Goal: Task Accomplishment & Management: Use online tool/utility

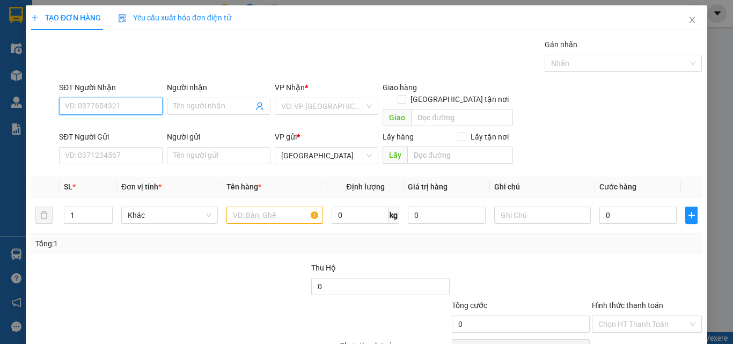
click at [146, 110] on input "SĐT Người Nhận" at bounding box center [111, 106] width 104 height 17
click at [147, 109] on input "533" at bounding box center [111, 106] width 104 height 17
click at [142, 126] on div "0905202533 - QUANG" at bounding box center [110, 128] width 90 height 12
type input "0905202533"
type input "QUANG"
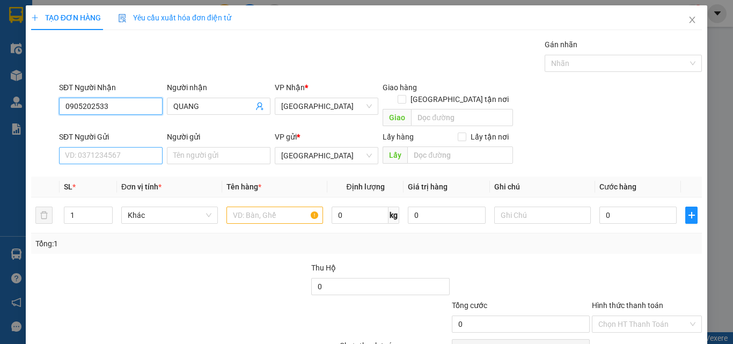
type input "0905202533"
click at [142, 147] on input "SĐT Người Gửi" at bounding box center [111, 155] width 104 height 17
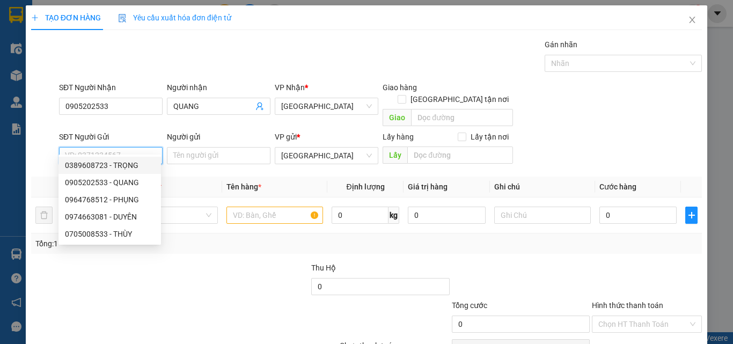
click at [143, 165] on div "0389608723 - TRỌNG" at bounding box center [110, 165] width 90 height 12
type input "0389608723"
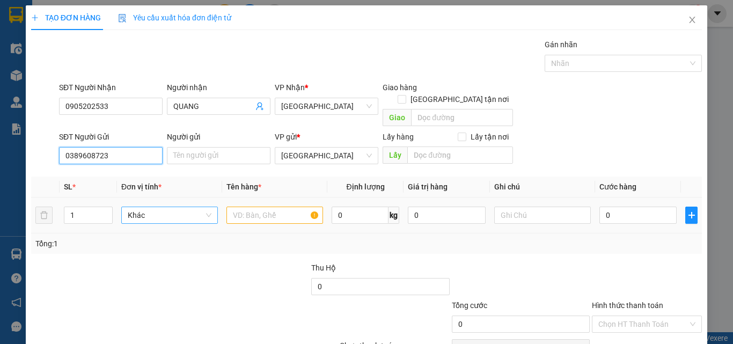
click at [157, 207] on span "Khác" at bounding box center [170, 215] width 84 height 16
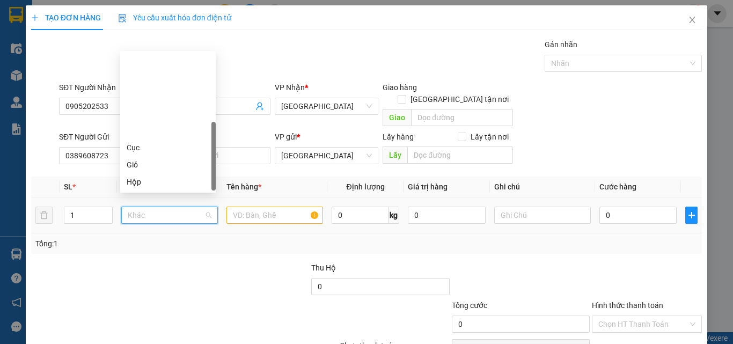
scroll to position [103, 0]
type input "T"
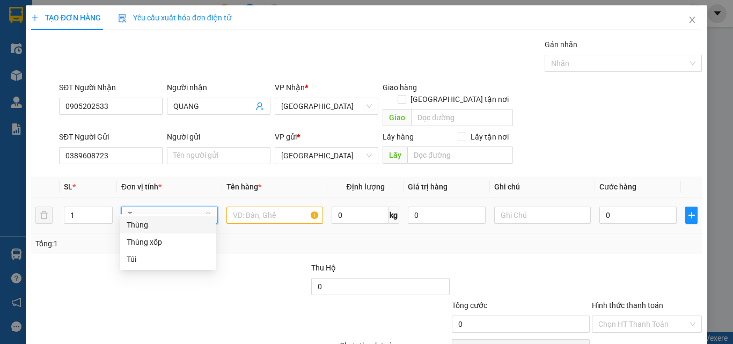
scroll to position [0, 0]
drag, startPoint x: 159, startPoint y: 223, endPoint x: 233, endPoint y: 212, distance: 74.9
click at [162, 224] on div "Thùng" at bounding box center [168, 225] width 83 height 12
click at [253, 207] on input "text" at bounding box center [274, 215] width 97 height 17
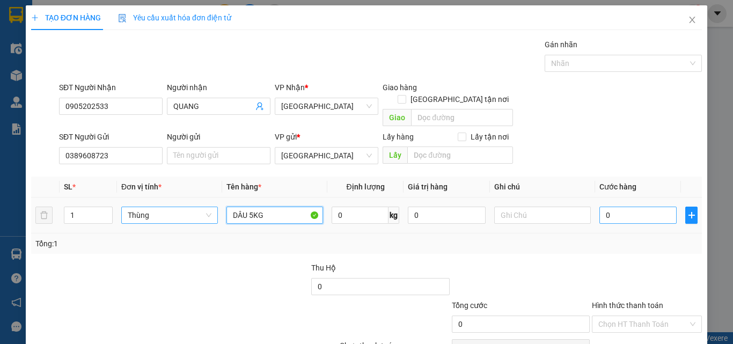
type input "DÂU 5KG"
click at [643, 207] on input "0" at bounding box center [637, 215] width 77 height 17
type input "5"
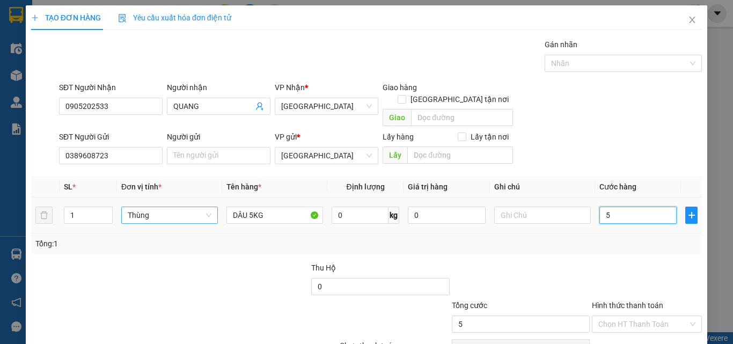
type input "50"
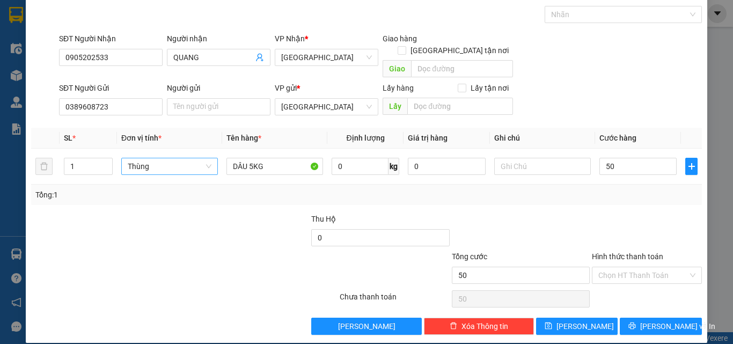
type input "50.000"
click at [651, 275] on div "Hình thức thanh toán Chọn HT Thanh Toán" at bounding box center [647, 270] width 110 height 38
click at [660, 267] on input "Hình thức thanh toán" at bounding box center [643, 275] width 90 height 16
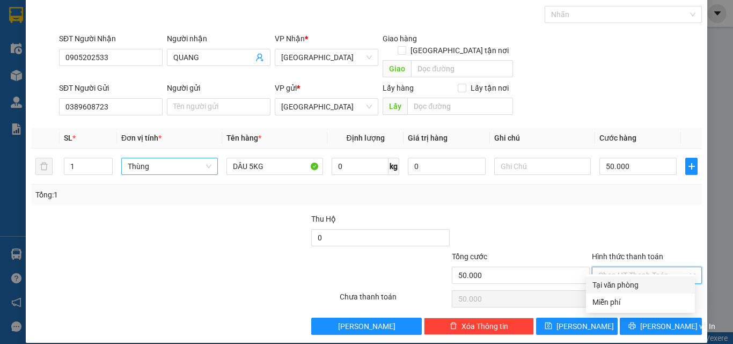
click at [656, 278] on div "Tại văn phòng" at bounding box center [640, 284] width 109 height 17
type input "0"
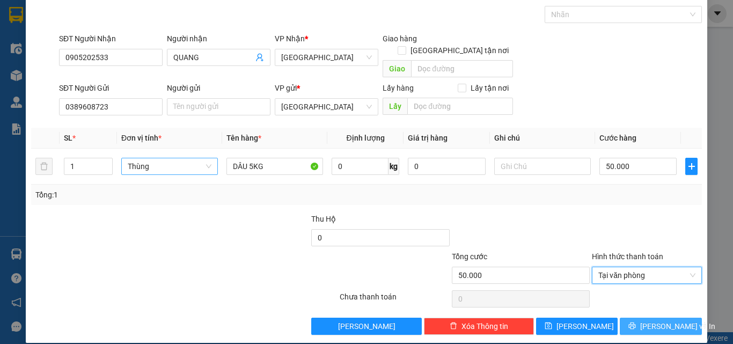
click at [663, 320] on span "[PERSON_NAME] và In" at bounding box center [677, 326] width 75 height 12
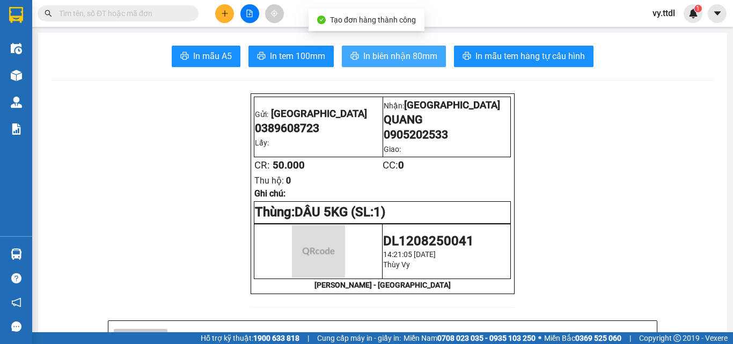
click at [376, 63] on button "In biên nhận 80mm" at bounding box center [394, 56] width 104 height 21
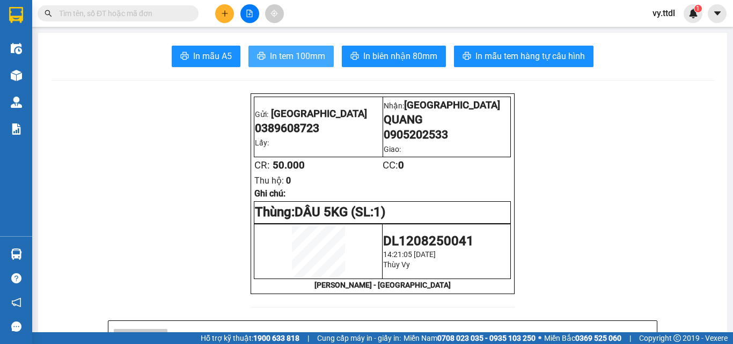
click at [280, 50] on span "In tem 100mm" at bounding box center [297, 55] width 55 height 13
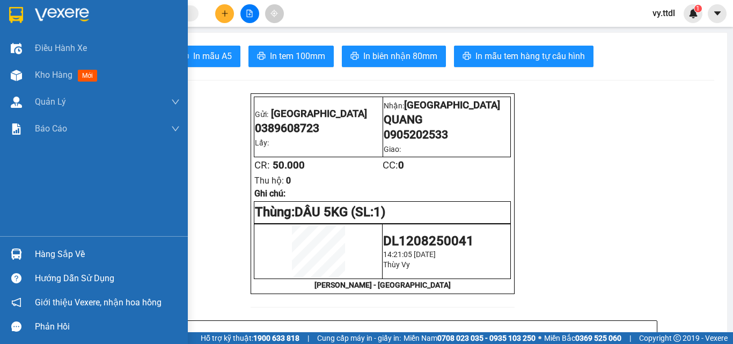
click at [23, 12] on img at bounding box center [16, 15] width 14 height 16
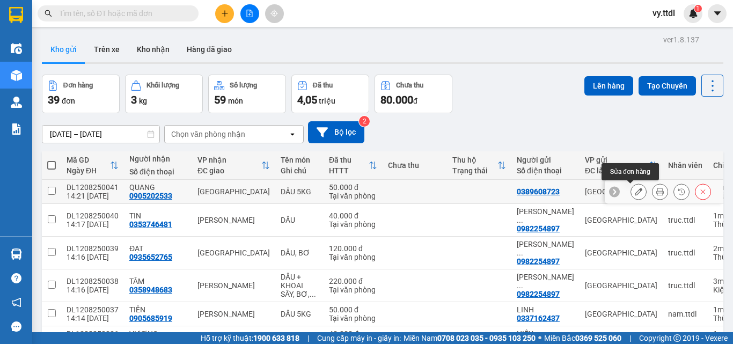
click at [635, 192] on icon at bounding box center [639, 192] width 8 height 8
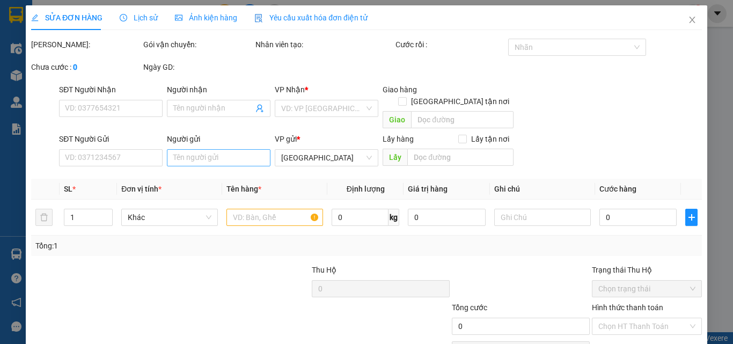
type input "0905202533"
type input "QUANG"
type input "0389608723"
type input "50.000"
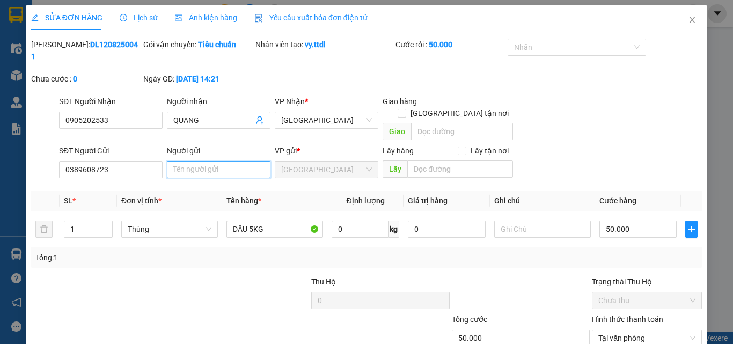
click at [248, 161] on input "Người gửi" at bounding box center [219, 169] width 104 height 17
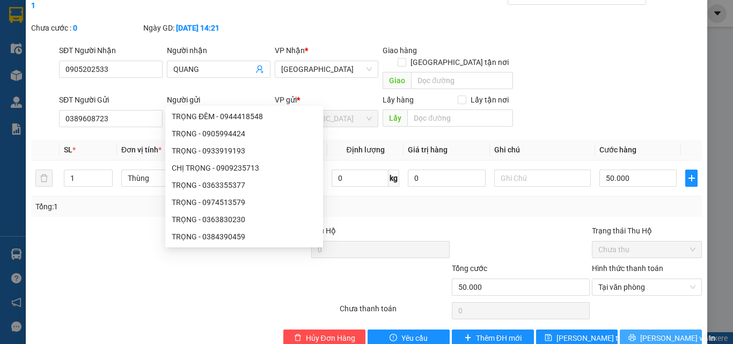
type input "TRỌNG"
click at [653, 332] on span "[PERSON_NAME] và In" at bounding box center [677, 338] width 75 height 12
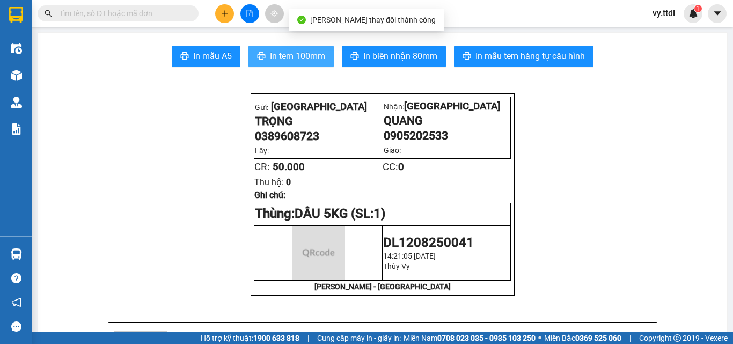
click at [301, 56] on span "In tem 100mm" at bounding box center [297, 55] width 55 height 13
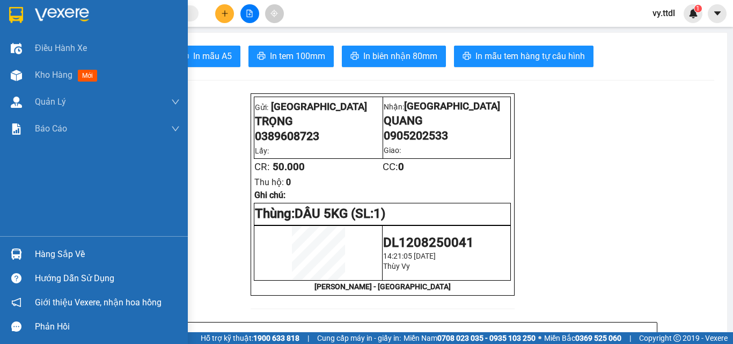
click at [24, 14] on div at bounding box center [16, 14] width 19 height 19
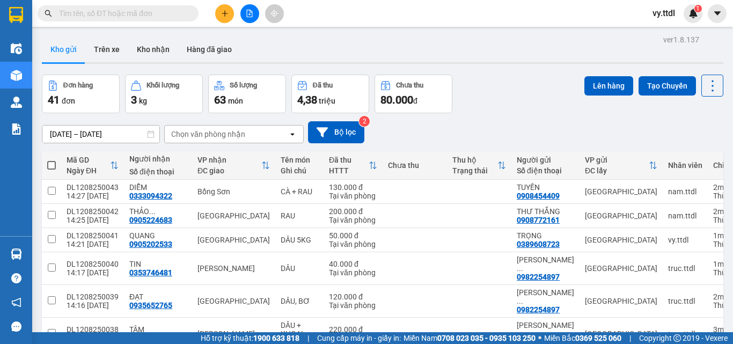
click at [119, 16] on input "text" at bounding box center [122, 14] width 127 height 12
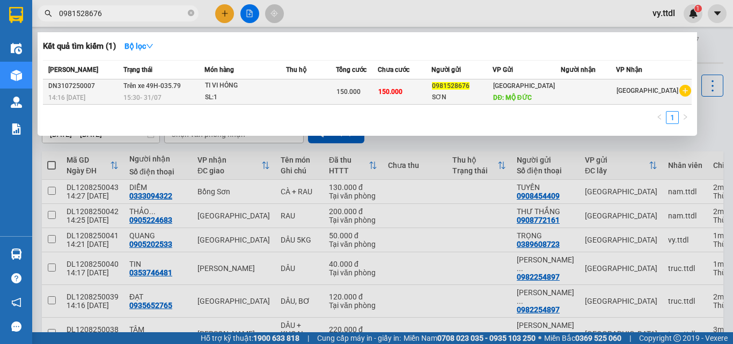
type input "0981528676"
click at [285, 97] on div "SL: 1" at bounding box center [245, 98] width 80 height 12
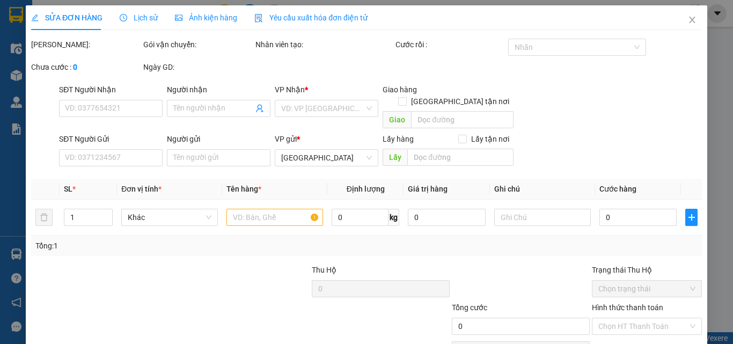
type input "0981528676"
type input "SƠN"
type input "MỘ ĐỨC"
type input "150.000"
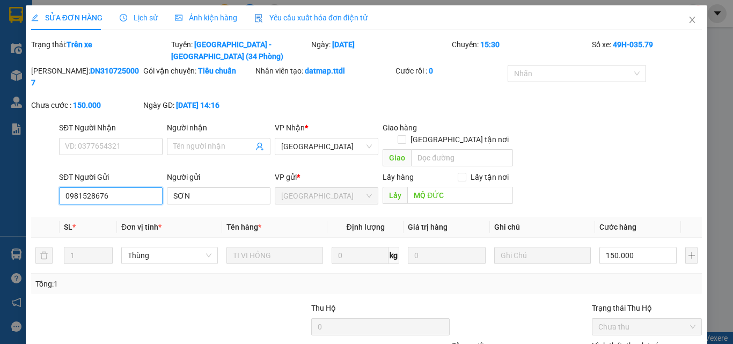
drag, startPoint x: 130, startPoint y: 159, endPoint x: 0, endPoint y: 159, distance: 130.4
click at [0, 159] on div "SỬA ĐƠN HÀNG Lịch sử Ảnh kiện hàng Yêu cầu xuất hóa đơn điện tử Total Paid Fee …" at bounding box center [366, 172] width 733 height 344
click at [688, 19] on icon "close" at bounding box center [692, 20] width 9 height 9
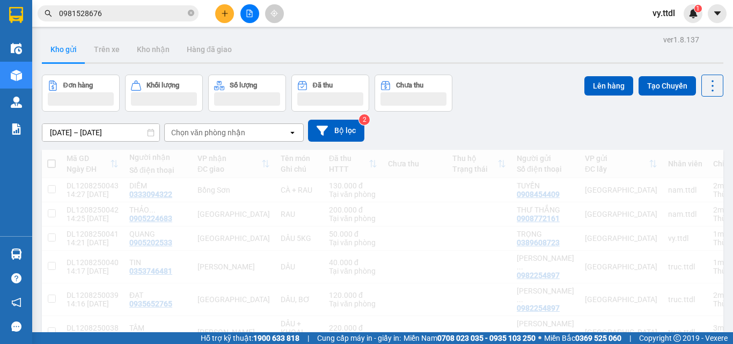
click at [688, 22] on div "vy.ttdl 1" at bounding box center [673, 13] width 58 height 19
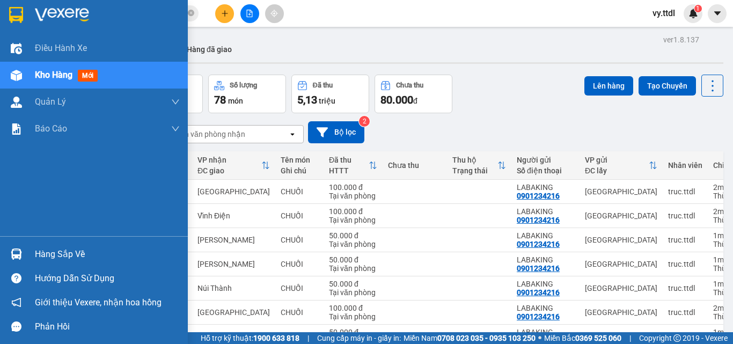
click at [43, 21] on img at bounding box center [62, 15] width 54 height 16
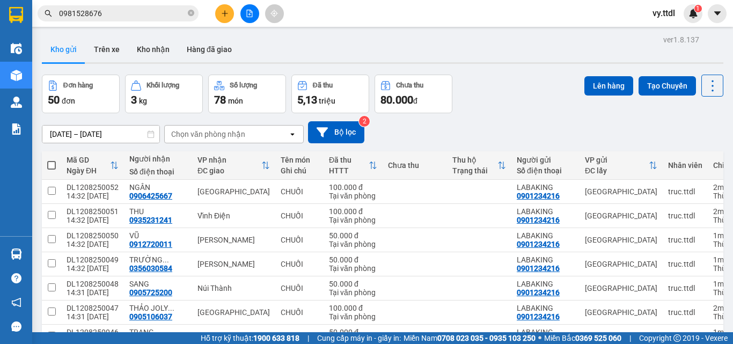
click at [545, 60] on div "Kho gửi Trên xe Kho nhận Hàng đã giao" at bounding box center [383, 50] width 682 height 28
click at [536, 58] on div "Kho gửi Trên xe Kho nhận Hàng đã giao" at bounding box center [383, 50] width 682 height 28
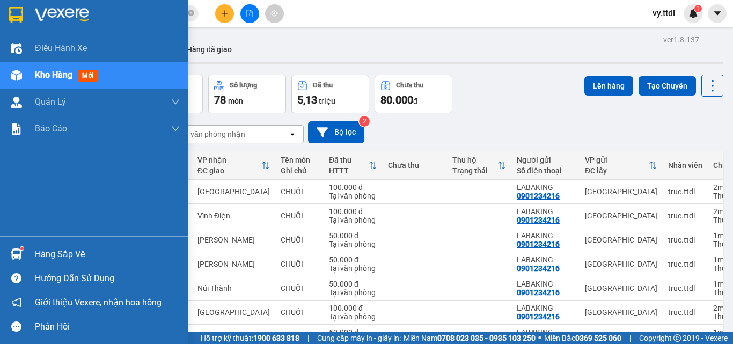
click at [21, 14] on img at bounding box center [16, 15] width 14 height 16
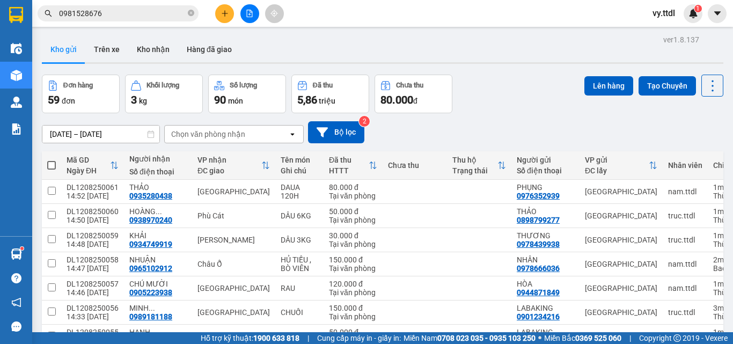
drag, startPoint x: 520, startPoint y: 60, endPoint x: 496, endPoint y: 34, distance: 35.3
click at [522, 58] on div "Kho gửi Trên xe Kho nhận Hàng đã giao" at bounding box center [383, 50] width 682 height 28
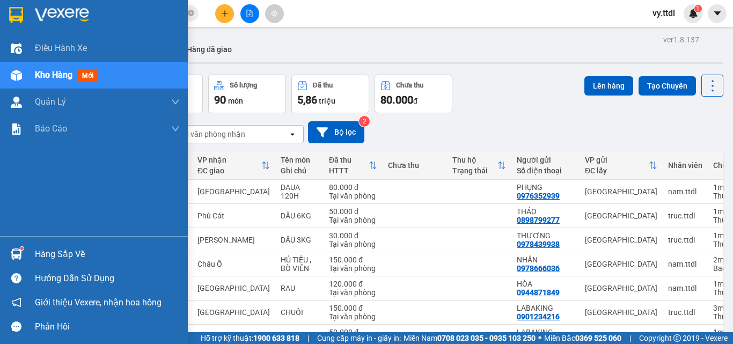
click at [25, 12] on div at bounding box center [16, 14] width 19 height 19
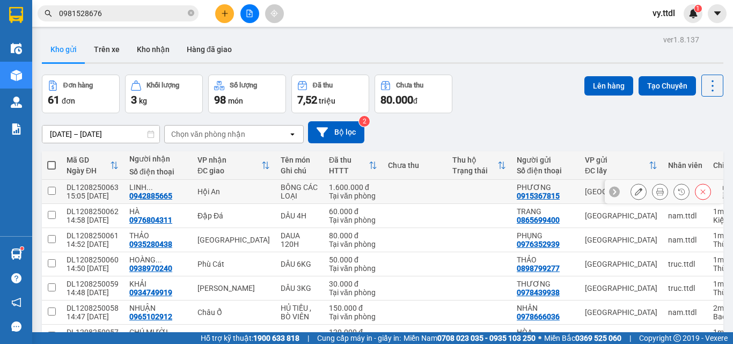
click at [53, 191] on input "checkbox" at bounding box center [52, 191] width 8 height 8
checkbox input "true"
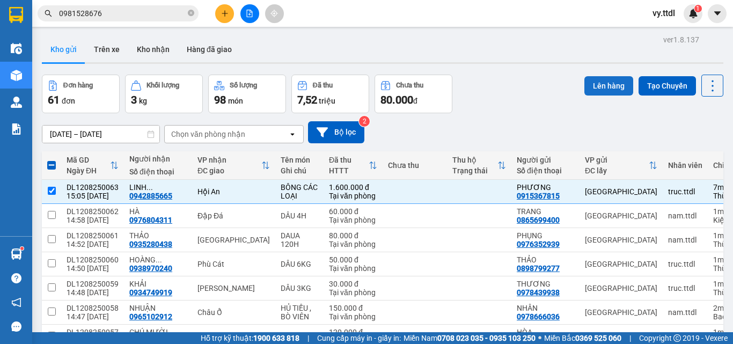
click at [600, 85] on button "Lên hàng" at bounding box center [608, 85] width 49 height 19
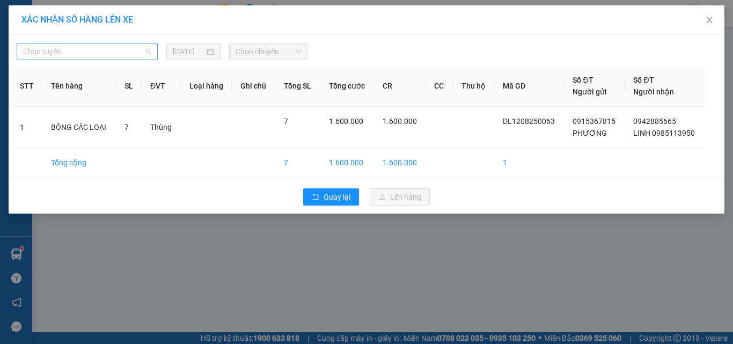
click at [136, 49] on span "Chọn tuyến" at bounding box center [87, 51] width 128 height 16
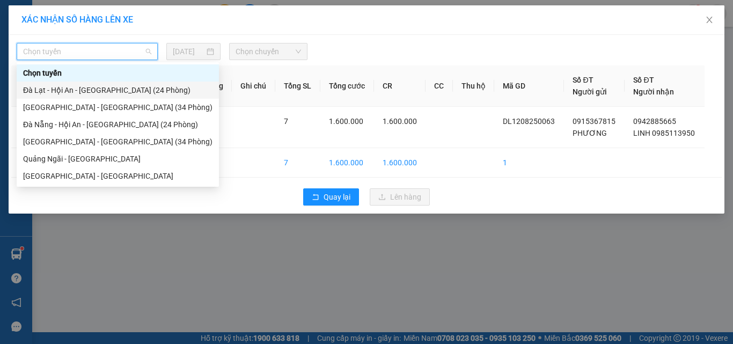
drag, startPoint x: 123, startPoint y: 89, endPoint x: 170, endPoint y: 83, distance: 47.6
click at [124, 89] on div "Đà Lạt - Hội An - Đà Nẵng (24 Phòng)" at bounding box center [117, 90] width 189 height 12
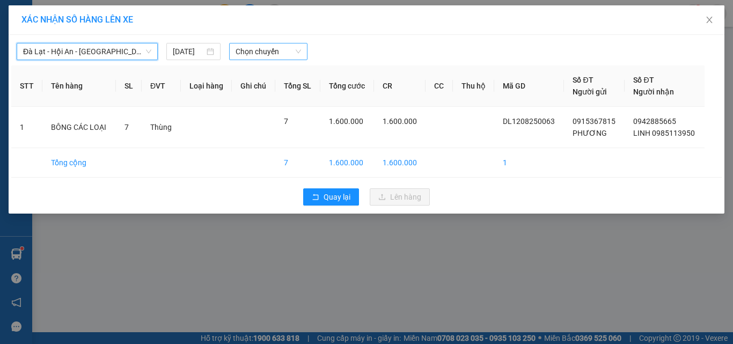
click at [273, 43] on div "Chọn chuyến" at bounding box center [268, 51] width 79 height 17
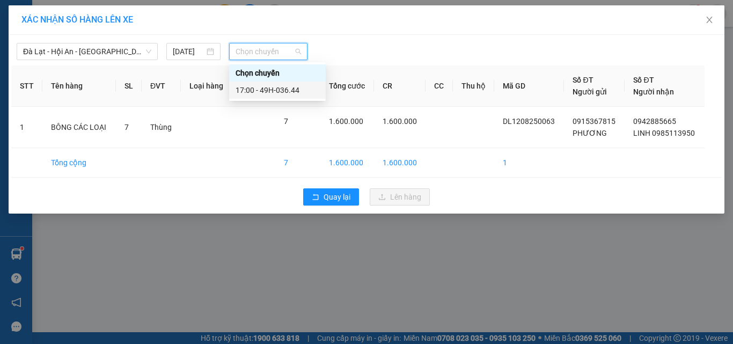
click at [288, 92] on div "17:00 - 49H-036.44" at bounding box center [278, 90] width 84 height 12
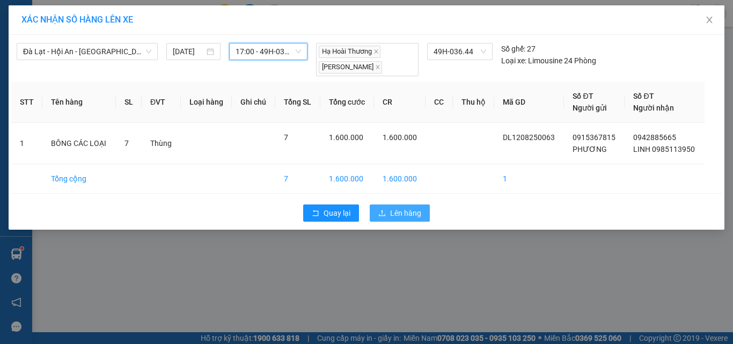
click at [396, 210] on span "Lên hàng" at bounding box center [405, 213] width 31 height 12
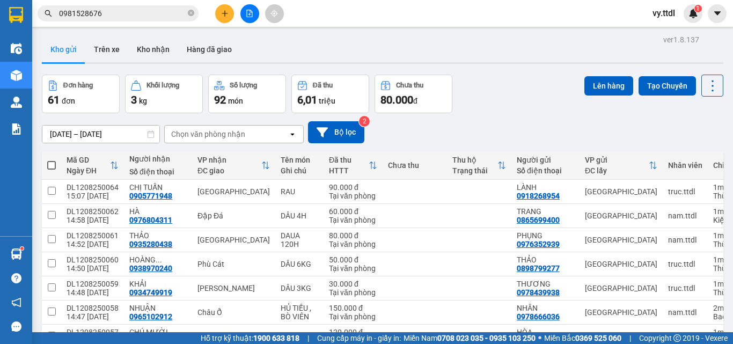
click at [55, 165] on span at bounding box center [51, 165] width 9 height 9
click at [52, 160] on input "checkbox" at bounding box center [52, 160] width 0 height 0
checkbox input "true"
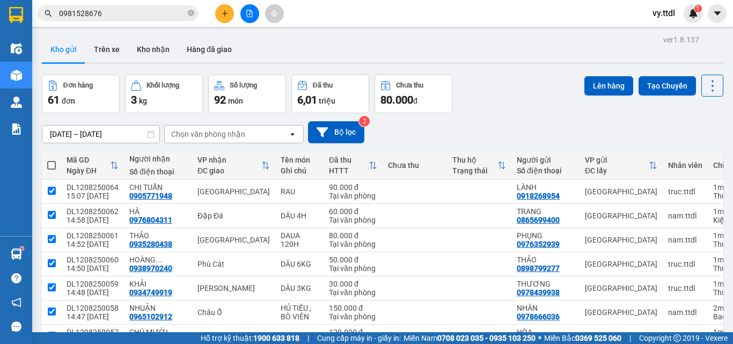
checkbox input "true"
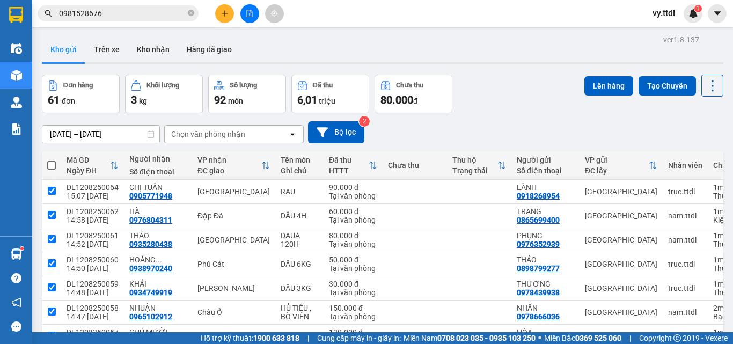
checkbox input "true"
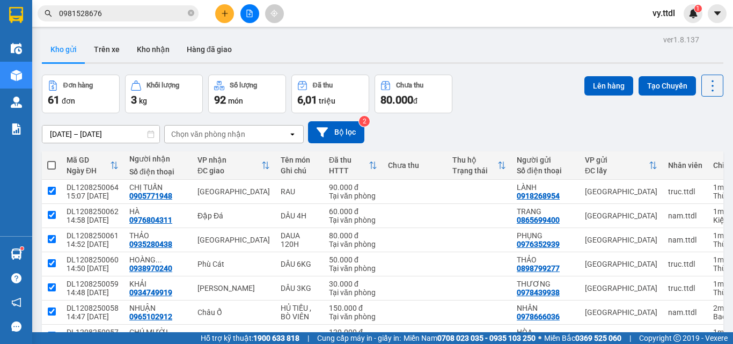
checkbox input "true"
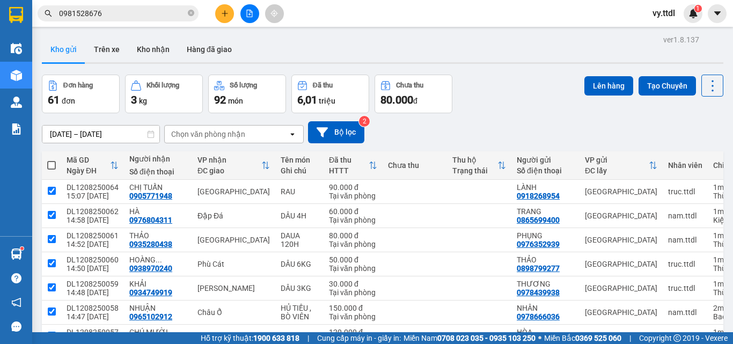
checkbox input "true"
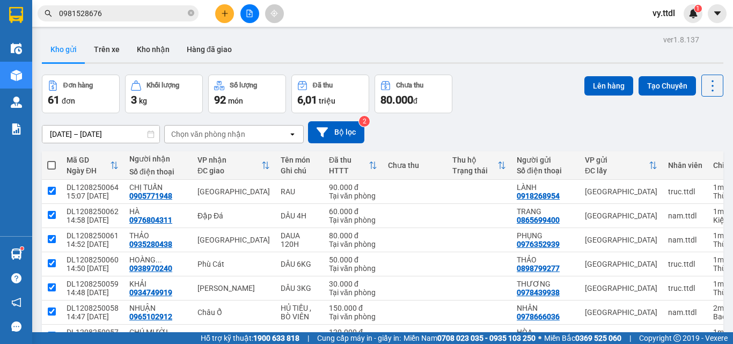
checkbox input "true"
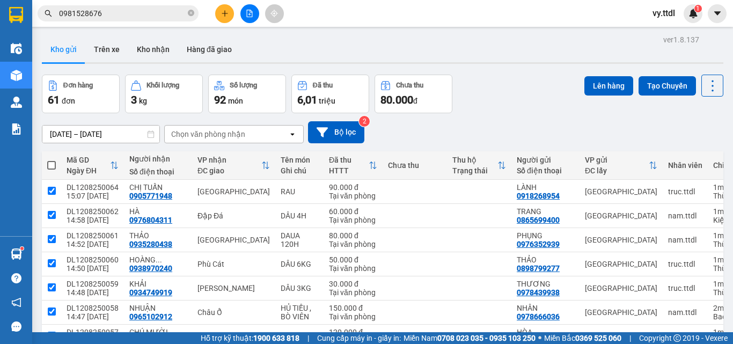
checkbox input "true"
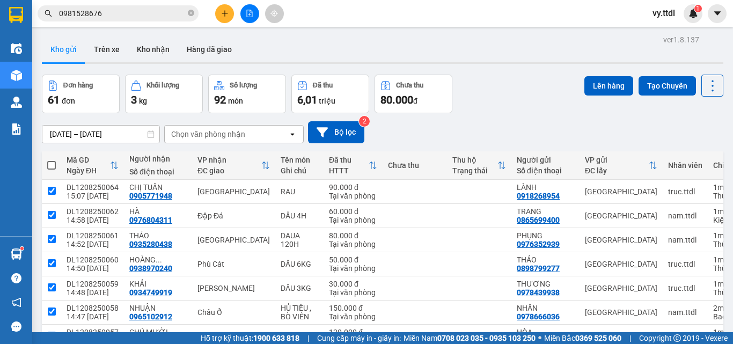
checkbox input "true"
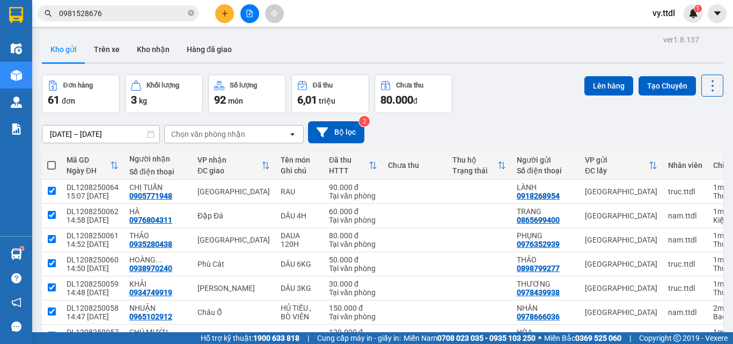
checkbox input "true"
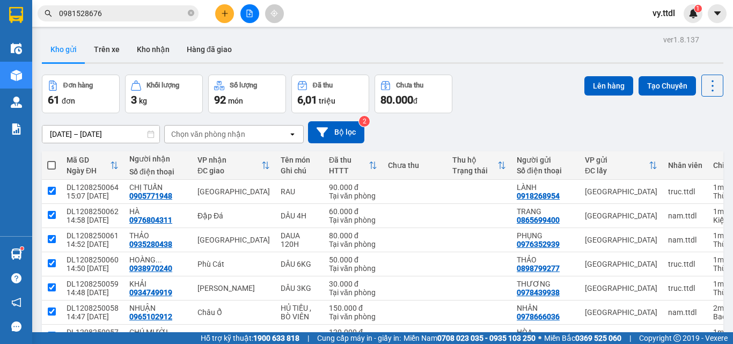
checkbox input "true"
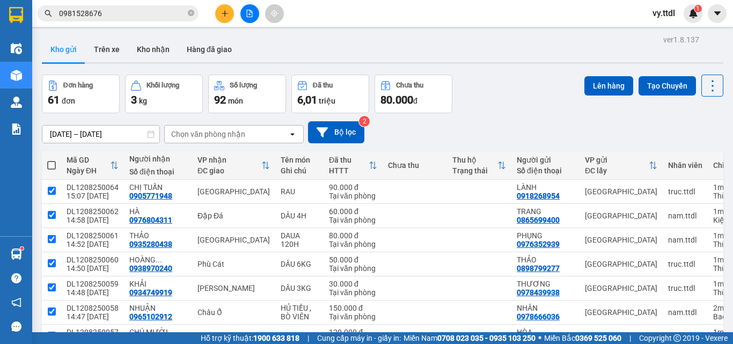
checkbox input "true"
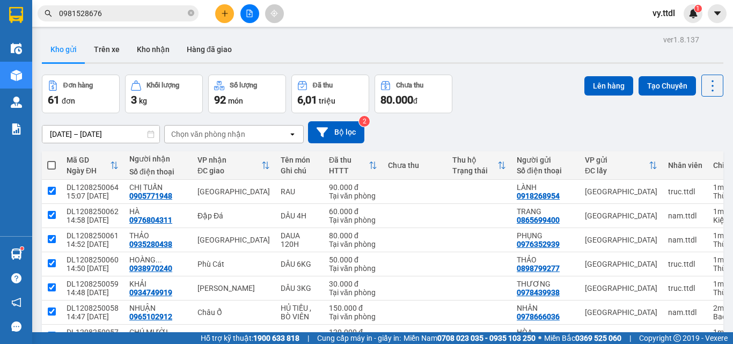
checkbox input "true"
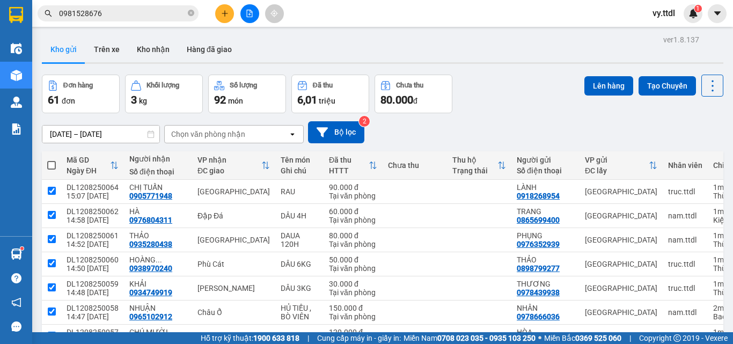
checkbox input "true"
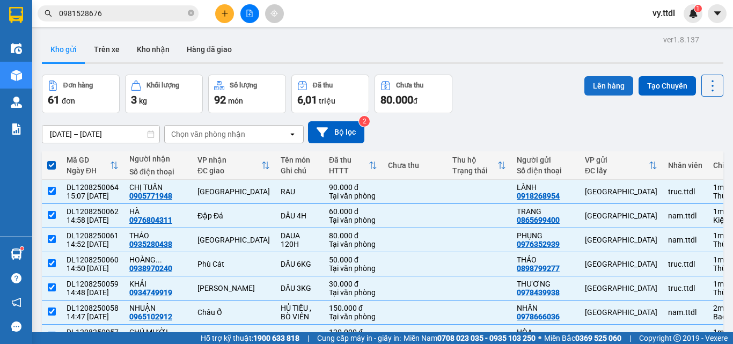
click at [603, 86] on button "Lên hàng" at bounding box center [608, 85] width 49 height 19
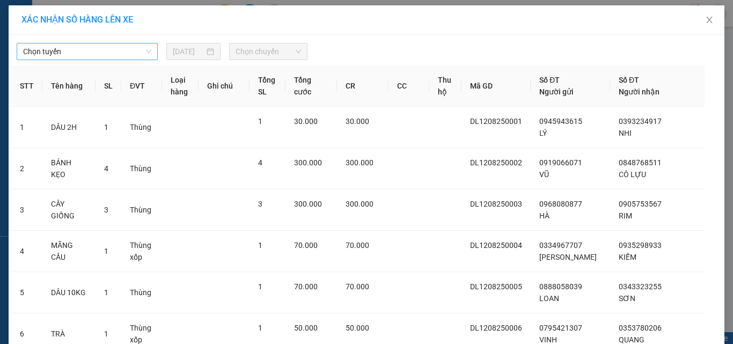
click at [79, 47] on span "Chọn tuyến" at bounding box center [87, 51] width 128 height 16
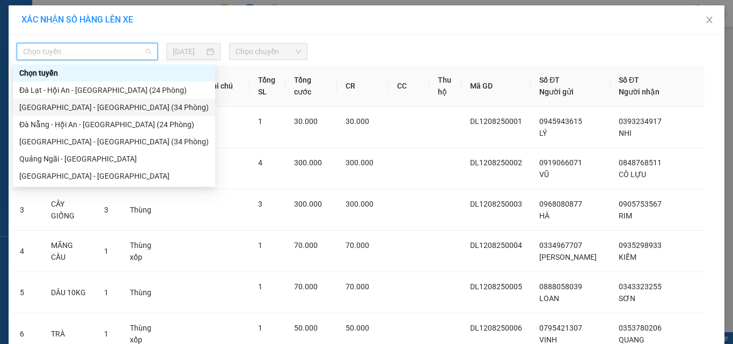
click at [96, 106] on div "Đà Lạt - Đà Nẵng (34 Phòng)" at bounding box center [113, 107] width 189 height 12
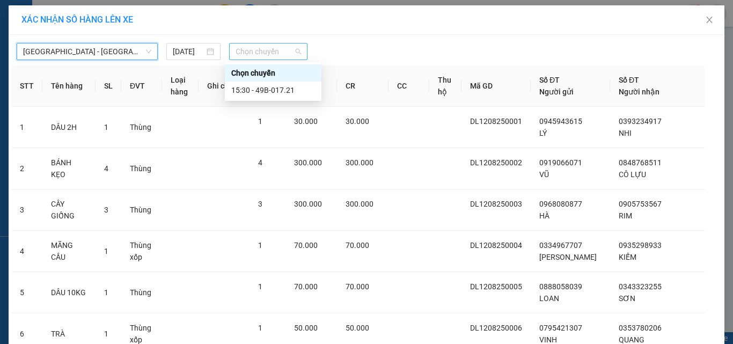
click at [257, 56] on span "Chọn chuyến" at bounding box center [269, 51] width 66 height 16
click at [291, 92] on div "15:30 - 49B-017.21" at bounding box center [273, 90] width 84 height 12
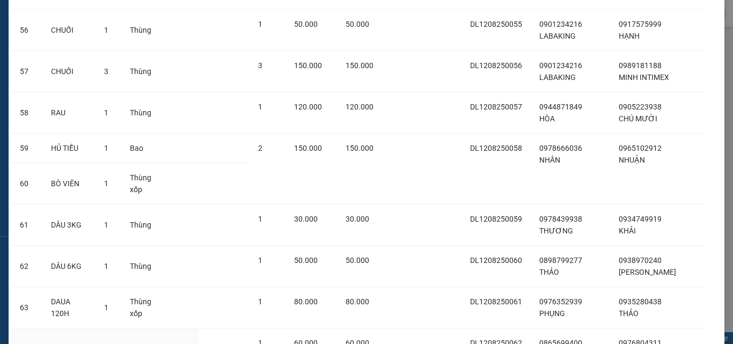
scroll to position [2531, 0]
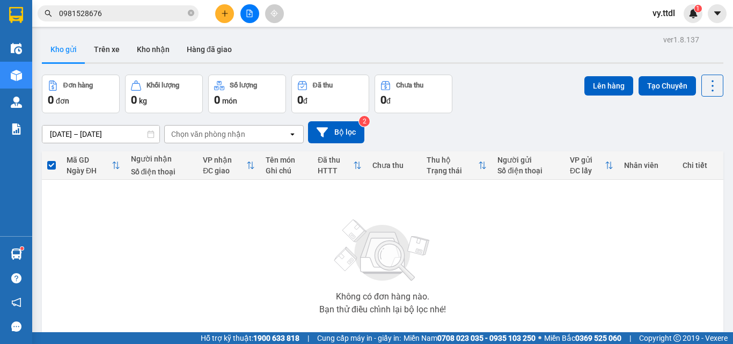
click at [261, 10] on div at bounding box center [249, 13] width 80 height 19
click at [253, 12] on icon "file-add" at bounding box center [250, 14] width 8 height 8
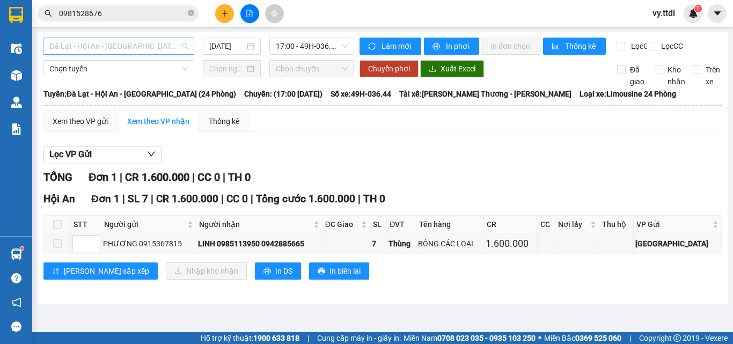
click at [172, 38] on div "Đà Lạt - Hội An - Đà Nẵng (24 Phòng)" at bounding box center [118, 46] width 151 height 17
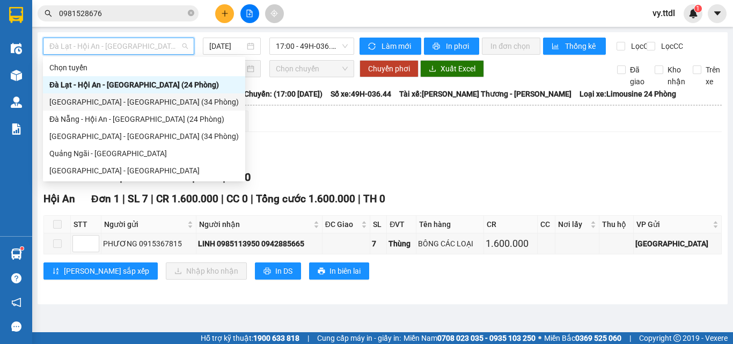
click at [121, 101] on div "Đà Lạt - Đà Nẵng (34 Phòng)" at bounding box center [143, 102] width 189 height 12
type input "12/08/2025"
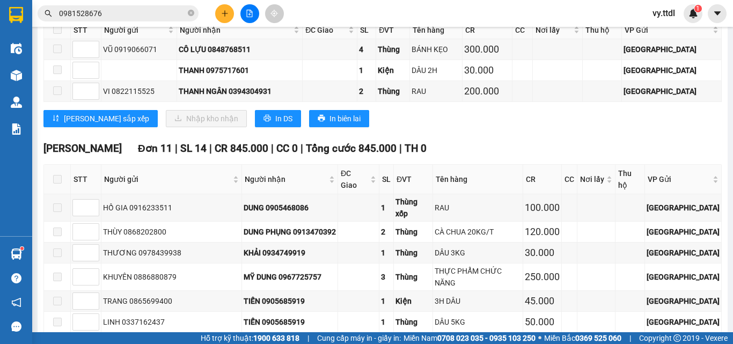
scroll to position [698, 0]
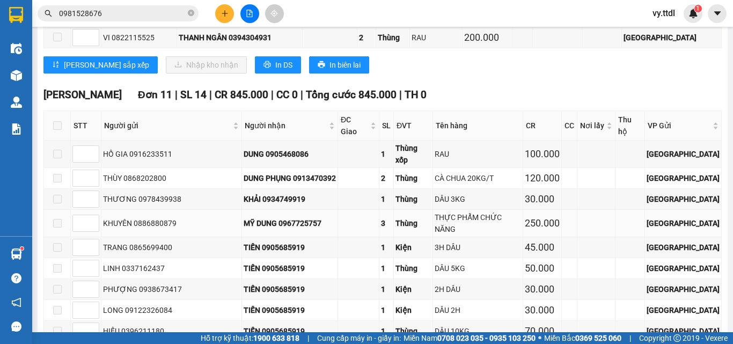
click at [392, 217] on div "3" at bounding box center [386, 223] width 11 height 12
click at [55, 219] on span at bounding box center [57, 223] width 9 height 9
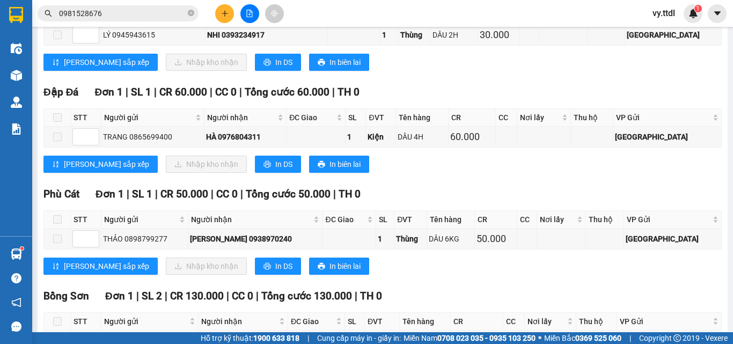
scroll to position [0, 0]
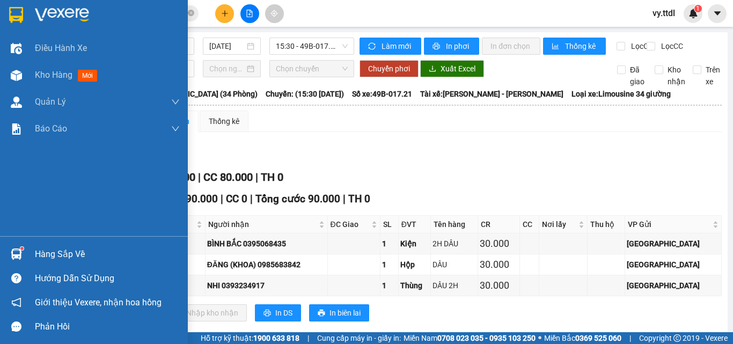
click at [23, 23] on div at bounding box center [16, 14] width 19 height 19
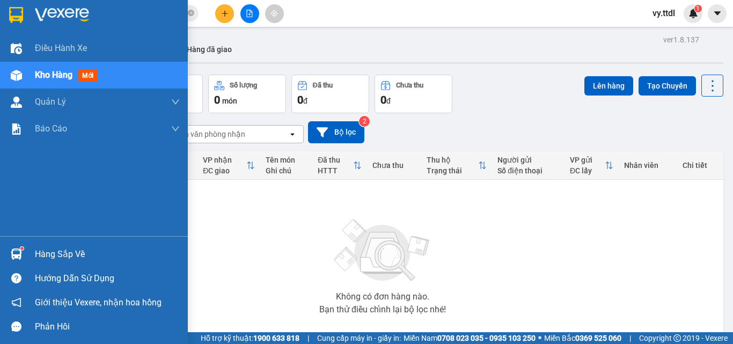
click at [18, 19] on img at bounding box center [16, 15] width 14 height 16
click at [25, 7] on div at bounding box center [16, 14] width 19 height 19
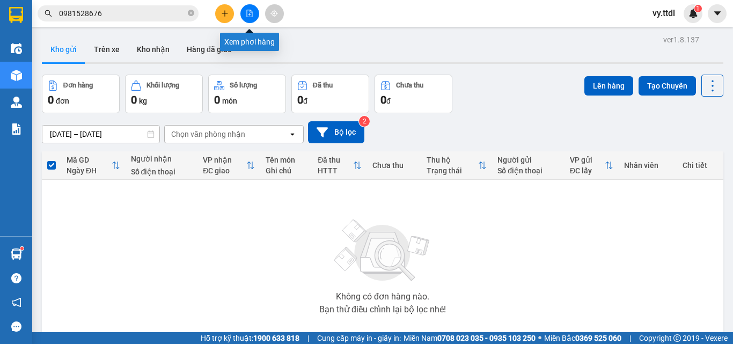
click at [244, 17] on button at bounding box center [249, 13] width 19 height 19
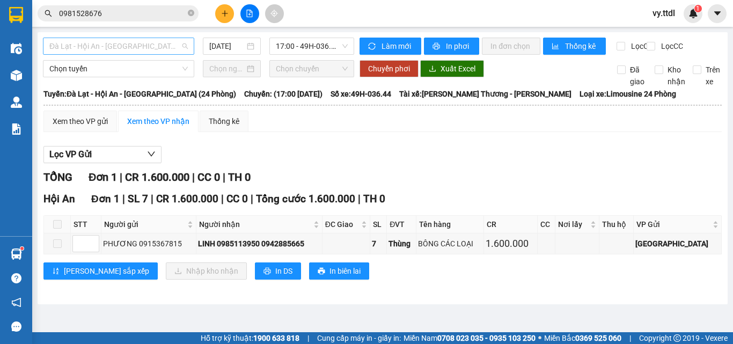
click at [111, 43] on span "Đà Lạt - Hội An - Đà Nẵng (24 Phòng)" at bounding box center [118, 46] width 138 height 16
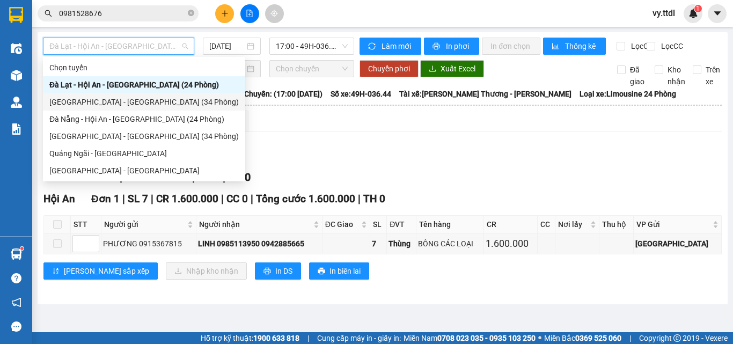
drag, startPoint x: 130, startPoint y: 100, endPoint x: 212, endPoint y: 69, distance: 87.8
click at [131, 100] on div "Đà Lạt - Đà Nẵng (34 Phòng)" at bounding box center [143, 102] width 189 height 12
type input "12/08/2025"
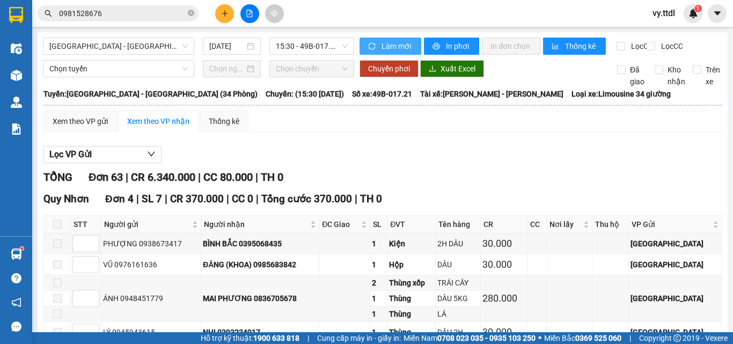
click at [409, 46] on button "Làm mới" at bounding box center [391, 46] width 62 height 17
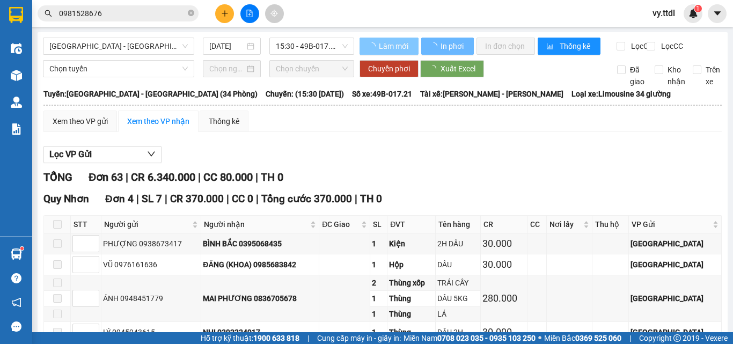
scroll to position [215, 0]
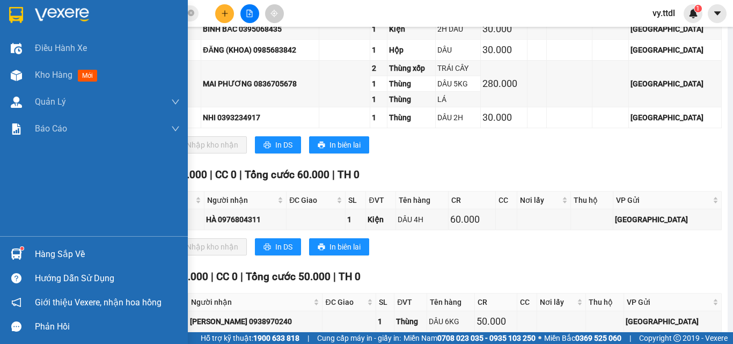
click at [14, 8] on img at bounding box center [16, 15] width 14 height 16
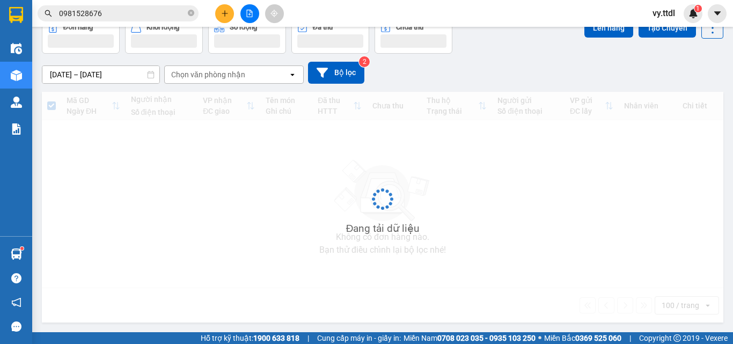
scroll to position [60, 0]
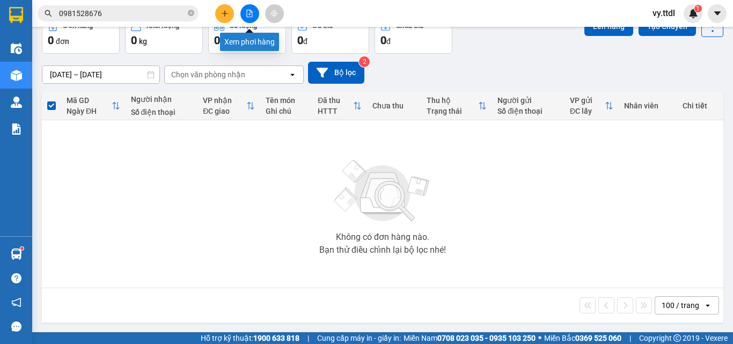
click at [255, 12] on button at bounding box center [249, 13] width 19 height 19
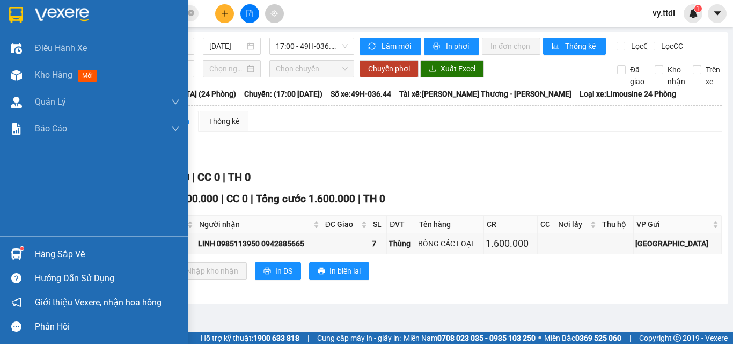
click at [23, 20] on img at bounding box center [16, 15] width 14 height 16
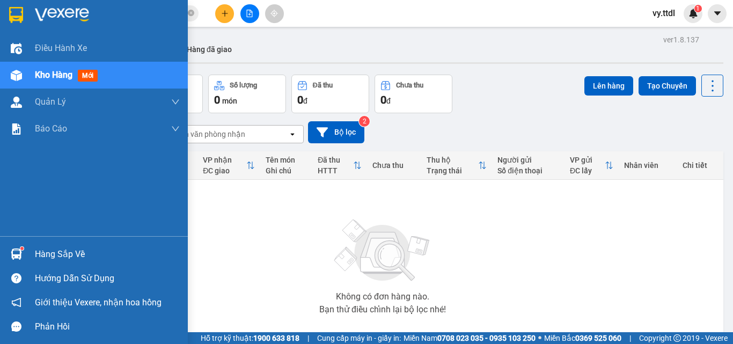
click at [43, 10] on img at bounding box center [62, 15] width 54 height 16
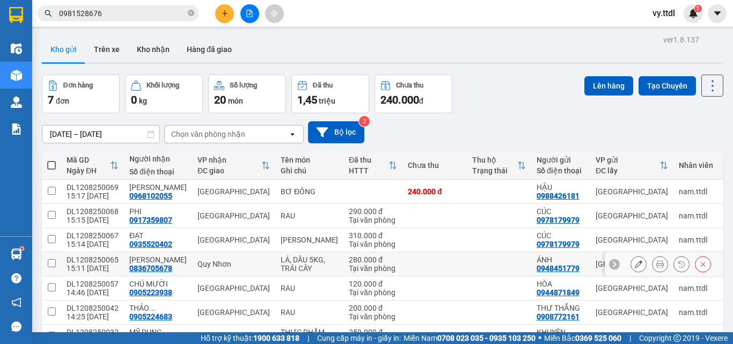
scroll to position [82, 0]
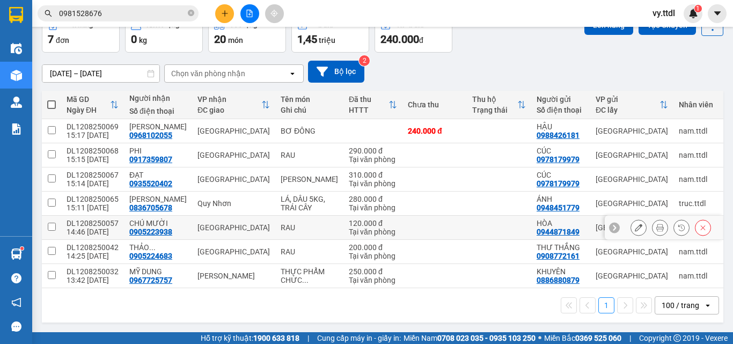
click at [50, 223] on input "checkbox" at bounding box center [52, 227] width 8 height 8
checkbox input "true"
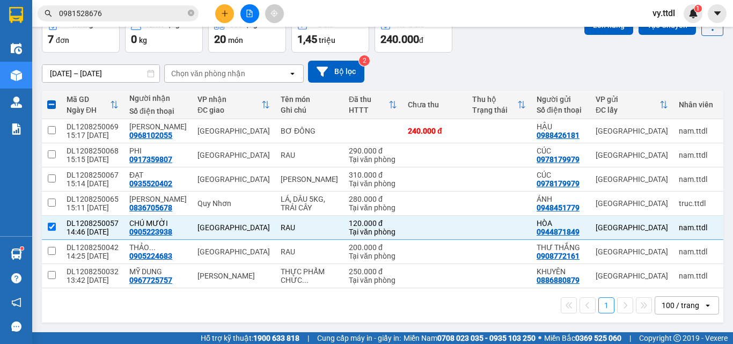
scroll to position [0, 0]
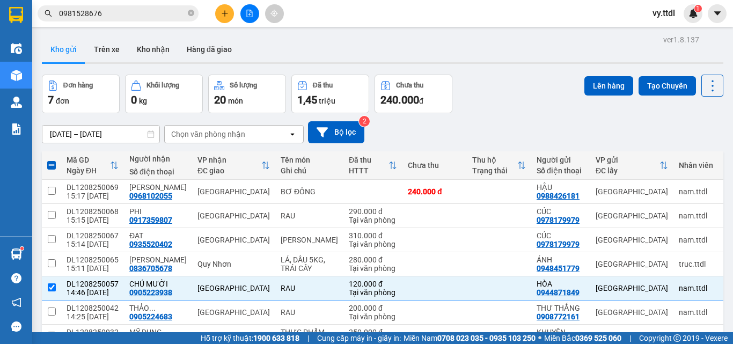
click at [612, 74] on div "ver 1.8.137 Kho gửi Trên xe Kho nhận Hàng đã giao Đơn hàng 7 đơn Khối lượng 0 k…" at bounding box center [383, 209] width 690 height 355
click at [602, 84] on button "Lên hàng" at bounding box center [608, 85] width 49 height 19
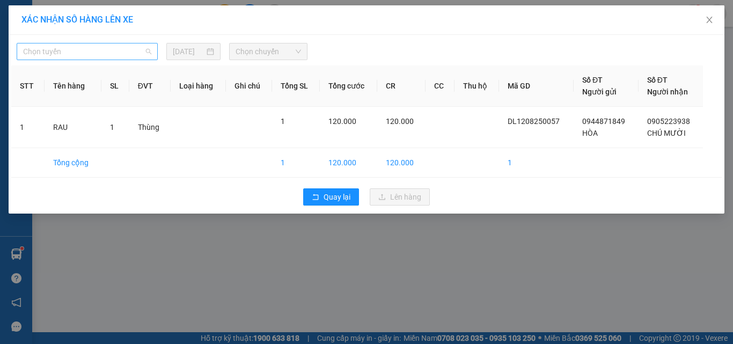
click at [124, 50] on span "Chọn tuyến" at bounding box center [87, 51] width 128 height 16
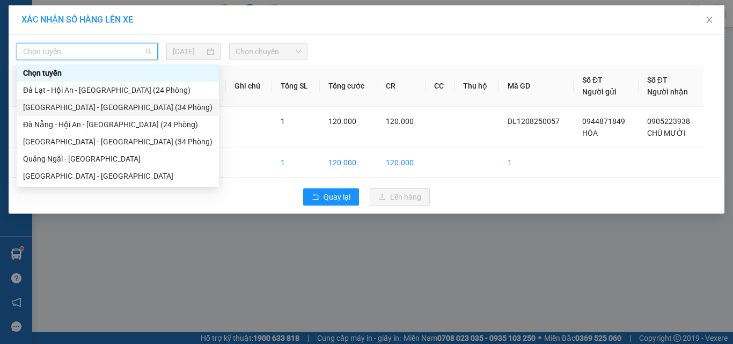
drag, startPoint x: 96, startPoint y: 108, endPoint x: 174, endPoint y: 74, distance: 85.3
click at [96, 109] on div "Đà Lạt - Đà Nẵng (34 Phòng)" at bounding box center [117, 107] width 189 height 12
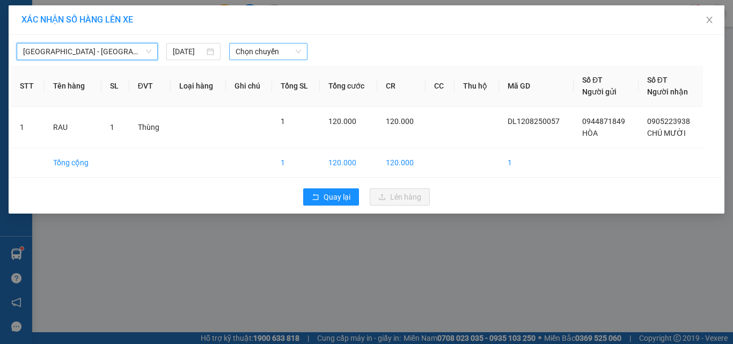
click at [243, 49] on span "Chọn chuyến" at bounding box center [269, 51] width 66 height 16
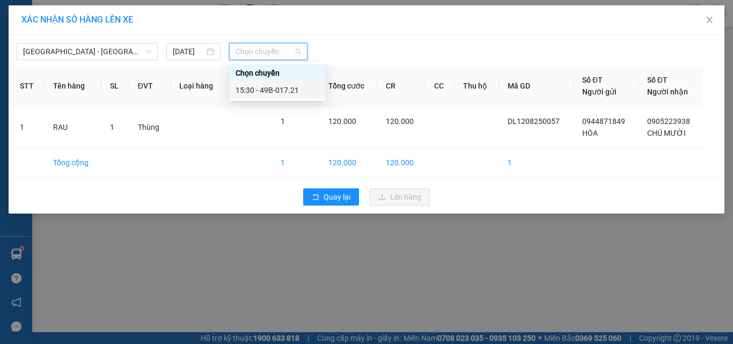
click at [278, 90] on div "15:30 - 49B-017.21" at bounding box center [278, 90] width 84 height 12
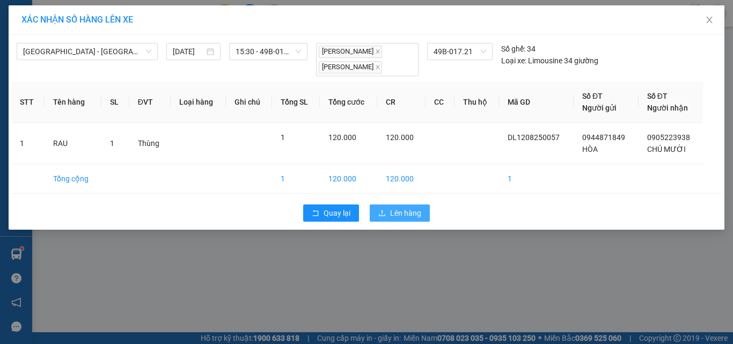
click at [404, 209] on span "Lên hàng" at bounding box center [405, 213] width 31 height 12
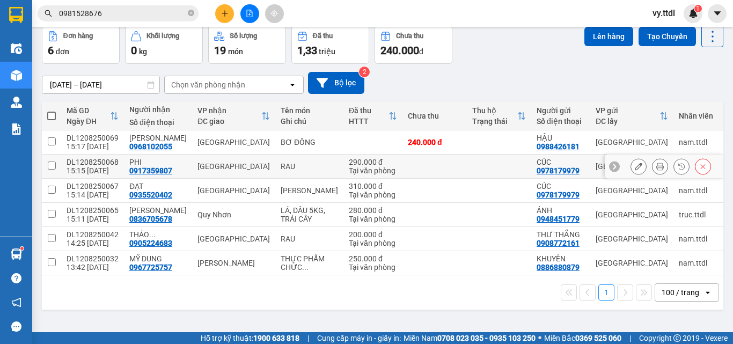
scroll to position [4, 0]
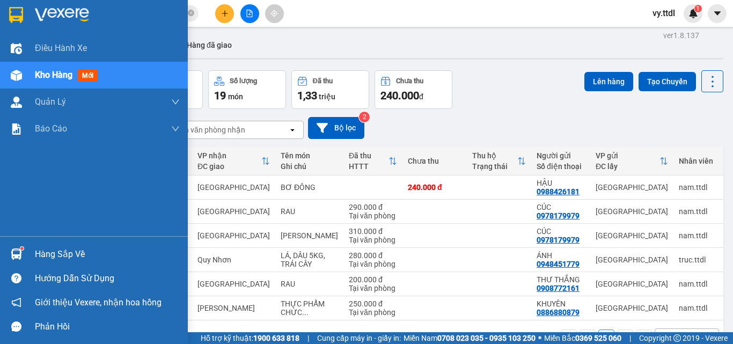
click at [24, 15] on div at bounding box center [16, 14] width 19 height 19
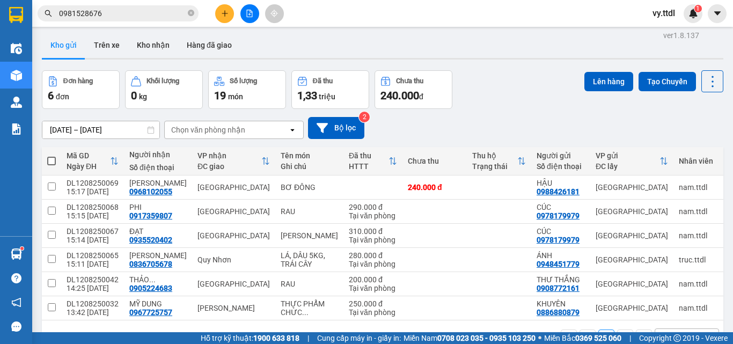
click at [249, 18] on button at bounding box center [249, 13] width 19 height 19
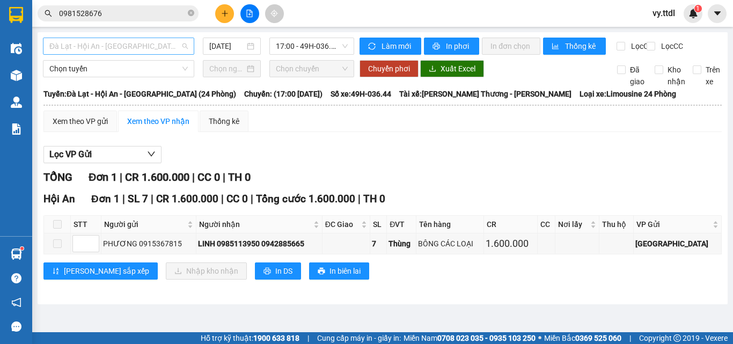
click at [149, 48] on span "Đà Lạt - Hội An - Đà Nẵng (24 Phòng)" at bounding box center [118, 46] width 138 height 16
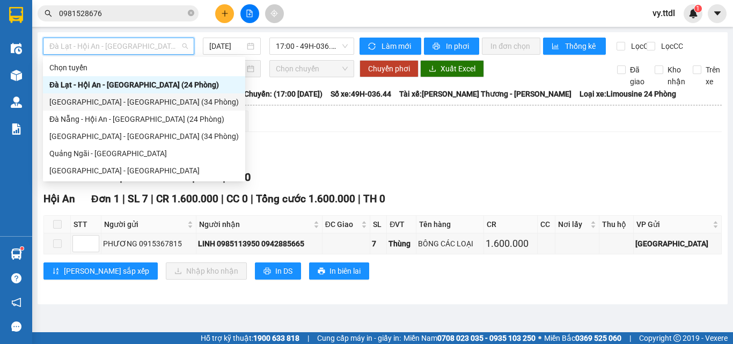
click at [140, 105] on div "Đà Lạt - Đà Nẵng (34 Phòng)" at bounding box center [143, 102] width 189 height 12
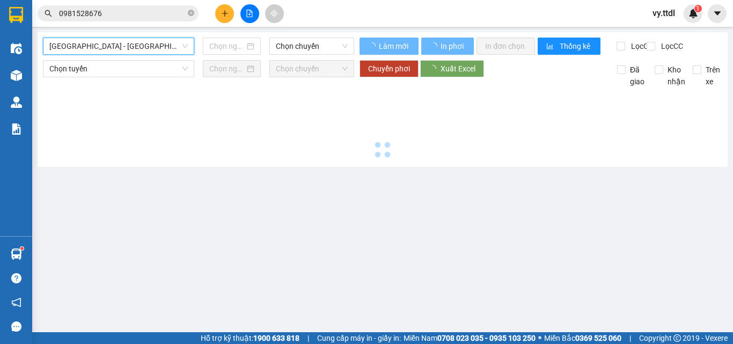
type input "12/08/2025"
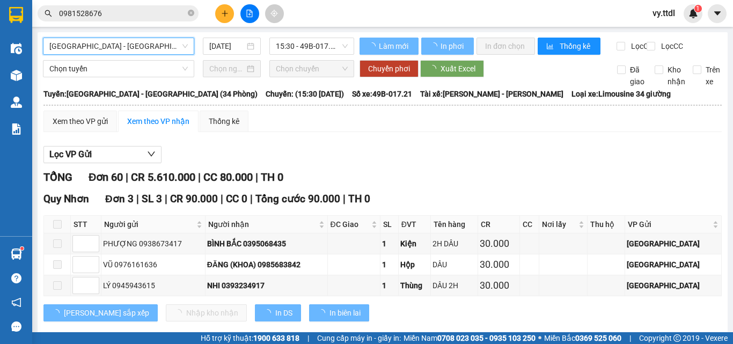
click at [312, 48] on span "15:30 - 49B-017.21" at bounding box center [312, 46] width 72 height 16
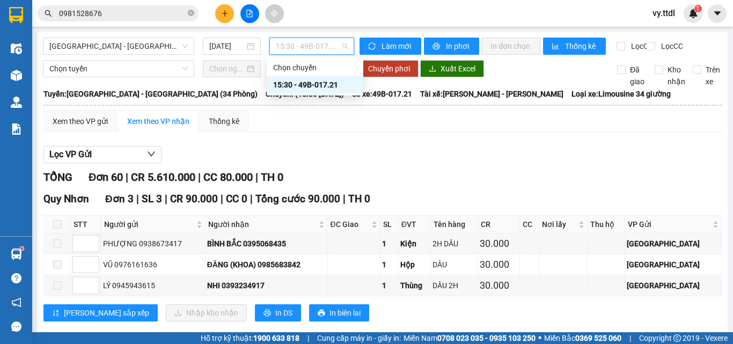
click at [396, 157] on div "Lọc VP Gửi" at bounding box center [382, 155] width 678 height 18
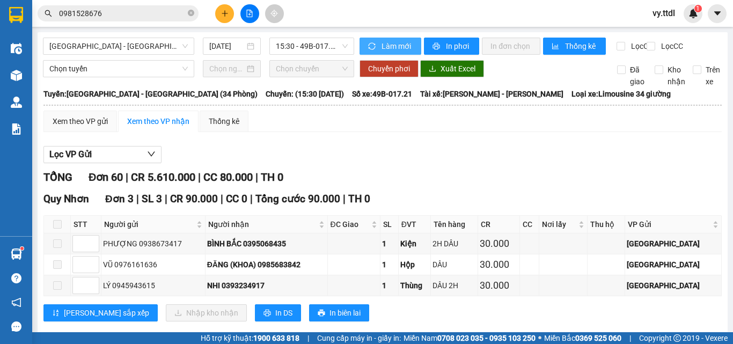
click at [393, 43] on span "Làm mới" at bounding box center [397, 46] width 31 height 12
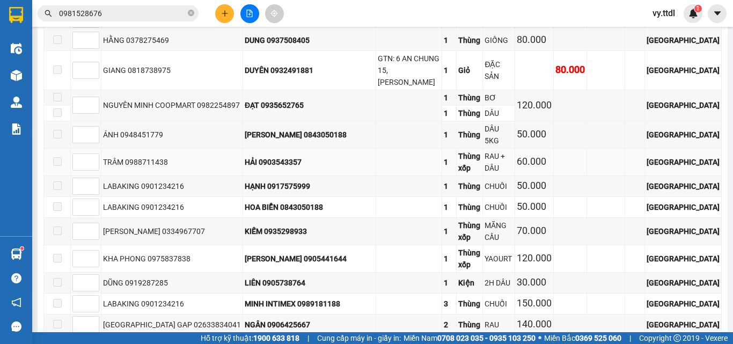
scroll to position [1932, 0]
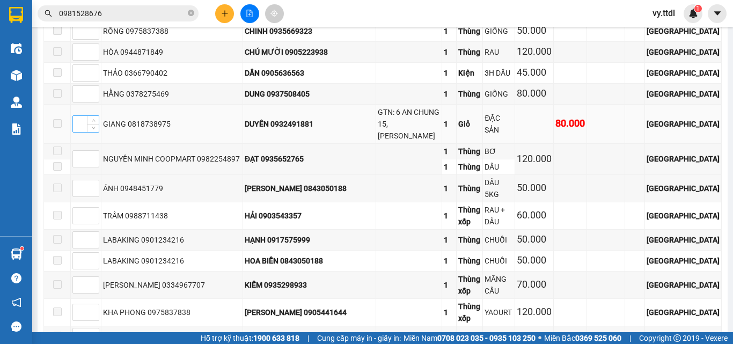
click at [80, 127] on input at bounding box center [86, 124] width 26 height 16
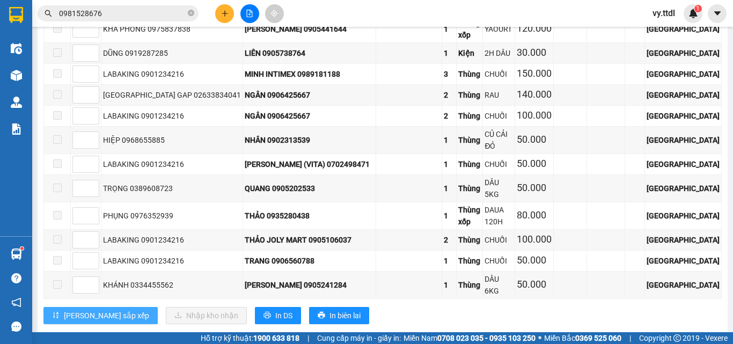
type input "1"
click at [78, 310] on span "Lưu sắp xếp" at bounding box center [106, 316] width 85 height 12
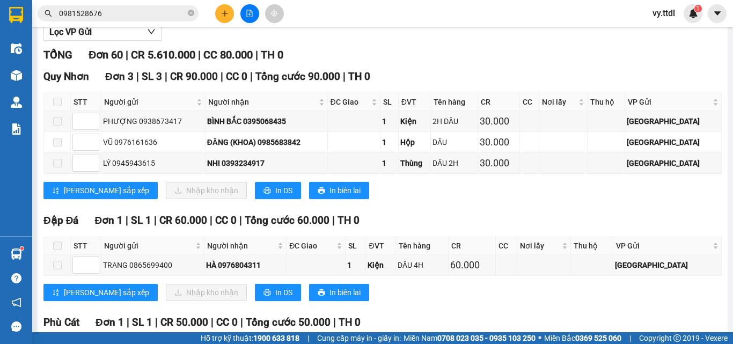
scroll to position [69, 0]
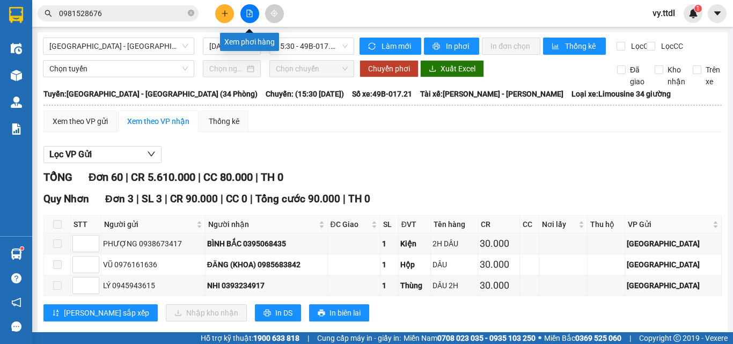
click at [252, 17] on icon "file-add" at bounding box center [250, 14] width 6 height 8
click at [457, 46] on span "In phơi" at bounding box center [458, 46] width 25 height 12
click at [459, 46] on span "In phơi" at bounding box center [458, 46] width 25 height 12
drag, startPoint x: 426, startPoint y: 178, endPoint x: 160, endPoint y: 55, distance: 293.2
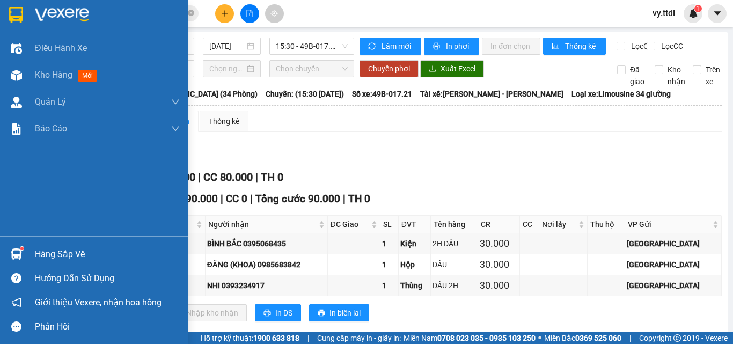
click at [25, 12] on div at bounding box center [16, 14] width 19 height 19
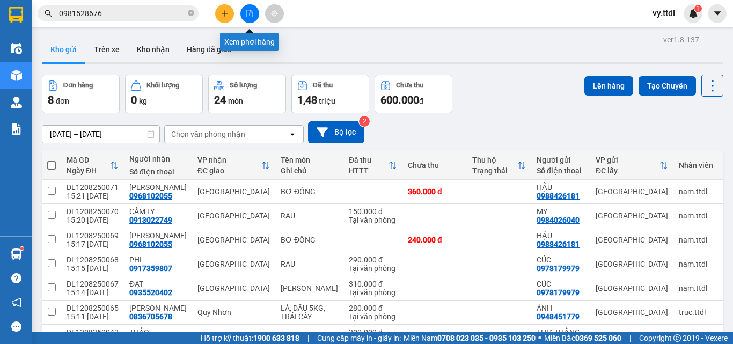
click at [253, 19] on button at bounding box center [249, 13] width 19 height 19
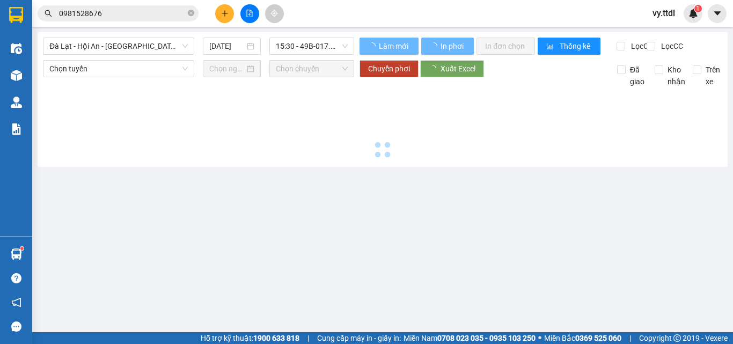
click at [19, 13] on img at bounding box center [16, 15] width 14 height 16
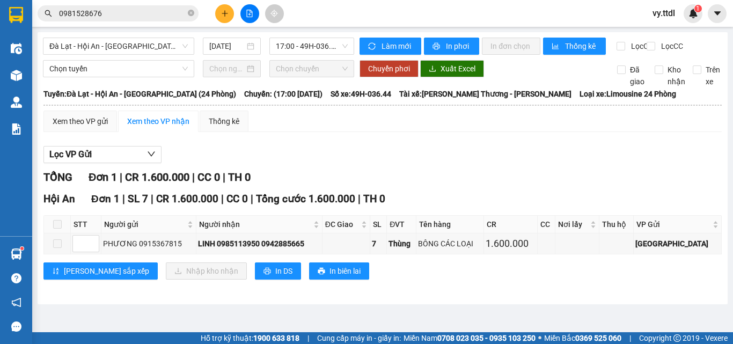
click at [229, 12] on button at bounding box center [224, 13] width 19 height 19
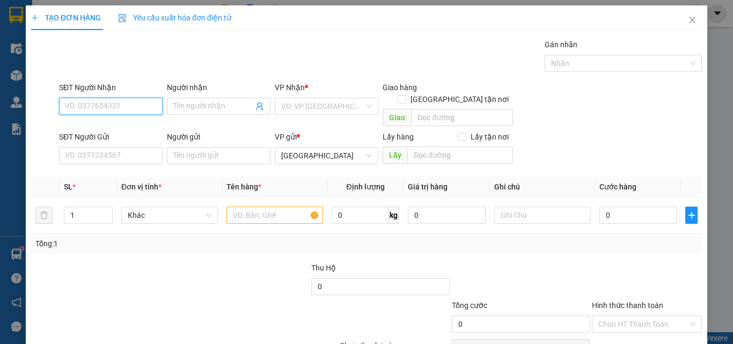
click at [156, 101] on input "SĐT Người Nhận" at bounding box center [111, 106] width 104 height 17
click at [118, 111] on input "668" at bounding box center [111, 106] width 104 height 17
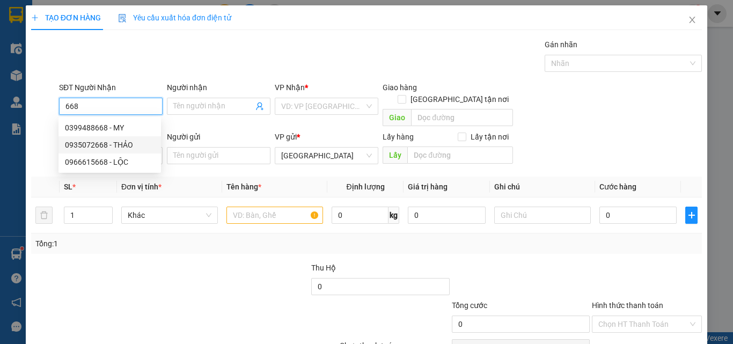
click at [134, 145] on div "0935072668 - THẢO" at bounding box center [110, 145] width 90 height 12
type input "0935072668"
type input "THẢO"
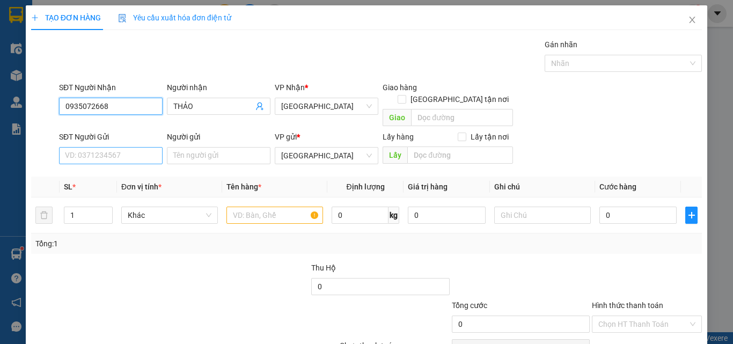
type input "0935072668"
click at [145, 147] on input "SĐT Người Gửi" at bounding box center [111, 155] width 104 height 17
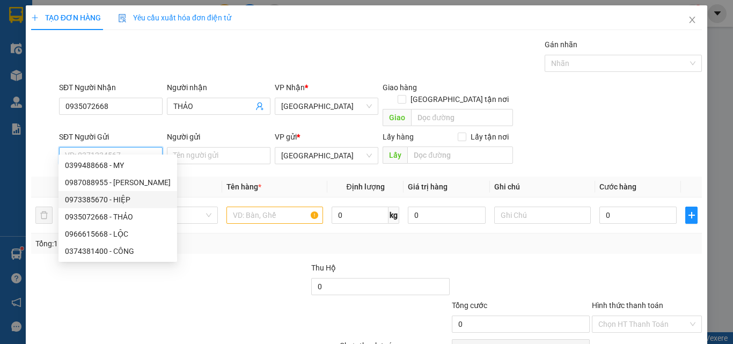
click at [136, 199] on div "0973385670 - HIỆP" at bounding box center [118, 200] width 106 height 12
type input "0973385670"
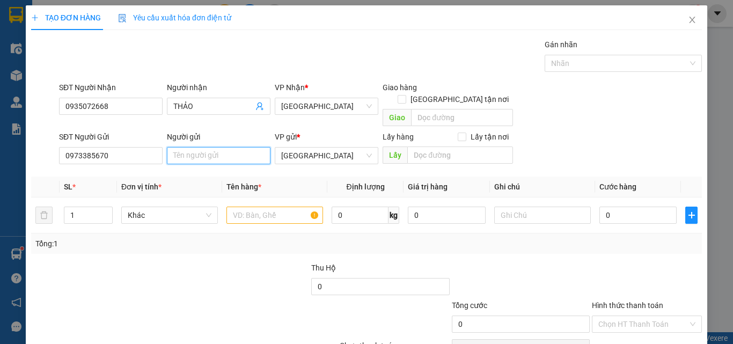
click at [204, 147] on input "Người gửi" at bounding box center [219, 155] width 104 height 17
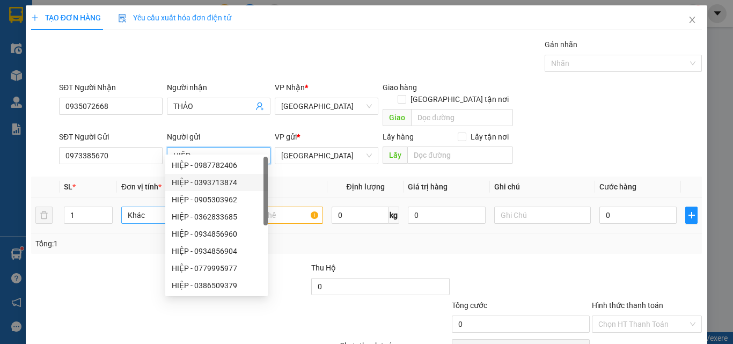
click at [149, 207] on span "Khác" at bounding box center [170, 215] width 84 height 16
type input "HIỆP"
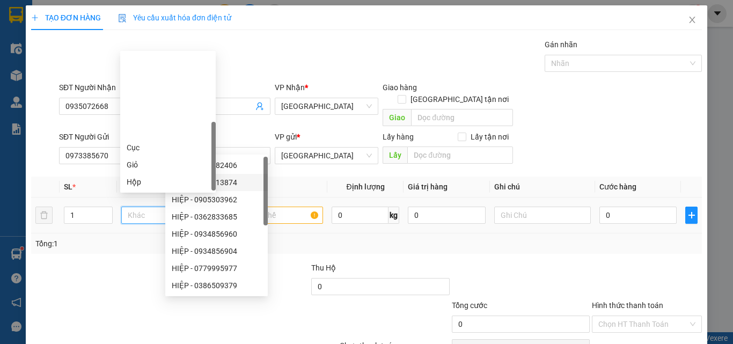
type input "T"
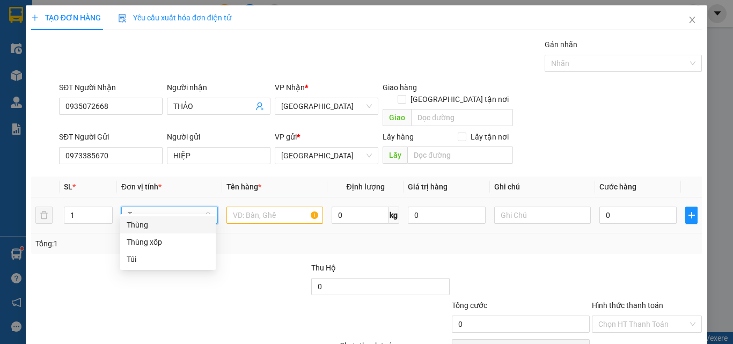
click at [156, 229] on div "Thùng" at bounding box center [168, 225] width 83 height 12
click at [268, 207] on input "text" at bounding box center [274, 215] width 97 height 17
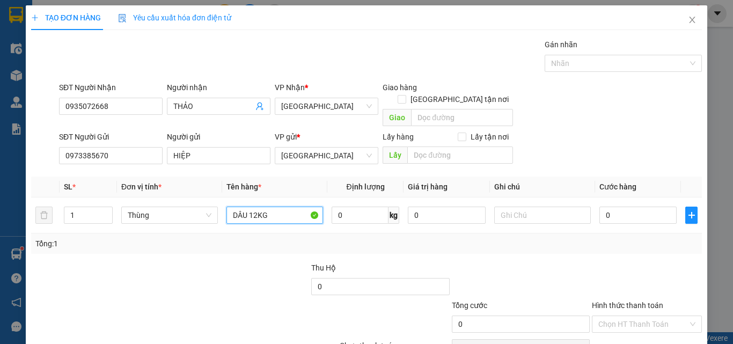
type input "DÂU 12KG"
click at [634, 207] on input "0" at bounding box center [637, 215] width 77 height 17
type input "8"
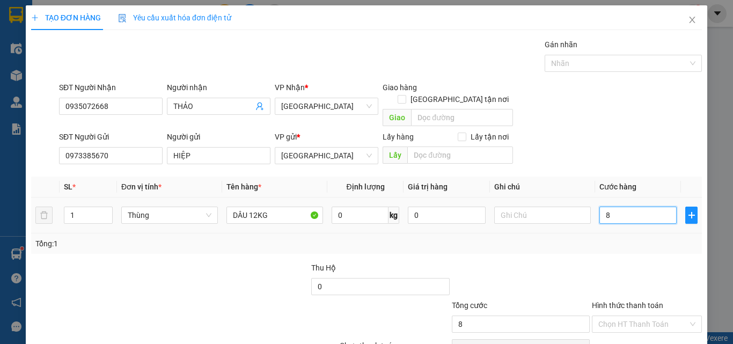
type input "80"
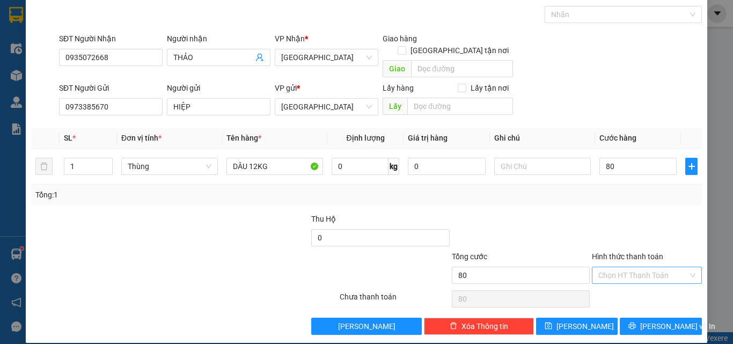
type input "80.000"
click at [665, 267] on input "Hình thức thanh toán" at bounding box center [643, 275] width 90 height 16
click at [647, 288] on div "Tại văn phòng" at bounding box center [640, 285] width 96 height 12
type input "0"
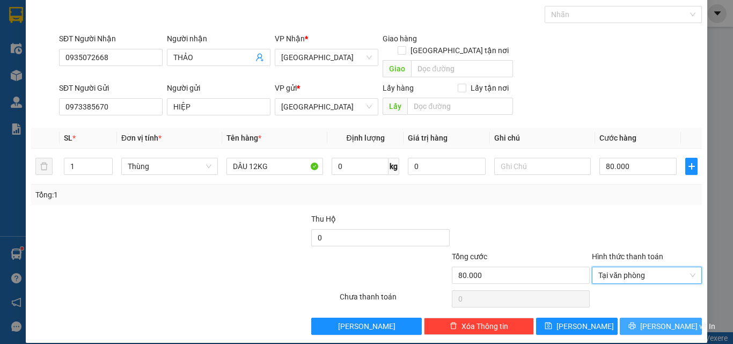
click at [665, 318] on button "Lưu và In" at bounding box center [661, 326] width 82 height 17
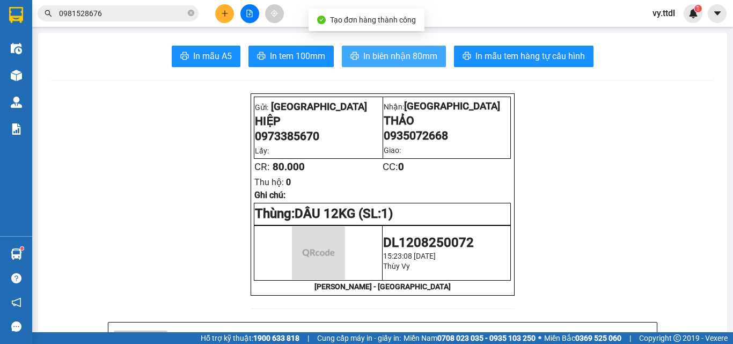
drag, startPoint x: 363, startPoint y: 55, endPoint x: 373, endPoint y: 56, distance: 10.7
click at [363, 56] on span "In biên nhận 80mm" at bounding box center [400, 55] width 74 height 13
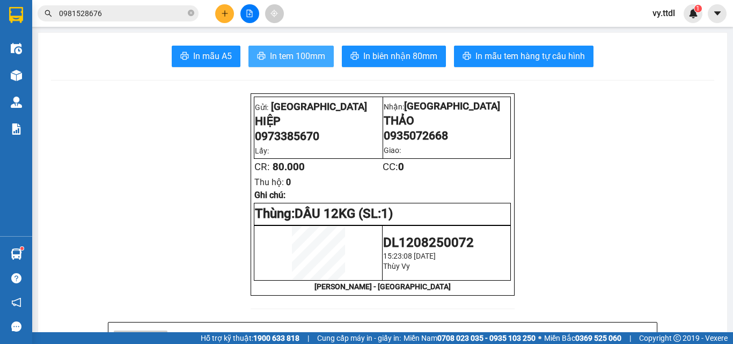
click at [320, 50] on span "In tem 100mm" at bounding box center [297, 55] width 55 height 13
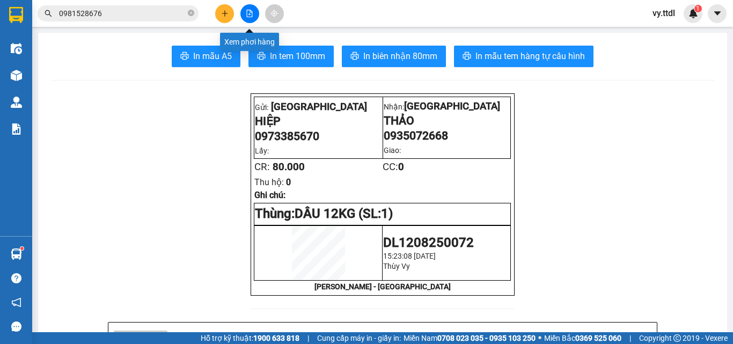
click at [253, 8] on button at bounding box center [249, 13] width 19 height 19
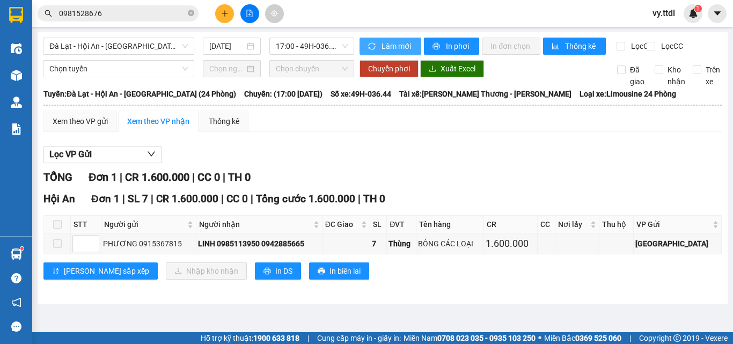
click at [397, 43] on span "Làm mới" at bounding box center [397, 46] width 31 height 12
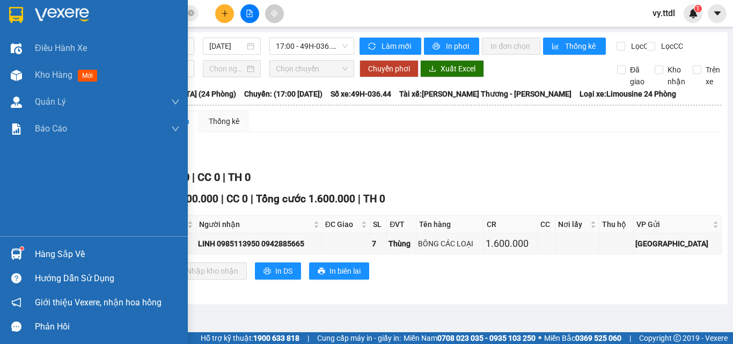
click at [54, 14] on img at bounding box center [62, 15] width 54 height 16
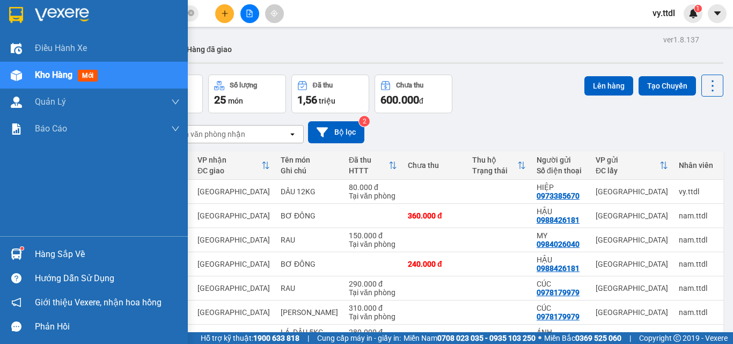
click at [46, 16] on img at bounding box center [62, 15] width 54 height 16
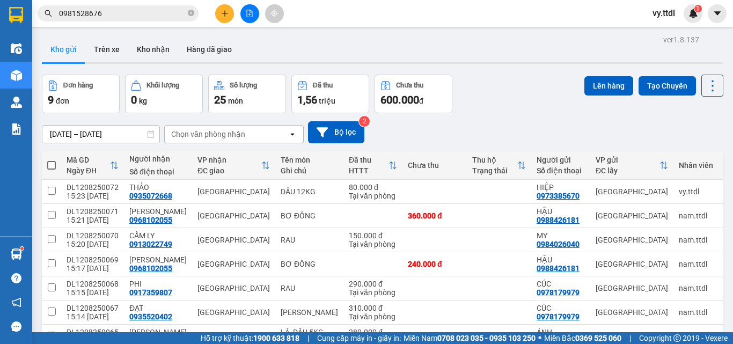
drag, startPoint x: 448, startPoint y: 36, endPoint x: 229, endPoint y: 3, distance: 221.9
click at [447, 36] on div "ver 1.8.137 Kho gửi Trên xe Kho nhận Hàng đã giao Đơn hàng 9 đơn Khối lượng 0 k…" at bounding box center [383, 234] width 690 height 404
click at [226, 13] on icon "plus" at bounding box center [225, 14] width 8 height 8
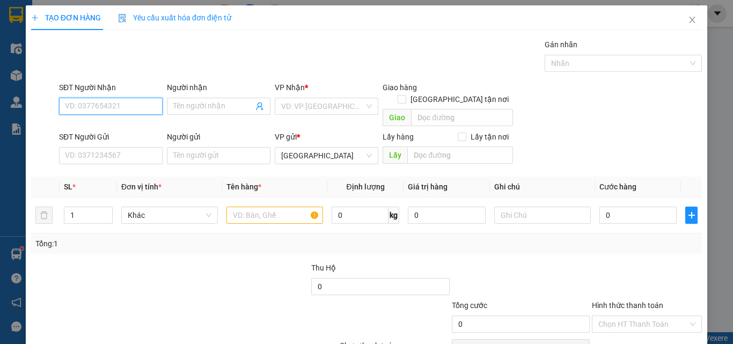
click at [114, 101] on input "SĐT Người Nhận" at bounding box center [111, 106] width 104 height 17
type input "402"
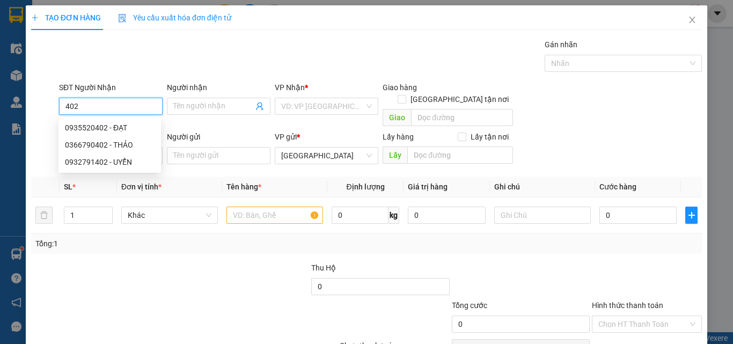
drag, startPoint x: 89, startPoint y: 107, endPoint x: 0, endPoint y: 110, distance: 89.1
click at [0, 110] on div "TẠO ĐƠN HÀNG Yêu cầu xuất hóa đơn điện tử Transit Pickup Surcharge Ids Transit …" at bounding box center [366, 172] width 733 height 344
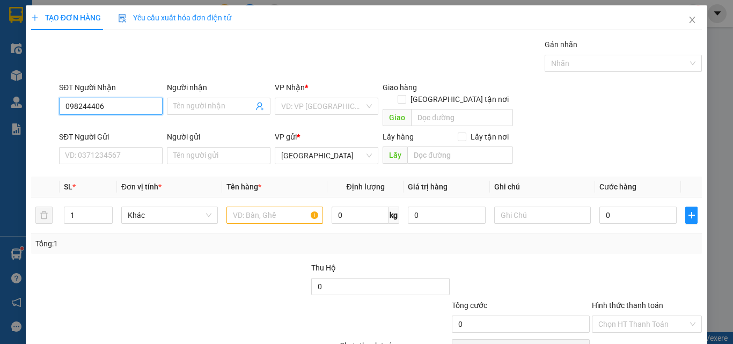
type input "0982444063"
click at [122, 128] on div "0982444063 - ĐỨC ANH" at bounding box center [125, 128] width 121 height 12
type input "ĐỨC ANH"
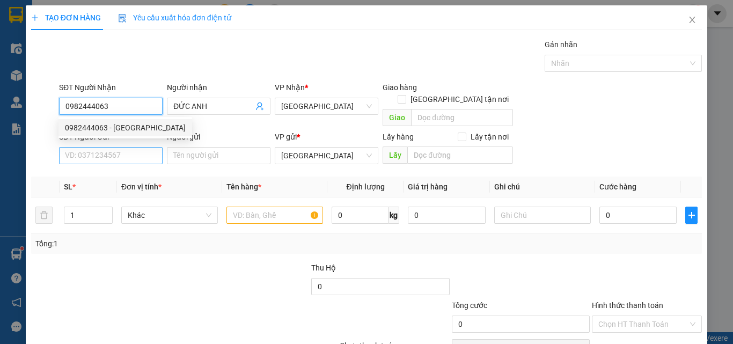
type input "0982444063"
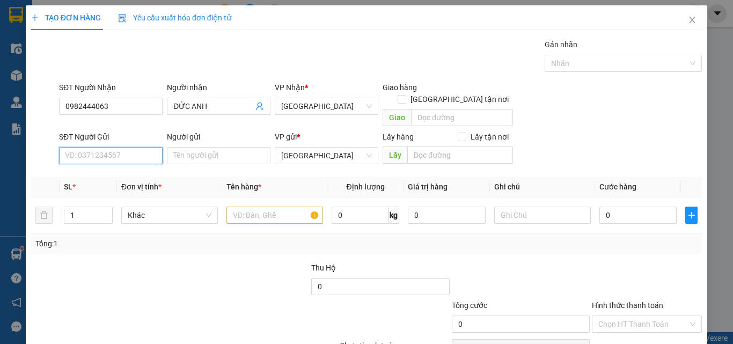
click at [138, 147] on input "SĐT Người Gửi" at bounding box center [111, 155] width 104 height 17
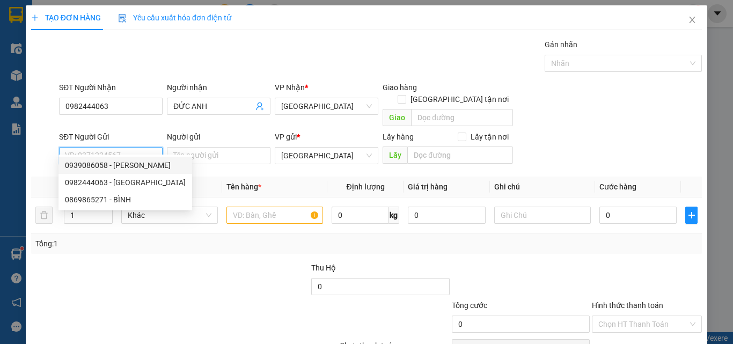
click at [143, 147] on input "SĐT Người Gửi" at bounding box center [111, 155] width 104 height 17
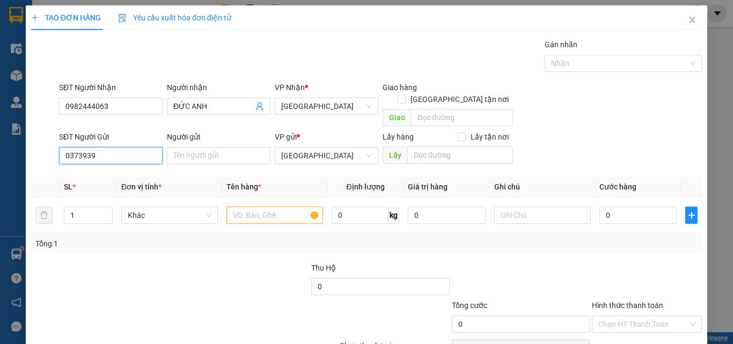
click at [144, 147] on input "0373939" at bounding box center [111, 155] width 104 height 17
type input "0373939228"
click at [187, 147] on input "Người gửi" at bounding box center [219, 155] width 104 height 17
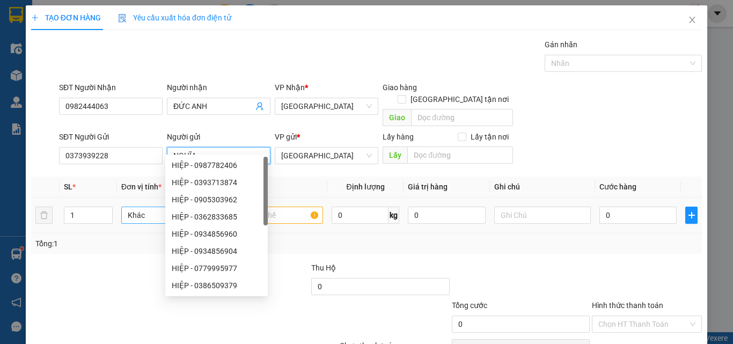
click at [146, 207] on span "Khác" at bounding box center [170, 215] width 84 height 16
type input "NGHĨA"
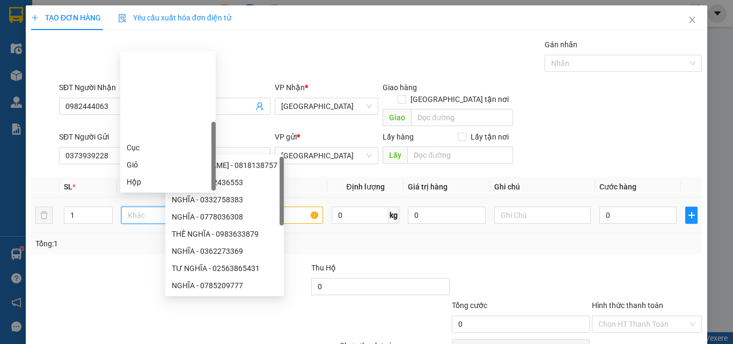
type input "T"
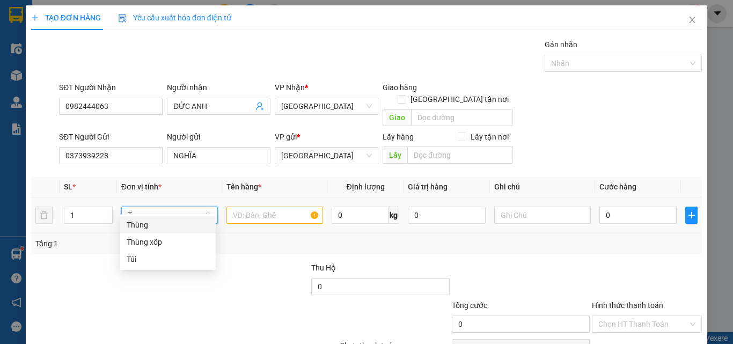
click at [160, 224] on div "Thùng" at bounding box center [168, 225] width 83 height 12
click at [257, 209] on input "text" at bounding box center [274, 215] width 97 height 17
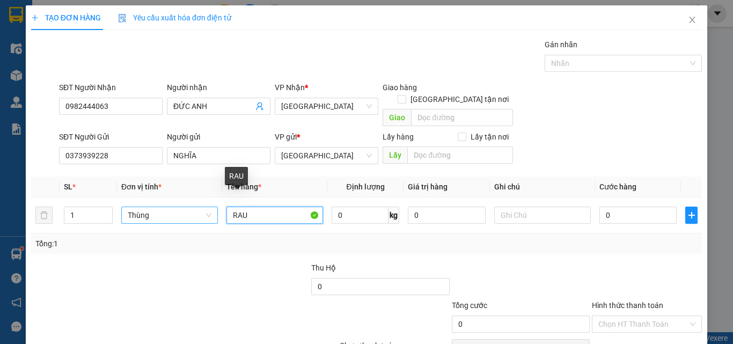
drag, startPoint x: 260, startPoint y: 207, endPoint x: 117, endPoint y: 243, distance: 147.2
click at [117, 243] on div "Transit Pickup Surcharge Ids Transit Deliver Surcharge Ids Transit Deliver Surc…" at bounding box center [366, 211] width 671 height 345
type input "LÁ TÍA TÔ 3KG"
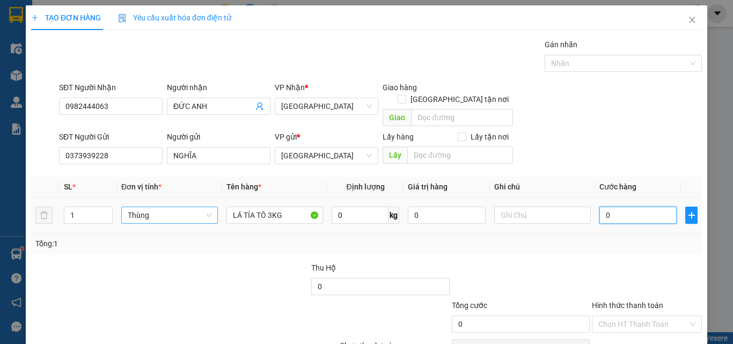
drag, startPoint x: 618, startPoint y: 200, endPoint x: 600, endPoint y: 203, distance: 18.4
click at [619, 207] on input "0" at bounding box center [637, 215] width 77 height 17
type input "5"
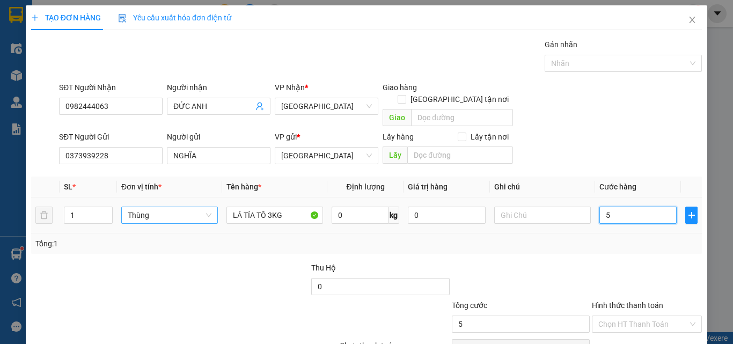
type input "50"
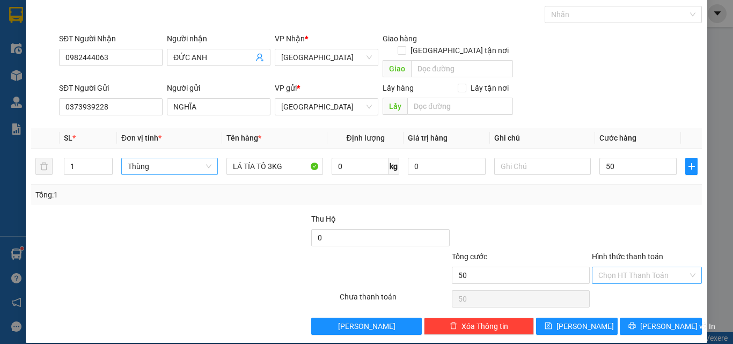
type input "50.000"
click at [628, 269] on input "Hình thức thanh toán" at bounding box center [643, 275] width 90 height 16
drag, startPoint x: 629, startPoint y: 280, endPoint x: 643, endPoint y: 295, distance: 20.5
click at [630, 280] on div "Tại văn phòng" at bounding box center [640, 285] width 96 height 12
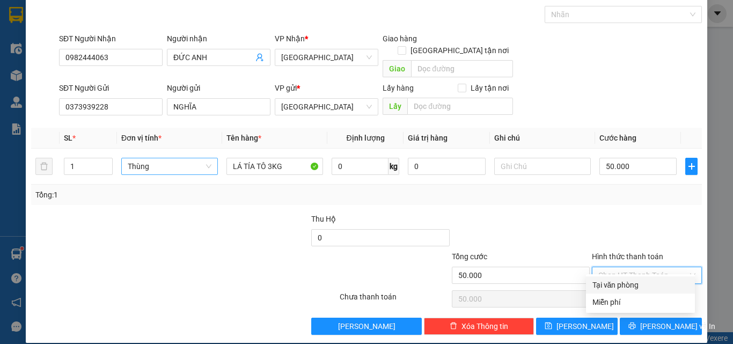
type input "0"
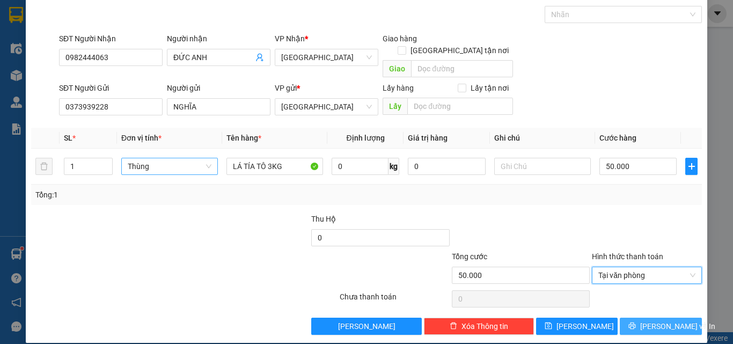
click at [648, 320] on span "Lưu và In" at bounding box center [677, 326] width 75 height 12
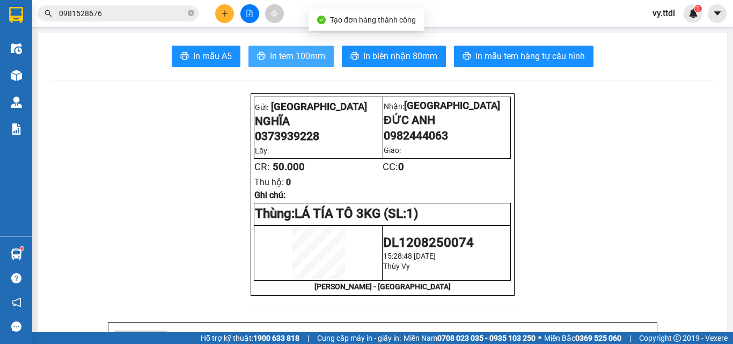
click at [293, 56] on span "In tem 100mm" at bounding box center [297, 55] width 55 height 13
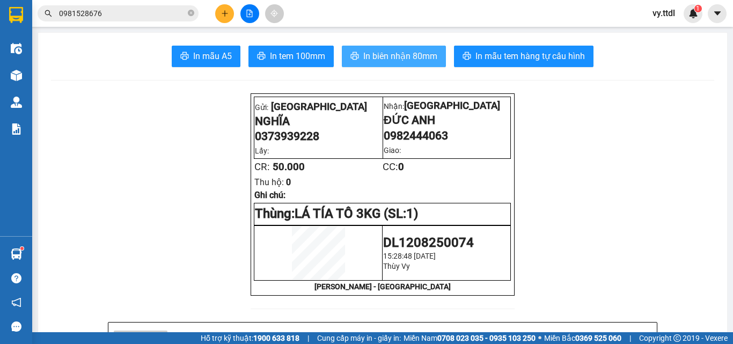
click at [408, 56] on span "In biên nhận 80mm" at bounding box center [400, 55] width 74 height 13
drag, startPoint x: 241, startPoint y: 112, endPoint x: 33, endPoint y: 60, distance: 215.3
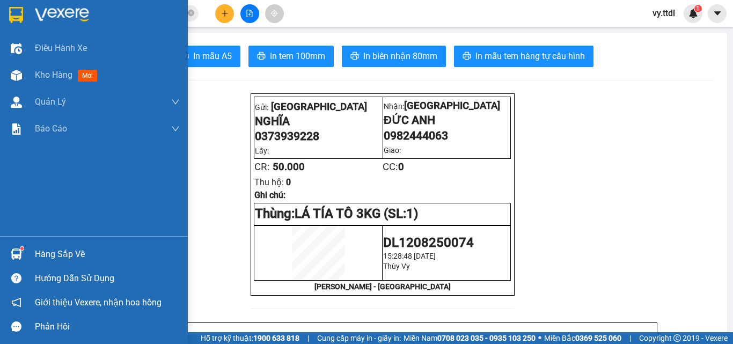
click at [19, 12] on img at bounding box center [16, 15] width 14 height 16
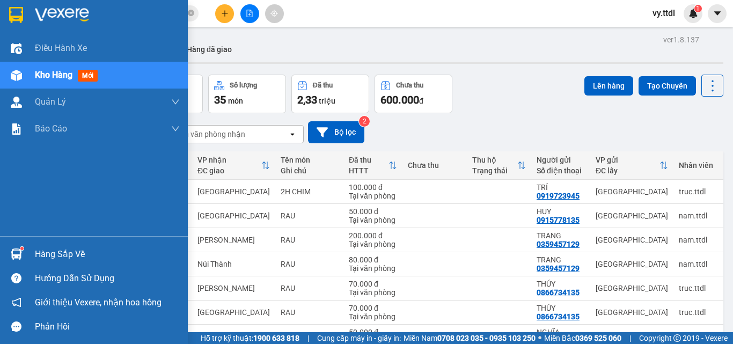
click at [15, 9] on img at bounding box center [16, 15] width 14 height 16
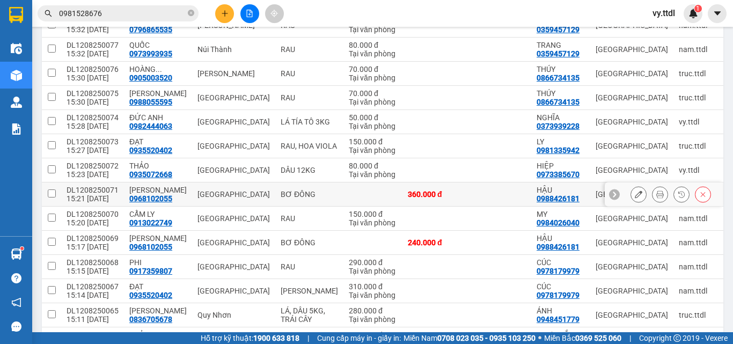
scroll to position [322, 0]
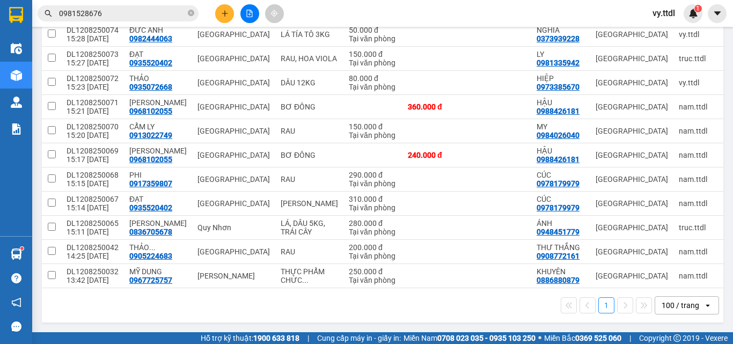
click at [224, 6] on button at bounding box center [224, 13] width 19 height 19
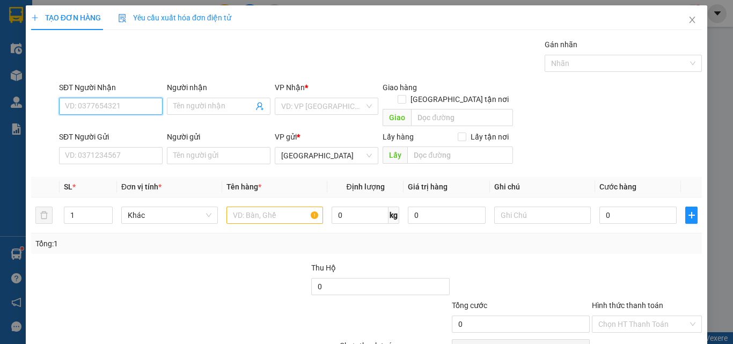
click at [143, 104] on input "SĐT Người Nhận" at bounding box center [111, 106] width 104 height 17
type input "0905137967"
click at [128, 97] on div "SĐT Người Nhận" at bounding box center [111, 90] width 104 height 16
drag, startPoint x: 127, startPoint y: 102, endPoint x: 0, endPoint y: 103, distance: 127.2
click at [0, 103] on div "TẠO ĐƠN HÀNG Yêu cầu xuất hóa đơn điện tử Transit Pickup Surcharge Ids Transit …" at bounding box center [366, 172] width 733 height 344
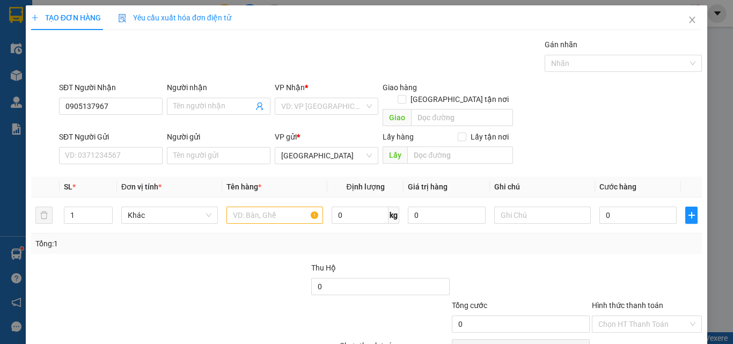
click at [283, 263] on div at bounding box center [240, 281] width 140 height 38
click at [208, 104] on input "Người nhận" at bounding box center [213, 106] width 80 height 12
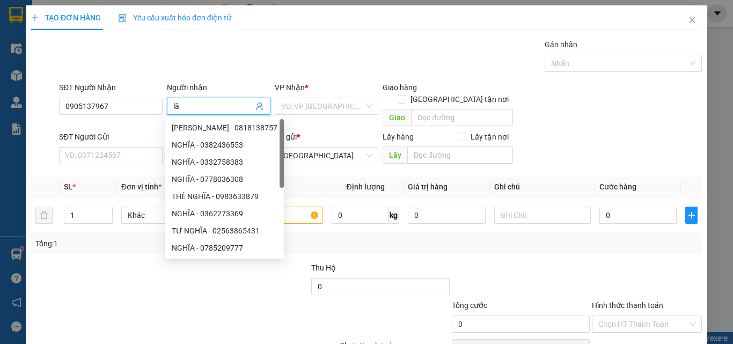
type input "l"
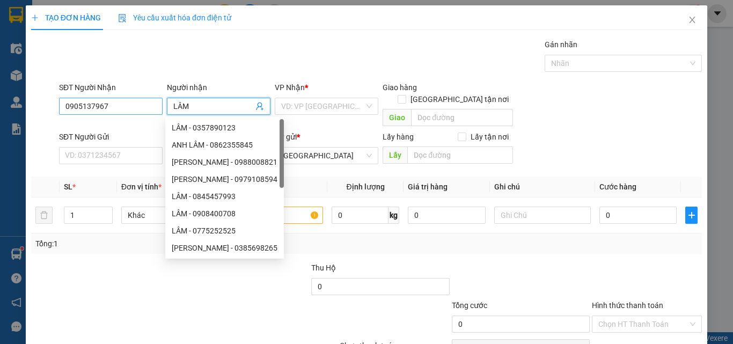
type input "LÂM"
drag, startPoint x: 121, startPoint y: 106, endPoint x: 0, endPoint y: 107, distance: 121.3
click at [0, 107] on div "TẠO ĐƠN HÀNG Yêu cầu xuất hóa đơn điện tử Transit Pickup Surcharge Ids Transit …" at bounding box center [366, 172] width 733 height 344
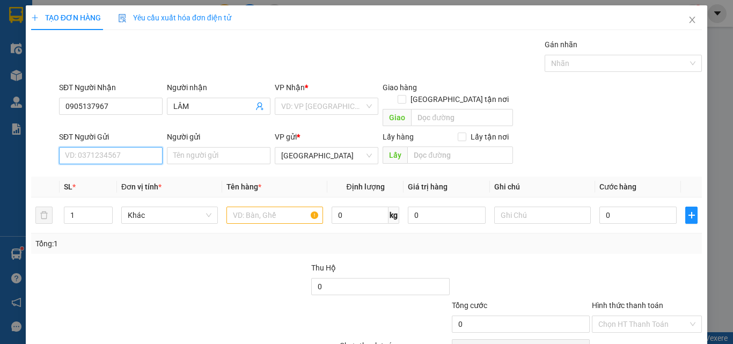
click at [109, 147] on input "SĐT Người Gửi" at bounding box center [111, 155] width 104 height 17
paste input "0942749586"
type input "0942749586"
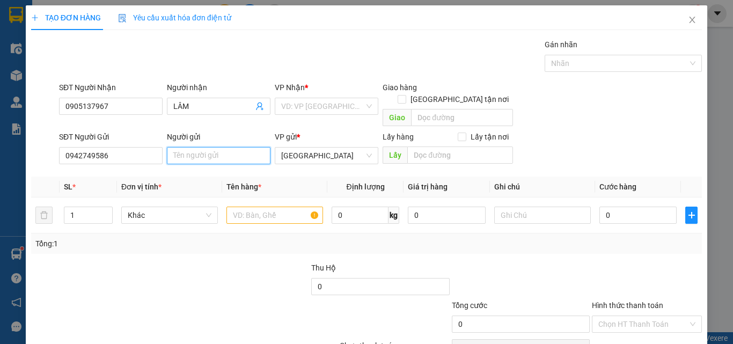
click at [200, 147] on input "Người gửi" at bounding box center [219, 155] width 104 height 17
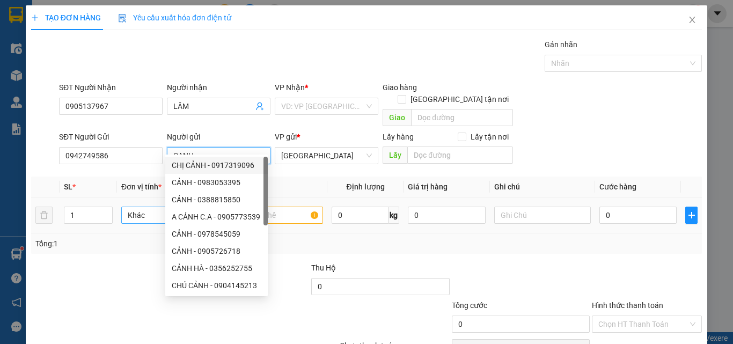
click at [138, 207] on span "Khác" at bounding box center [170, 215] width 84 height 16
type input "CANH"
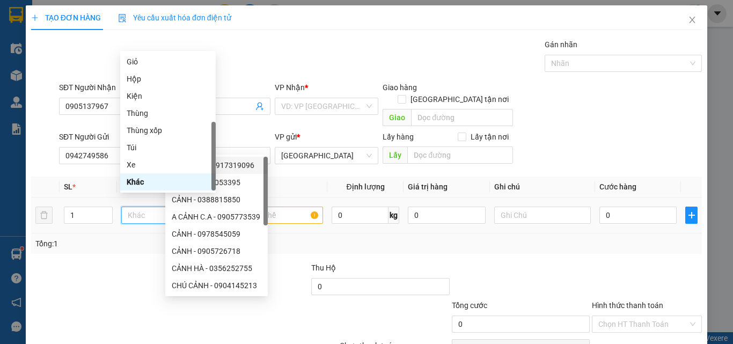
type input "T"
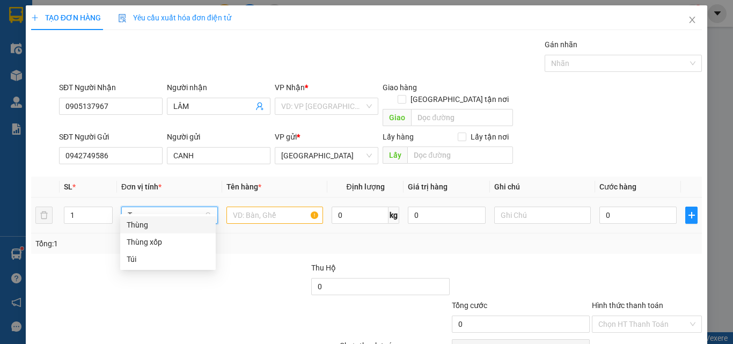
click at [152, 219] on div "Thùng" at bounding box center [168, 225] width 83 height 12
click at [262, 210] on input "text" at bounding box center [274, 215] width 97 height 17
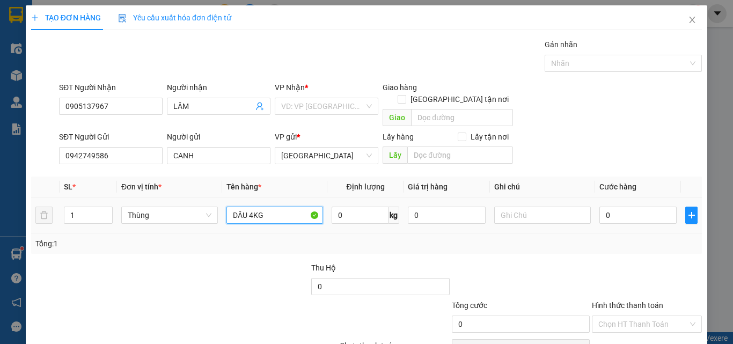
type input "DÂU 4KG"
click at [612, 204] on div "0" at bounding box center [637, 214] width 77 height 21
click at [616, 207] on input "0" at bounding box center [637, 215] width 77 height 17
type input "4"
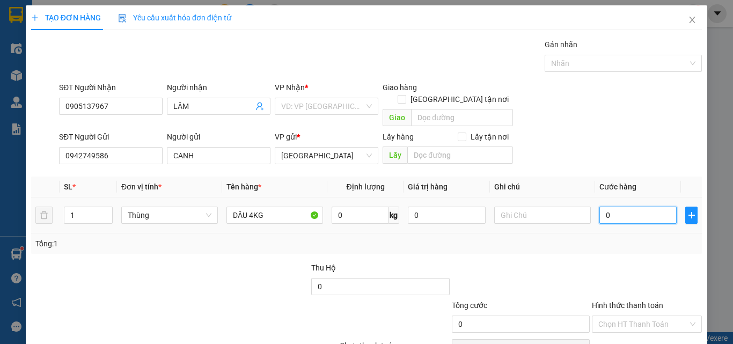
type input "4"
type input "40"
type input "40.000"
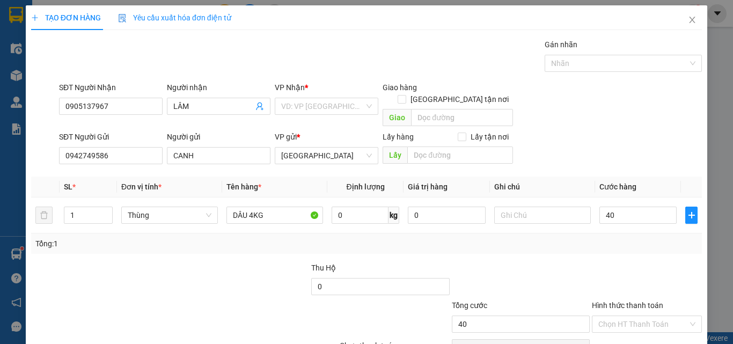
type input "40.000"
drag, startPoint x: 120, startPoint y: 105, endPoint x: 32, endPoint y: 108, distance: 88.6
click at [32, 108] on div "SĐT Người Nhận 0905137967 0905137967 Người nhận LÂM VP Nhận * VD: VP Sài Gòn Gi…" at bounding box center [366, 106] width 673 height 49
click at [326, 102] on input "search" at bounding box center [322, 106] width 83 height 16
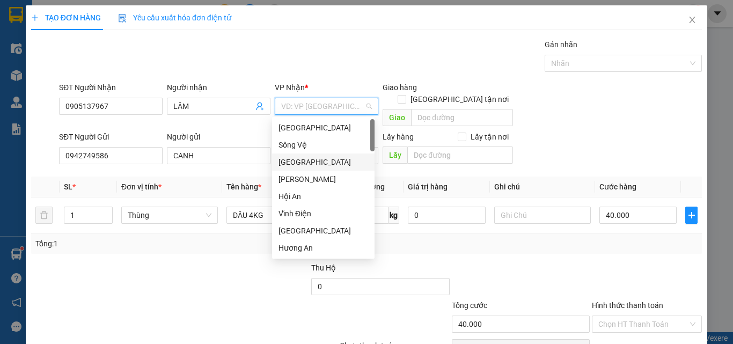
click at [314, 160] on div "[GEOGRAPHIC_DATA]" at bounding box center [324, 162] width 90 height 12
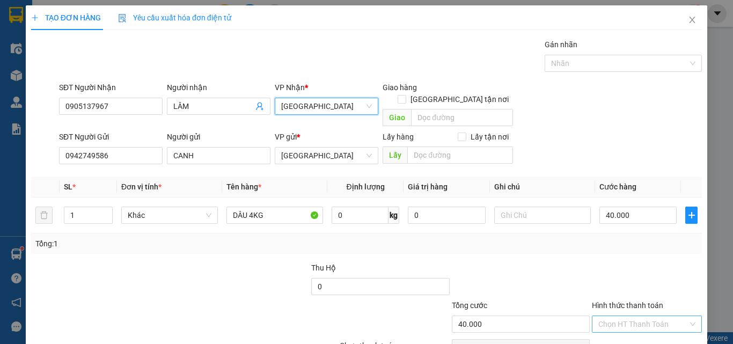
click at [641, 316] on input "Hình thức thanh toán" at bounding box center [643, 324] width 90 height 16
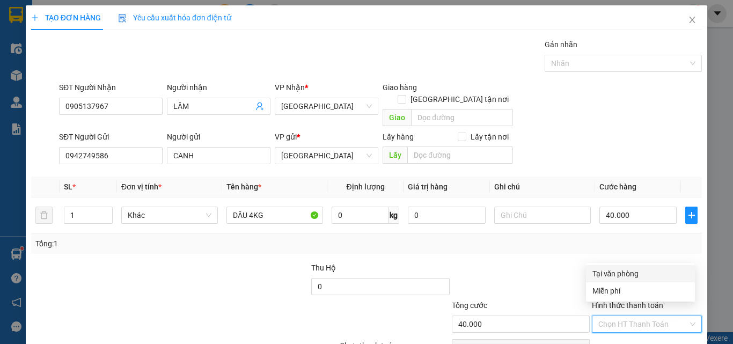
click at [635, 277] on div "Tại văn phòng" at bounding box center [640, 274] width 96 height 12
type input "0"
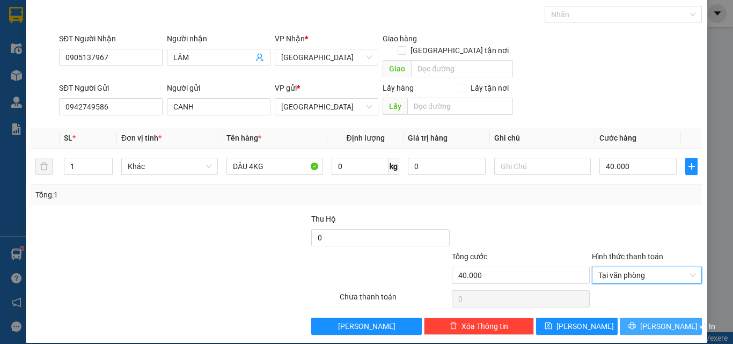
click at [633, 323] on icon "printer" at bounding box center [632, 326] width 7 height 7
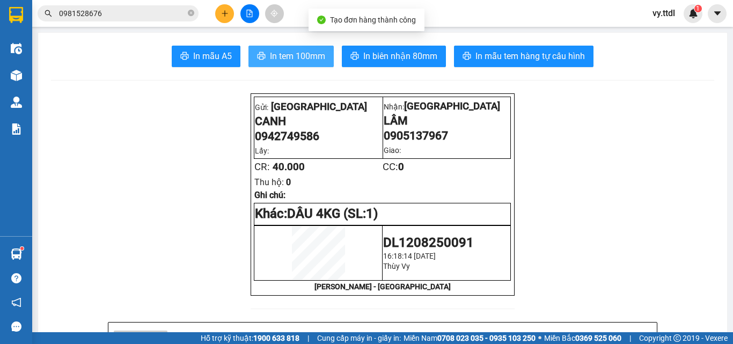
click at [277, 56] on span "In tem 100mm" at bounding box center [297, 55] width 55 height 13
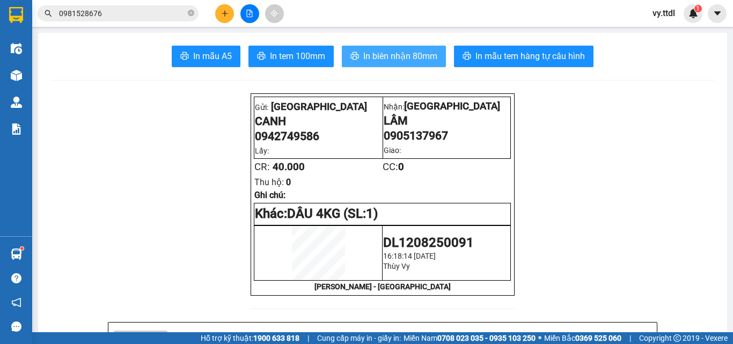
click at [409, 56] on span "In biên nhận 80mm" at bounding box center [400, 55] width 74 height 13
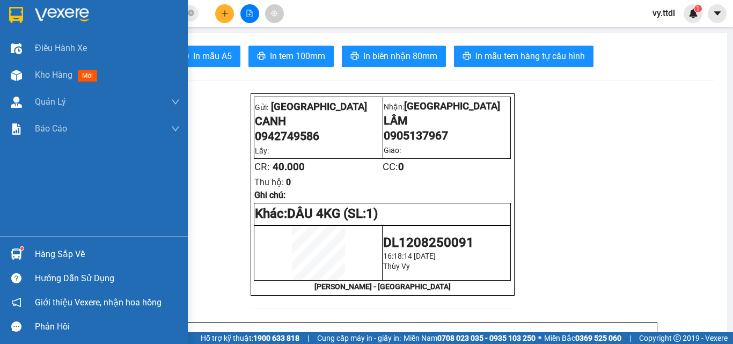
click at [13, 12] on img at bounding box center [16, 15] width 14 height 16
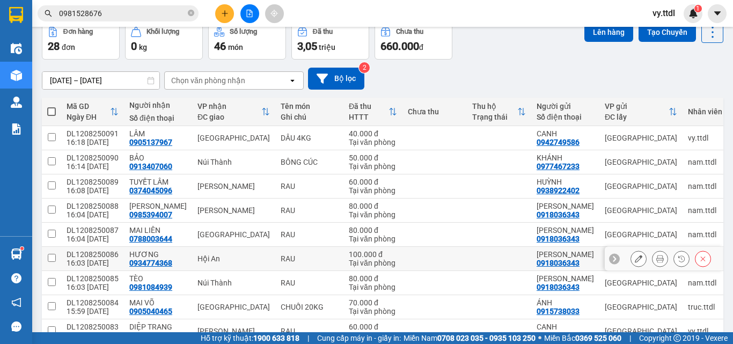
scroll to position [107, 0]
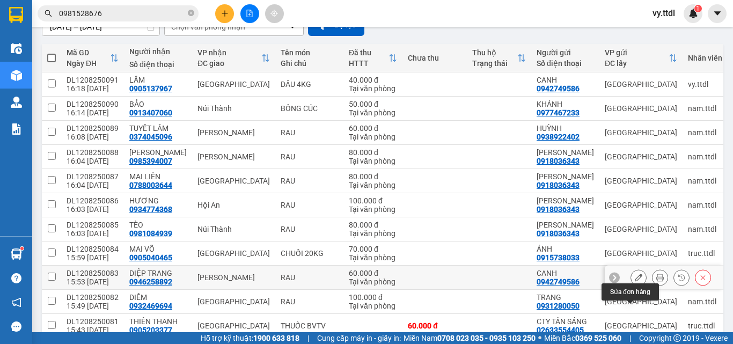
click at [635, 281] on icon at bounding box center [639, 278] width 8 height 8
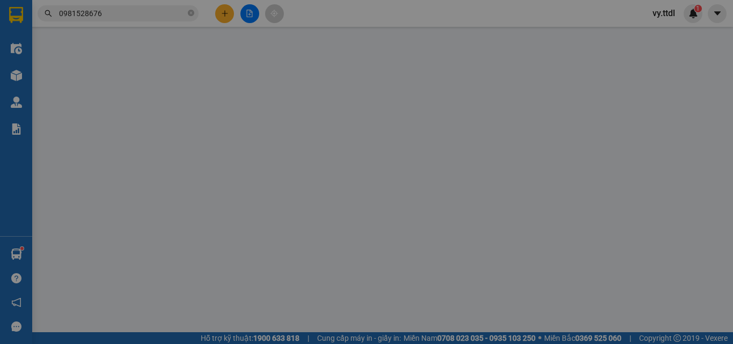
type input "0946258892"
type input "DIỆP TRANG"
type input "0942749586"
type input "CANH"
type input "60.000"
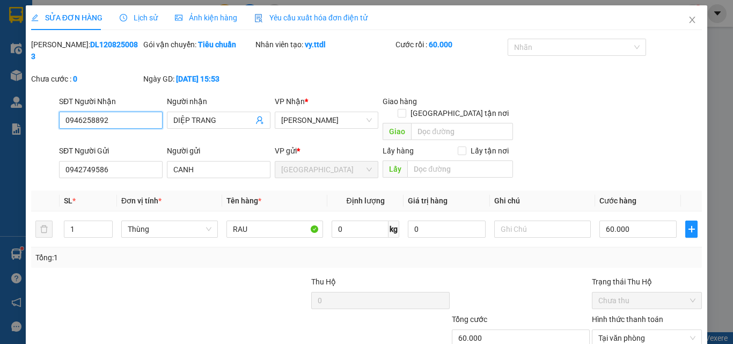
scroll to position [51, 0]
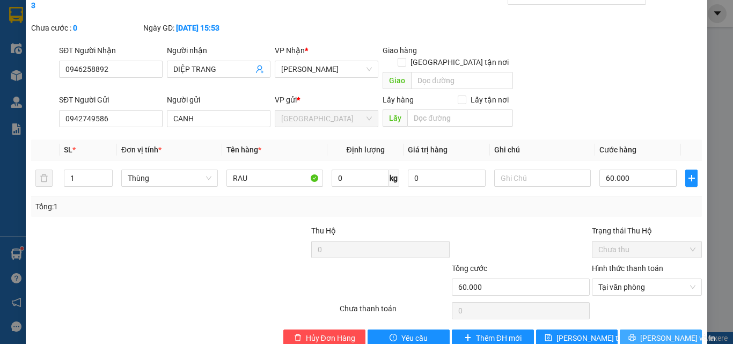
click at [647, 332] on span "[PERSON_NAME] và In" at bounding box center [677, 338] width 75 height 12
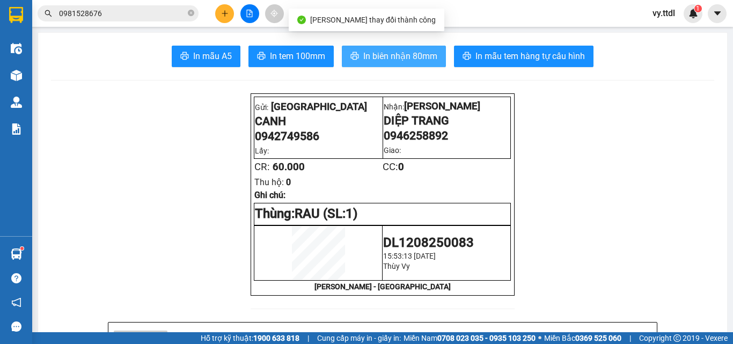
click at [379, 53] on span "In biên nhận 80mm" at bounding box center [400, 55] width 74 height 13
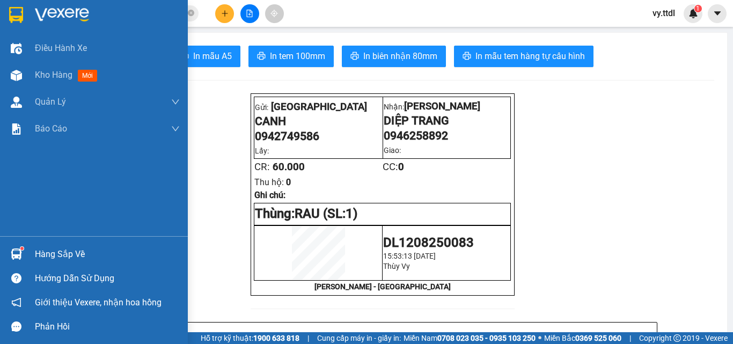
click at [14, 14] on img at bounding box center [16, 15] width 14 height 16
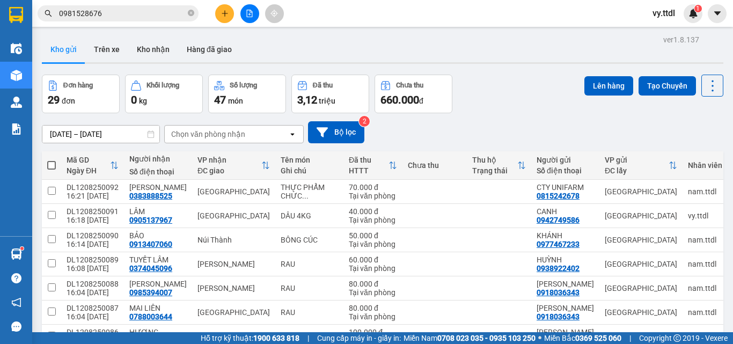
click at [32, 12] on div "0981528676" at bounding box center [104, 13] width 209 height 16
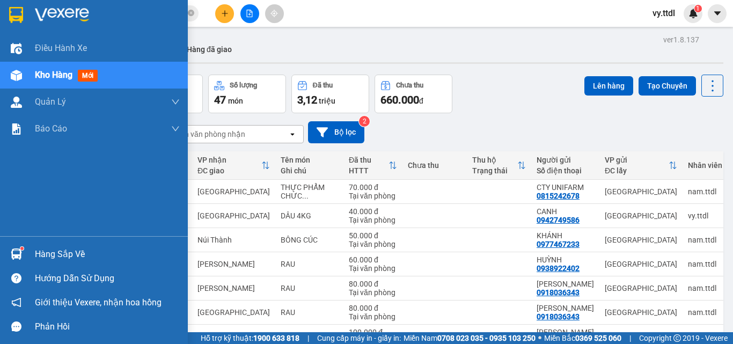
click at [22, 13] on img at bounding box center [16, 15] width 14 height 16
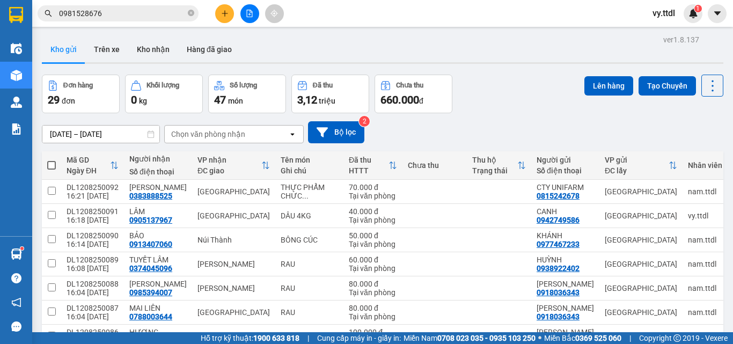
click at [225, 10] on icon "plus" at bounding box center [225, 14] width 8 height 8
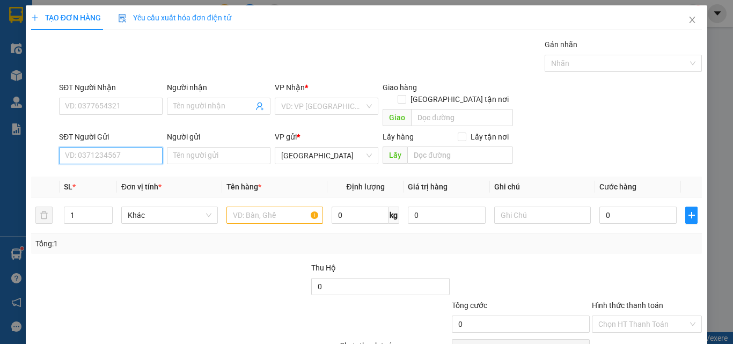
click at [150, 147] on input "SĐT Người Gửi" at bounding box center [111, 155] width 104 height 17
click at [151, 147] on input "0965825" at bounding box center [111, 155] width 104 height 17
click at [145, 165] on div "0965825632 - HÒA" at bounding box center [110, 165] width 90 height 12
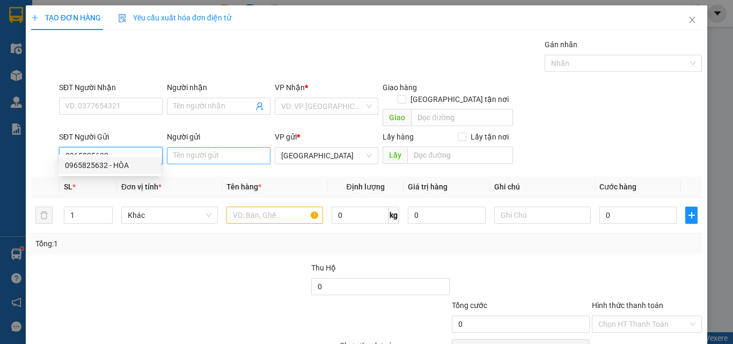
type input "0965825632"
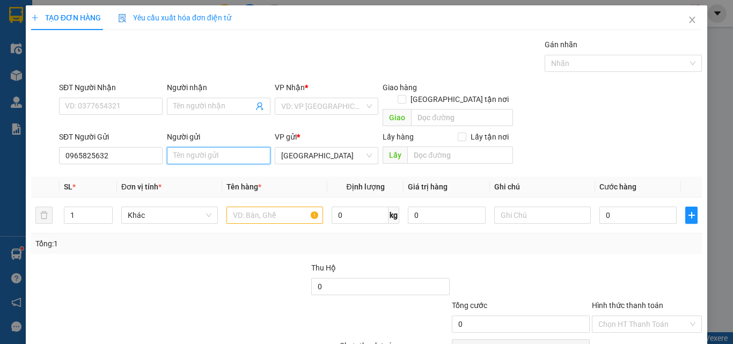
click at [220, 147] on input "Người gửi" at bounding box center [219, 155] width 104 height 17
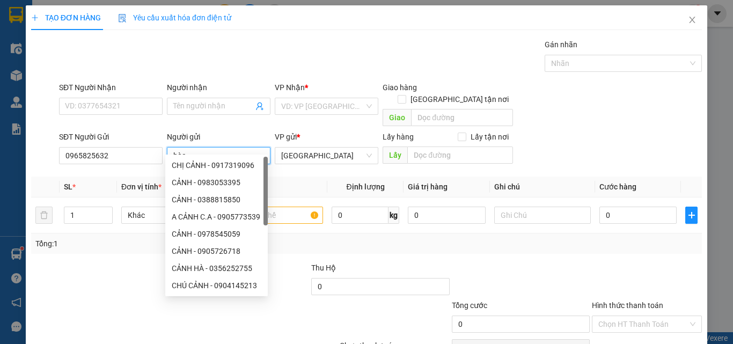
drag, startPoint x: 219, startPoint y: 143, endPoint x: 106, endPoint y: 164, distance: 115.0
click at [106, 164] on div "Transit Pickup Surcharge Ids Transit Deliver Surcharge Ids Transit Deliver Surc…" at bounding box center [366, 211] width 671 height 345
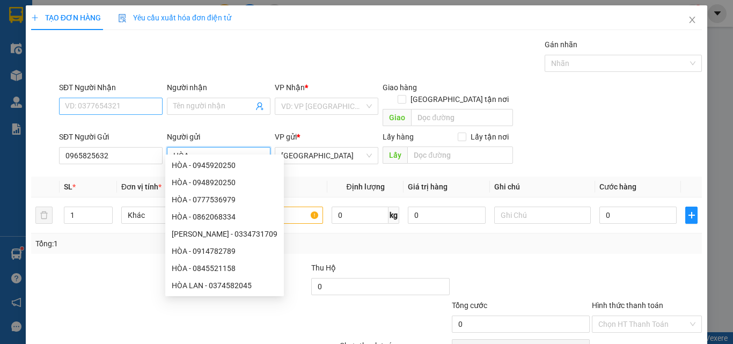
type input "HÒA"
click at [145, 102] on input "SĐT Người Nhận" at bounding box center [111, 106] width 104 height 17
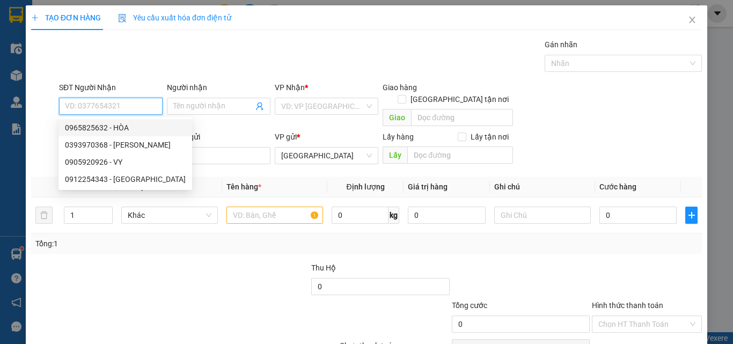
click at [148, 102] on input "SĐT Người Nhận" at bounding box center [111, 106] width 104 height 17
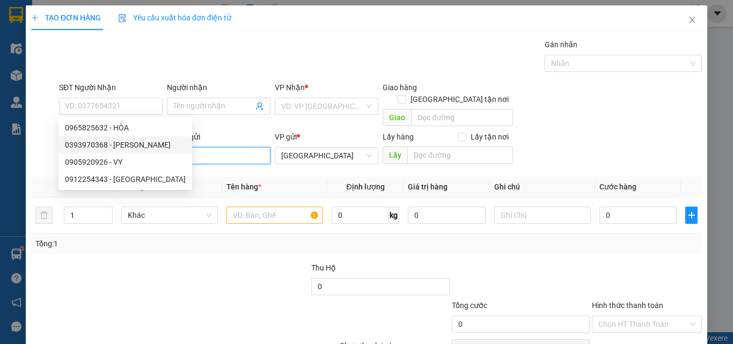
click at [215, 147] on input "HÒA" at bounding box center [219, 155] width 104 height 17
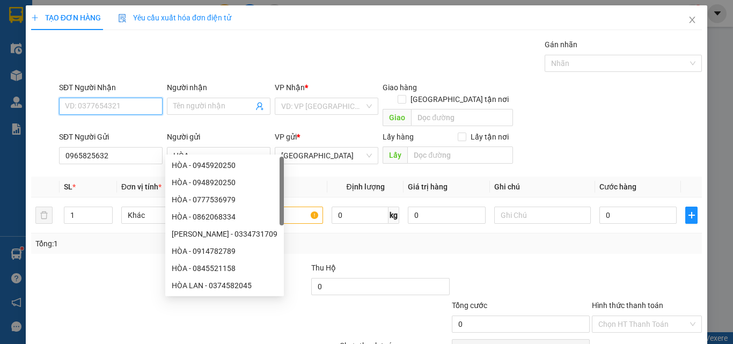
click at [137, 103] on input "SĐT Người Nhận" at bounding box center [111, 106] width 104 height 17
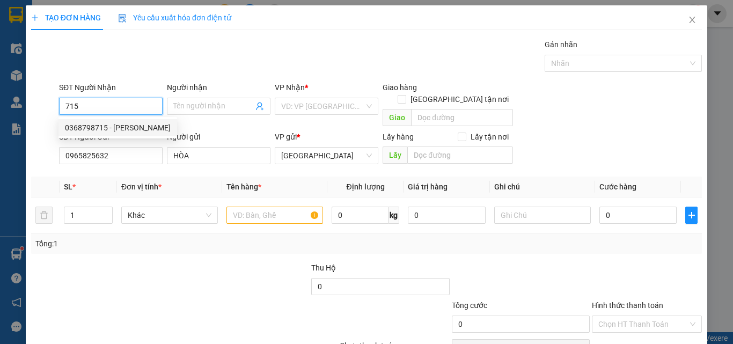
click at [126, 123] on div "0368798715 - SEN TRẦN" at bounding box center [118, 128] width 106 height 12
type input "0368798715"
type input "SEN TRẦN"
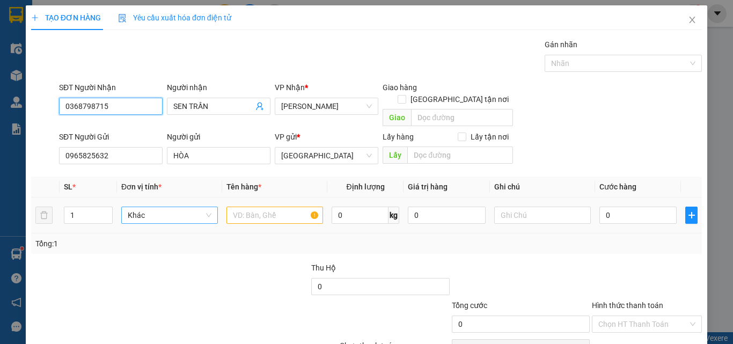
click at [164, 207] on span "Khác" at bounding box center [170, 215] width 84 height 16
type input "0368798715"
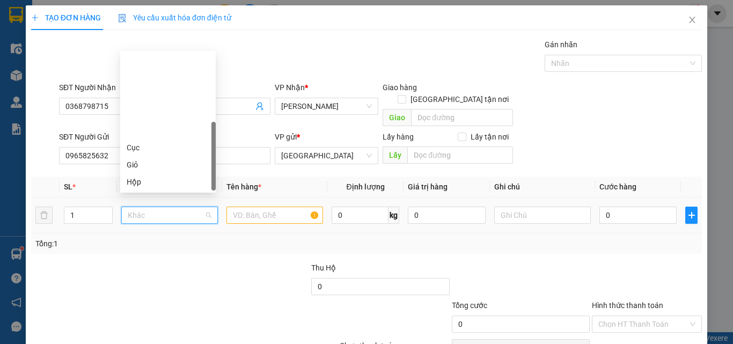
scroll to position [103, 0]
type input "T"
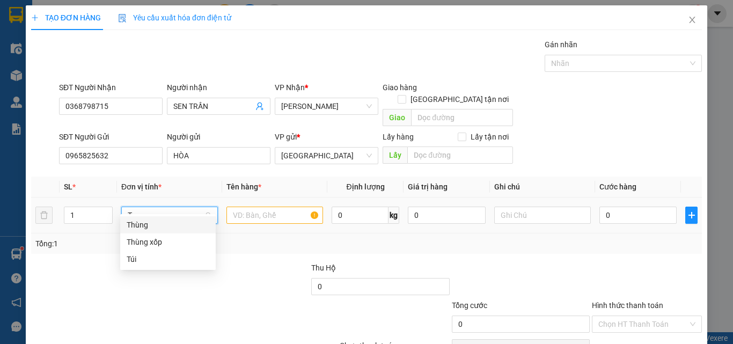
scroll to position [0, 0]
click at [163, 223] on div "Thùng" at bounding box center [168, 225] width 83 height 12
click at [236, 207] on input "text" at bounding box center [274, 215] width 97 height 17
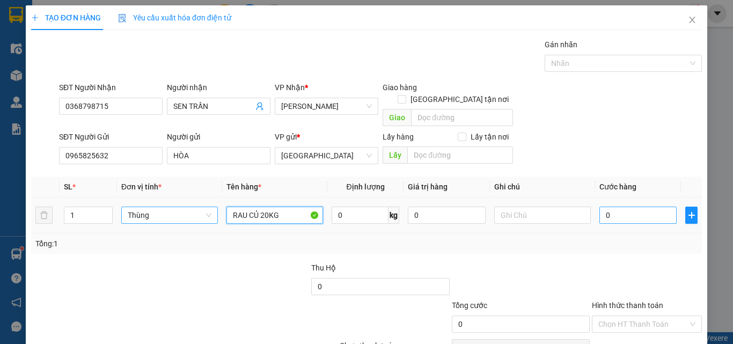
type input "RAU CỦ 20KG"
click at [643, 207] on input "0" at bounding box center [637, 215] width 77 height 17
type input "7"
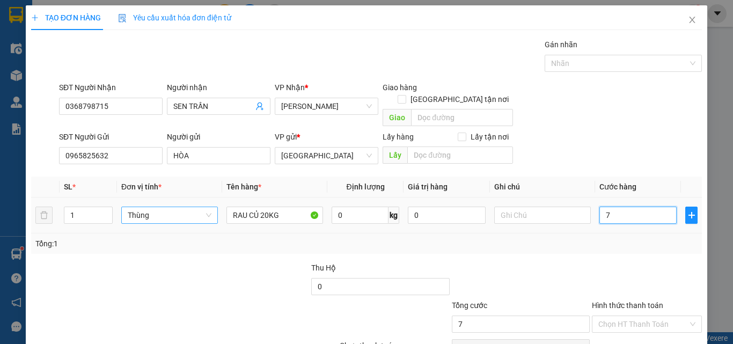
type input "70"
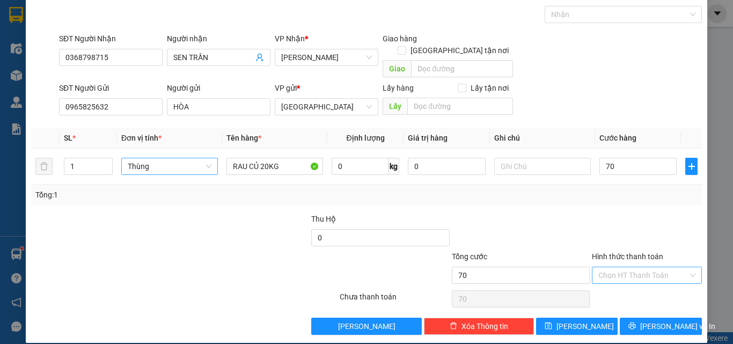
type input "70.000"
click at [659, 267] on input "Hình thức thanh toán" at bounding box center [643, 275] width 90 height 16
click at [656, 283] on div "Tại văn phòng" at bounding box center [640, 285] width 96 height 12
type input "0"
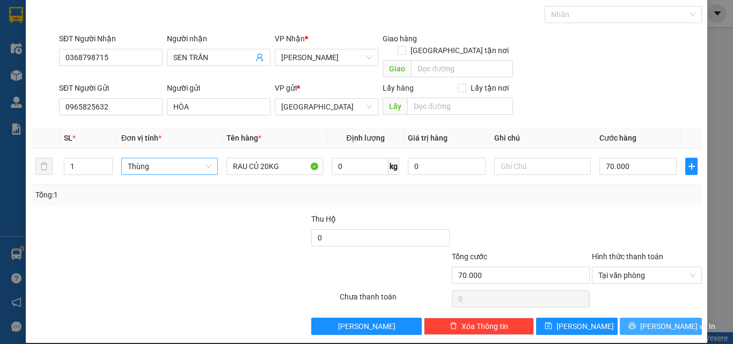
click at [666, 320] on span "Lưu và In" at bounding box center [677, 326] width 75 height 12
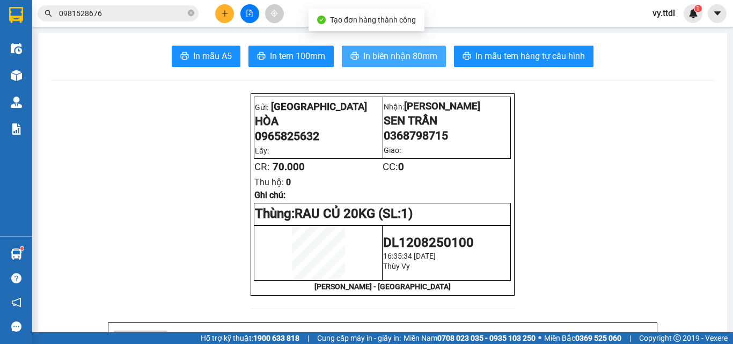
click at [350, 59] on icon "printer" at bounding box center [354, 56] width 9 height 9
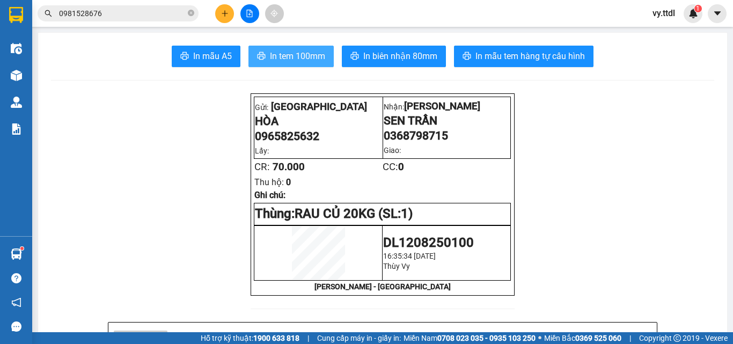
click at [306, 56] on span "In tem 100mm" at bounding box center [297, 55] width 55 height 13
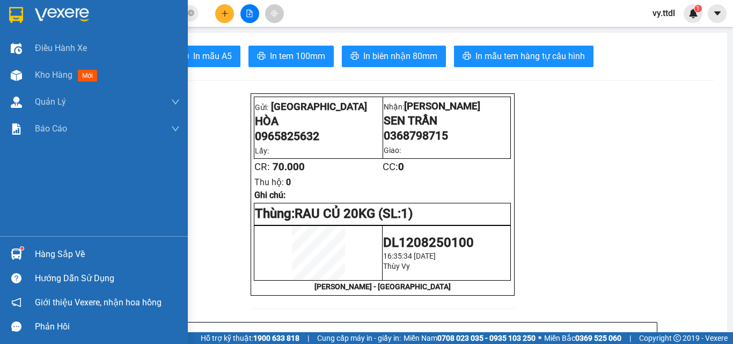
click at [49, 17] on img at bounding box center [62, 15] width 54 height 16
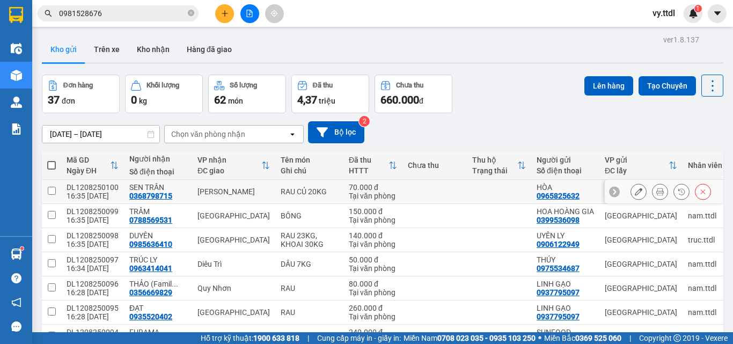
click at [57, 187] on td at bounding box center [51, 192] width 19 height 24
checkbox input "true"
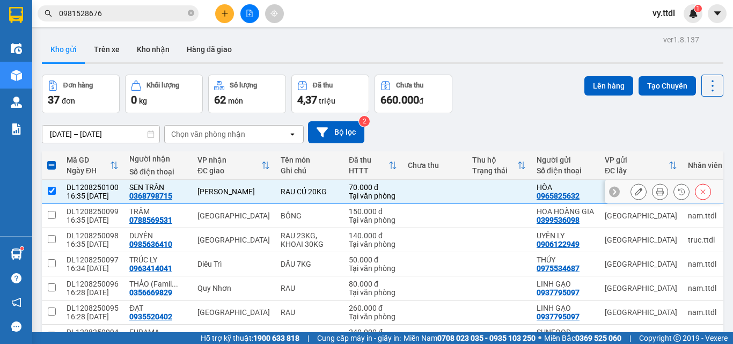
scroll to position [54, 0]
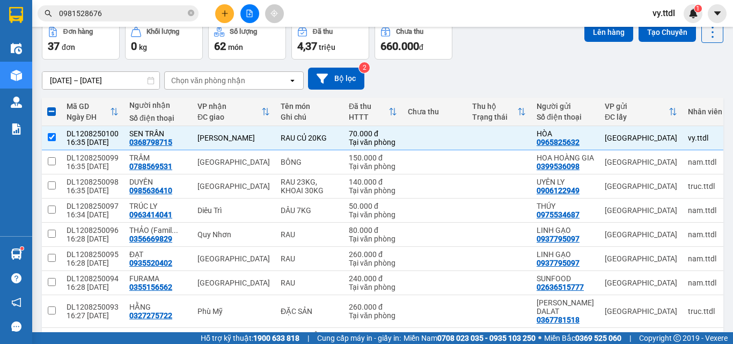
click at [52, 109] on span at bounding box center [51, 111] width 9 height 9
click at [52, 106] on input "checkbox" at bounding box center [52, 106] width 0 height 0
checkbox input "true"
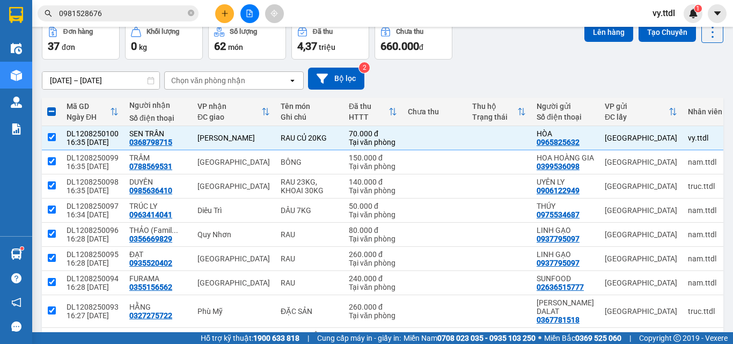
checkbox input "true"
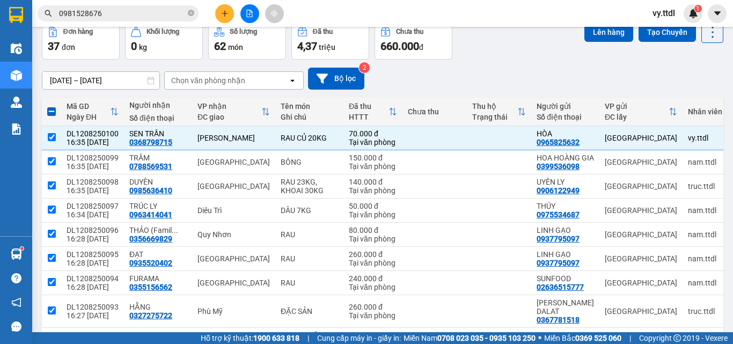
checkbox input "true"
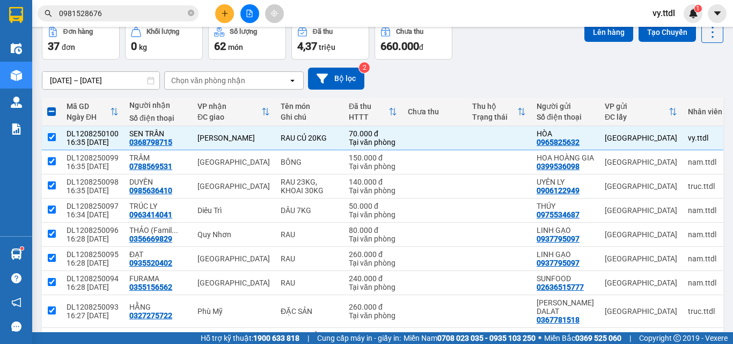
checkbox input "true"
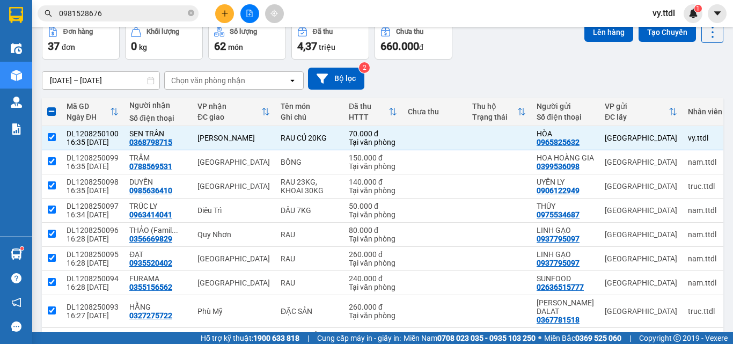
checkbox input "true"
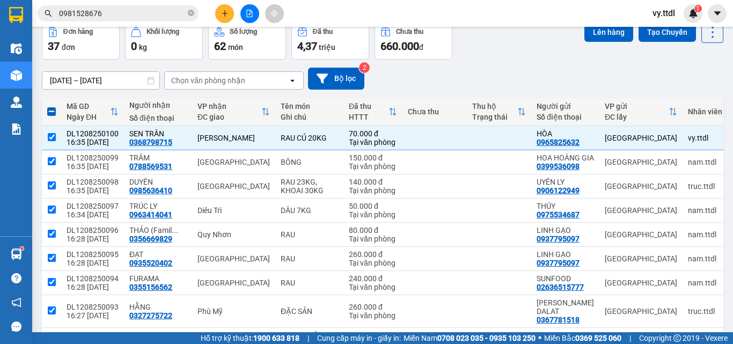
checkbox input "true"
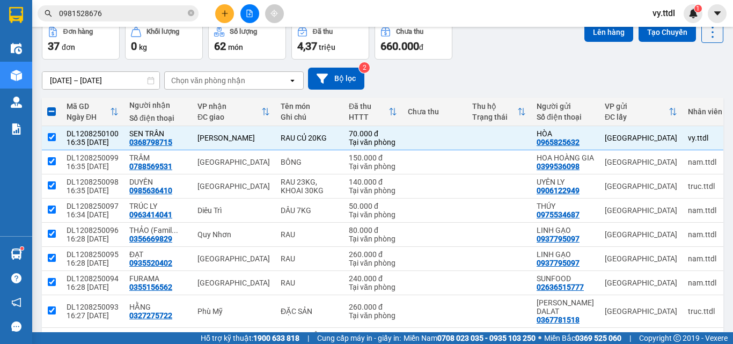
checkbox input "true"
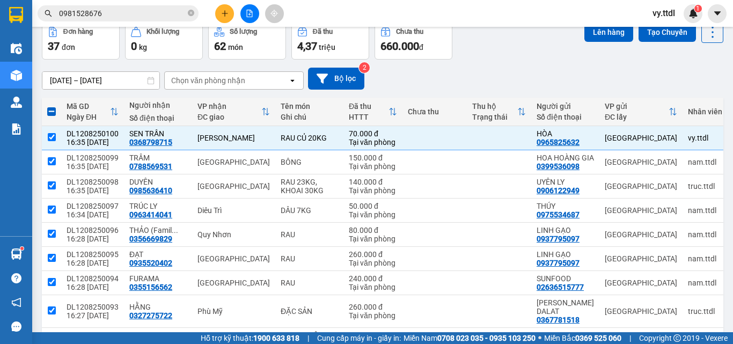
checkbox input "true"
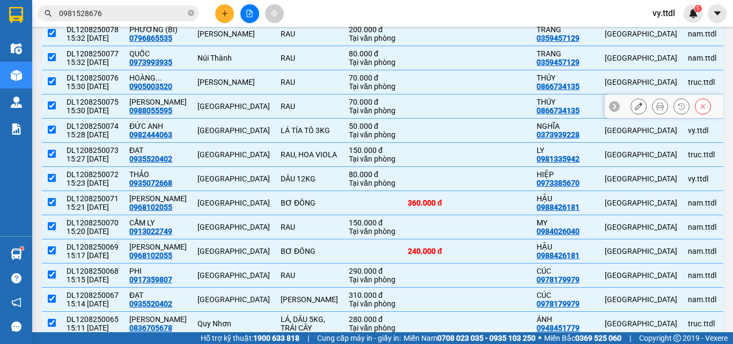
scroll to position [884, 0]
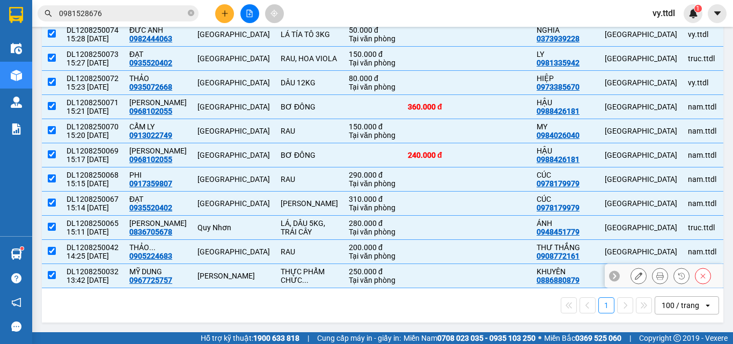
click at [54, 271] on input "checkbox" at bounding box center [52, 275] width 8 height 8
checkbox input "false"
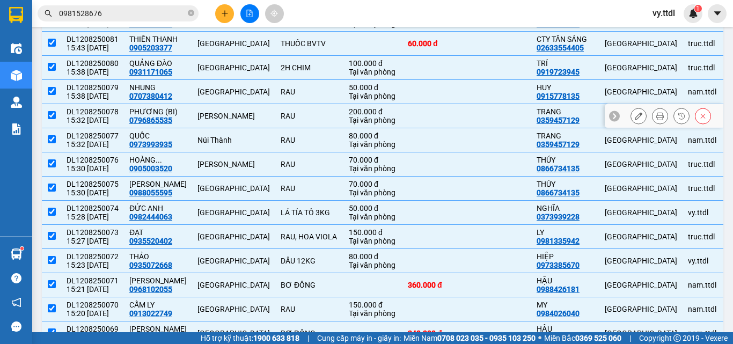
scroll to position [562, 0]
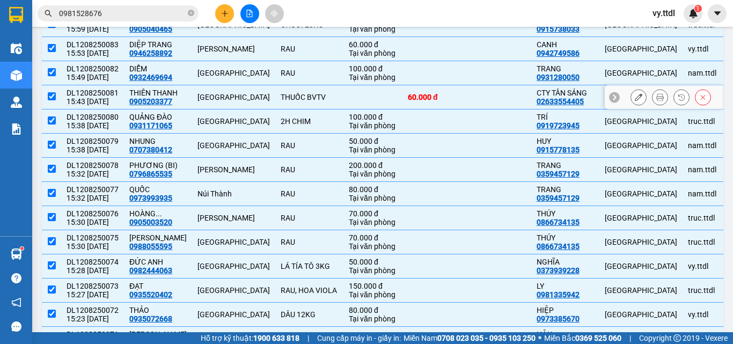
click at [61, 109] on td "DL1208250081 15:43 12/08" at bounding box center [92, 97] width 63 height 24
checkbox input "false"
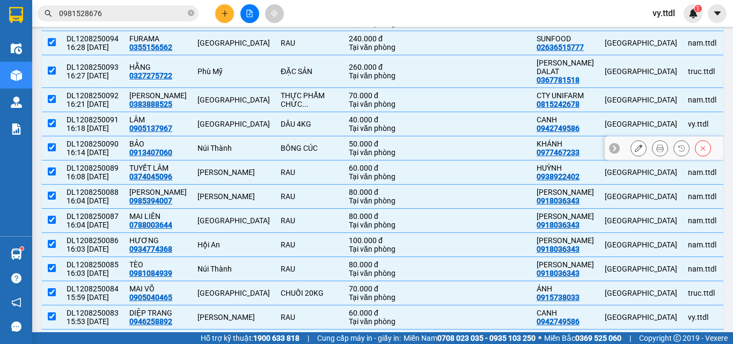
scroll to position [240, 0]
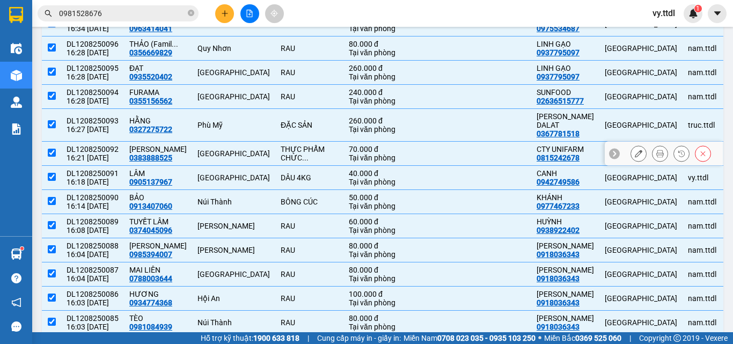
click at [56, 166] on td at bounding box center [51, 154] width 19 height 24
checkbox input "false"
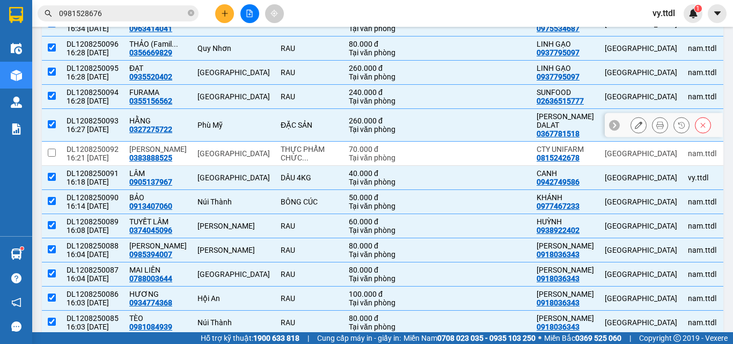
click at [58, 142] on td at bounding box center [51, 125] width 19 height 33
checkbox input "false"
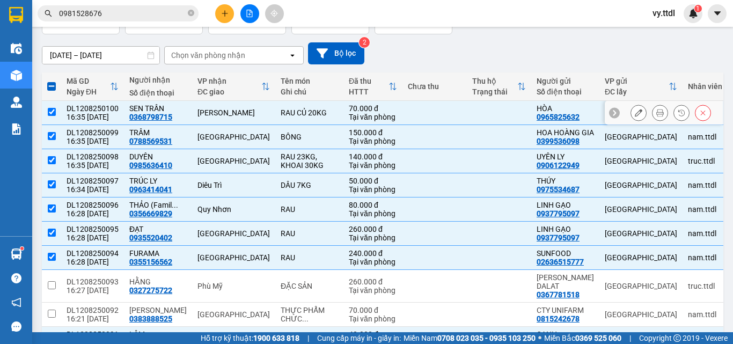
scroll to position [0, 0]
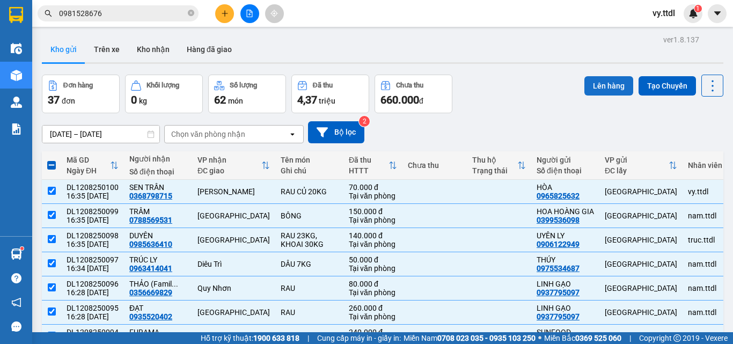
click at [596, 79] on button "Lên hàng" at bounding box center [608, 85] width 49 height 19
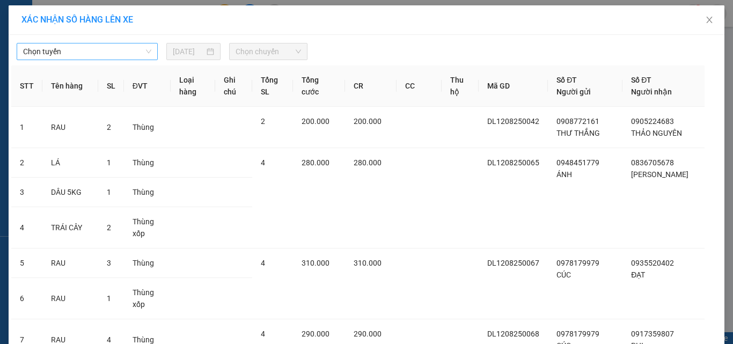
click at [84, 56] on span "Chọn tuyến" at bounding box center [87, 51] width 128 height 16
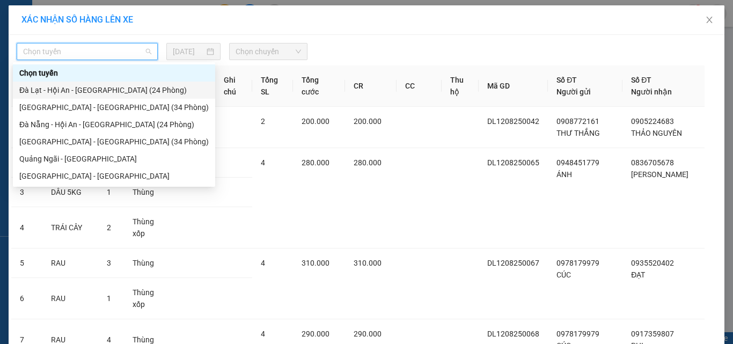
click at [88, 90] on div "Đà Lạt - Hội An - Đà Nẵng (24 Phòng)" at bounding box center [113, 90] width 189 height 12
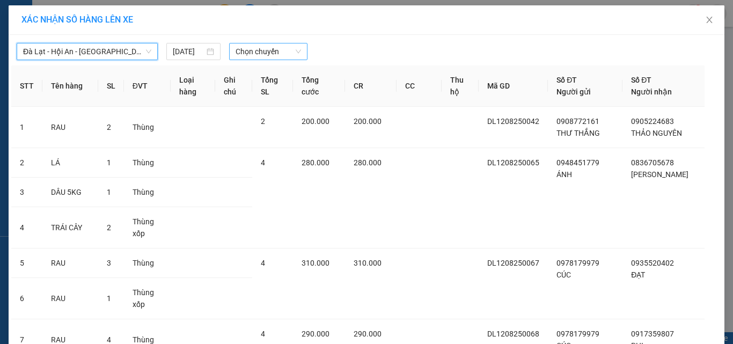
click at [261, 51] on span "Chọn chuyến" at bounding box center [269, 51] width 66 height 16
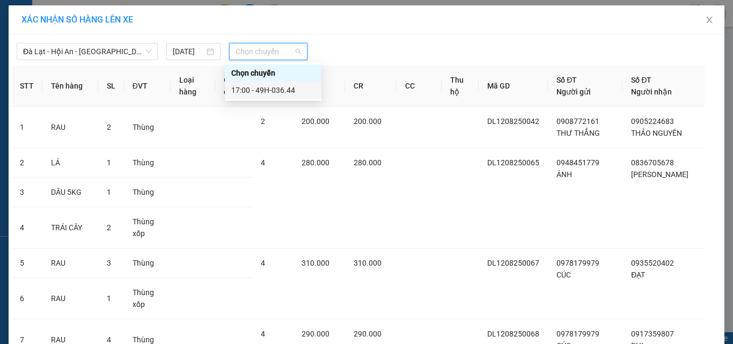
click at [292, 92] on div "17:00 - 49H-036.44" at bounding box center [273, 90] width 84 height 12
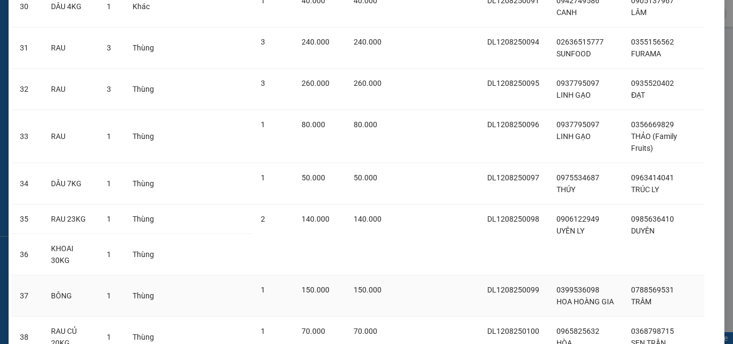
scroll to position [1380, 0]
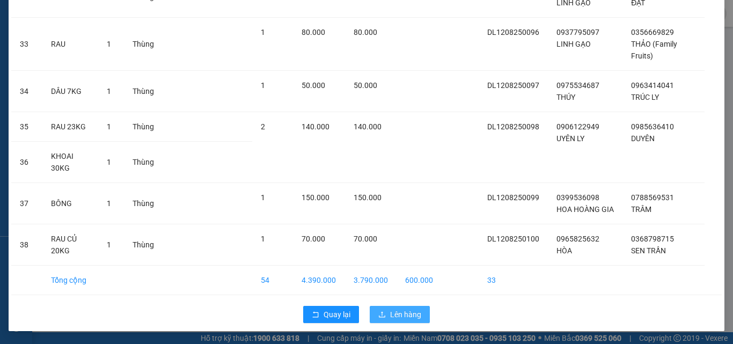
click at [408, 314] on span "Lên hàng" at bounding box center [405, 315] width 31 height 12
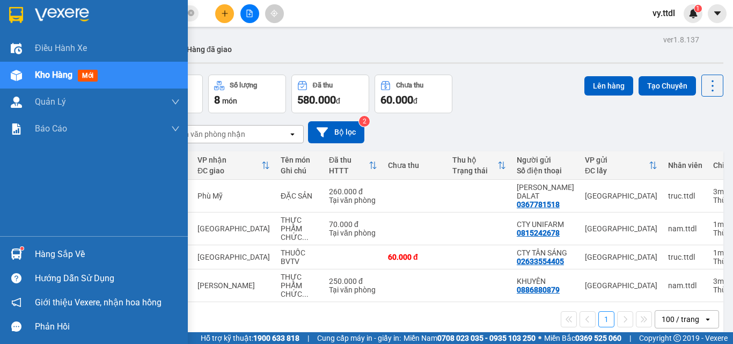
click at [13, 13] on img at bounding box center [16, 15] width 14 height 16
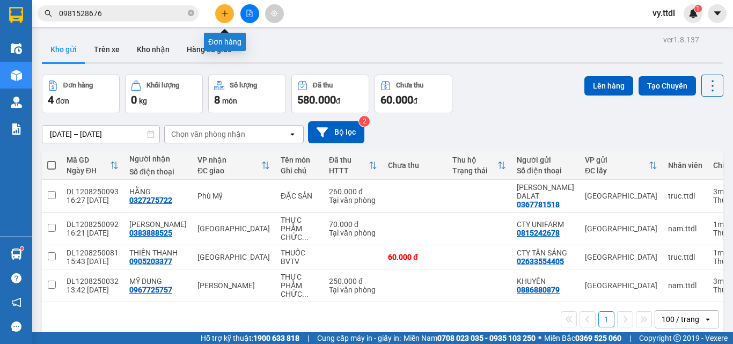
click at [219, 9] on button at bounding box center [224, 13] width 19 height 19
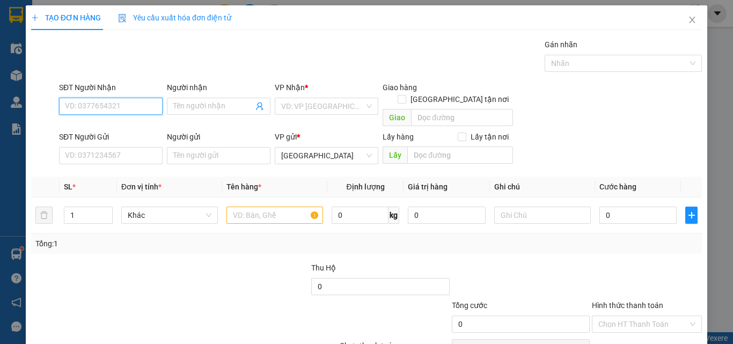
click at [143, 110] on input "SĐT Người Nhận" at bounding box center [111, 106] width 104 height 17
click at [141, 97] on div "SĐT Người Nhận" at bounding box center [111, 90] width 104 height 16
click at [148, 106] on input "SĐT Người Nhận" at bounding box center [111, 106] width 104 height 17
click at [143, 126] on div "0946674934 - THU HÀ" at bounding box center [125, 128] width 121 height 12
type input "0946674934"
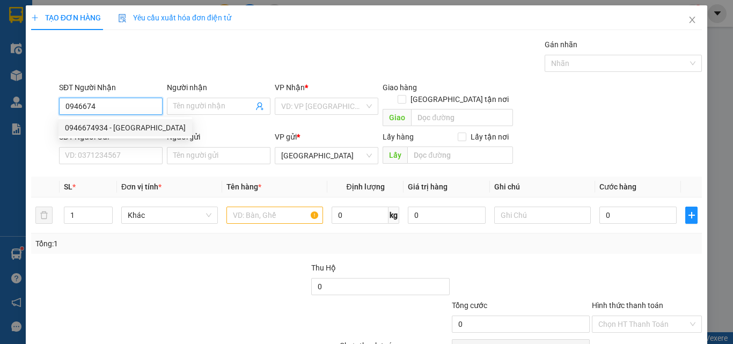
type input "THU HÀ"
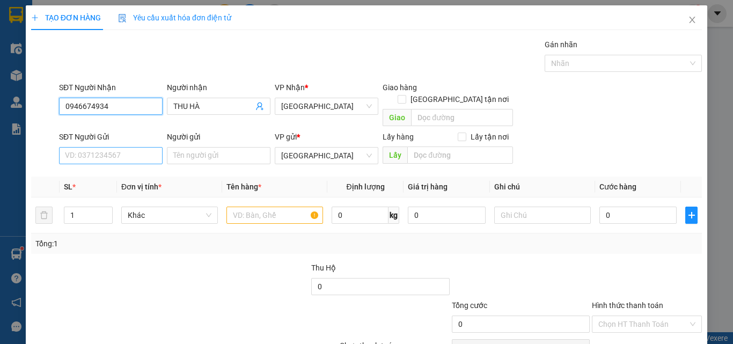
type input "0946674934"
click at [137, 147] on input "SĐT Người Gửi" at bounding box center [111, 155] width 104 height 17
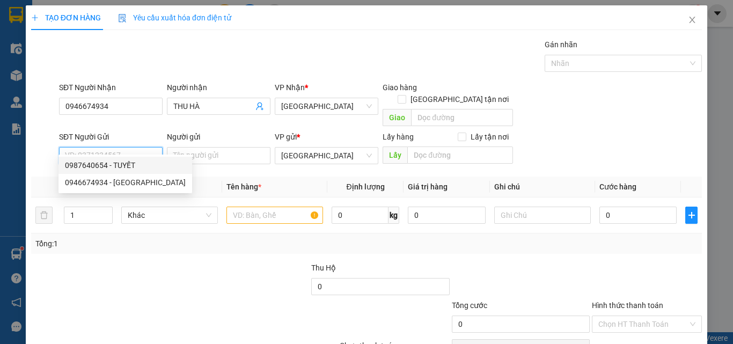
click at [136, 165] on div "0987640654 - TUYẾT" at bounding box center [125, 165] width 121 height 12
type input "0987640654"
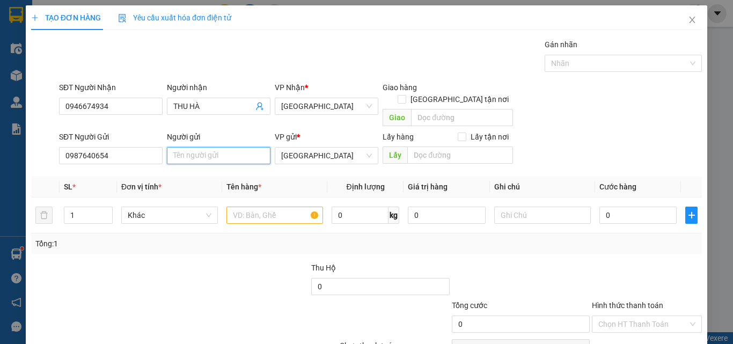
click at [212, 147] on input "Người gửi" at bounding box center [219, 155] width 104 height 17
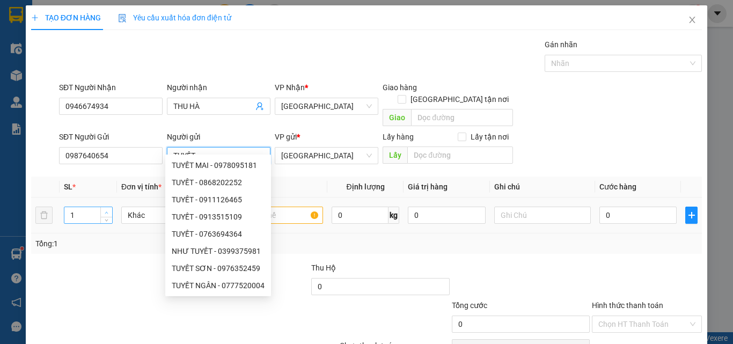
type input "TUYẾT"
click at [108, 209] on span "up" at bounding box center [107, 212] width 6 height 6
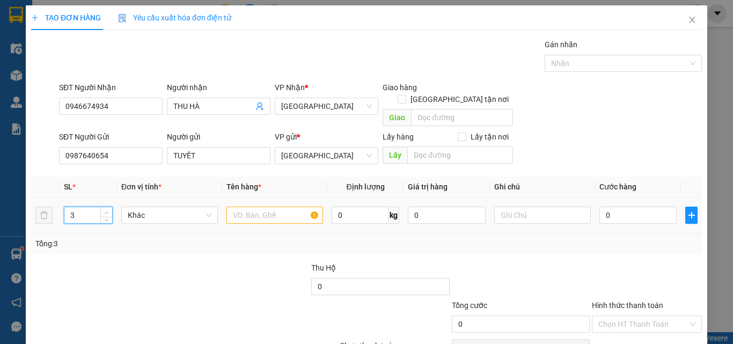
click at [108, 209] on span "up" at bounding box center [107, 212] width 6 height 6
type input "6"
click at [108, 209] on span "up" at bounding box center [107, 212] width 6 height 6
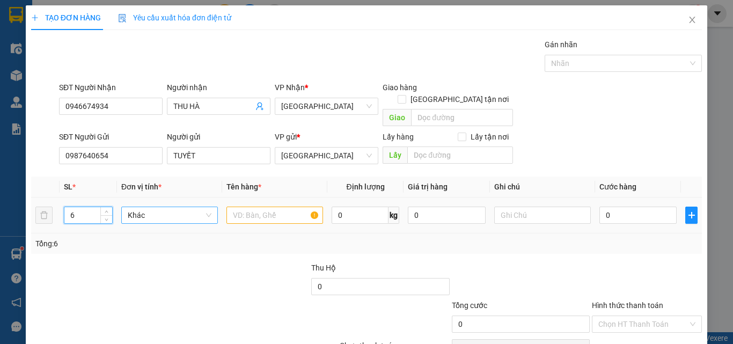
click at [154, 207] on span "Khác" at bounding box center [170, 215] width 84 height 16
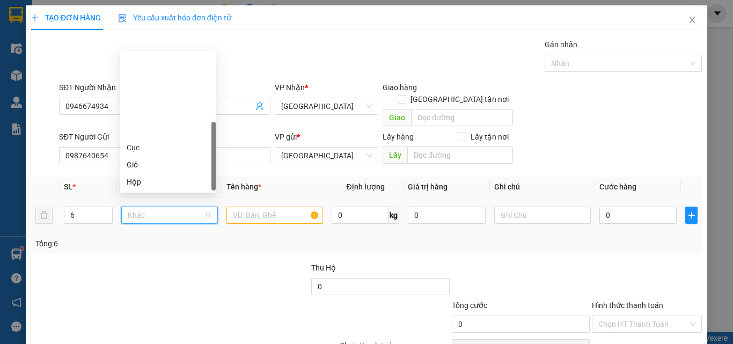
type input "T"
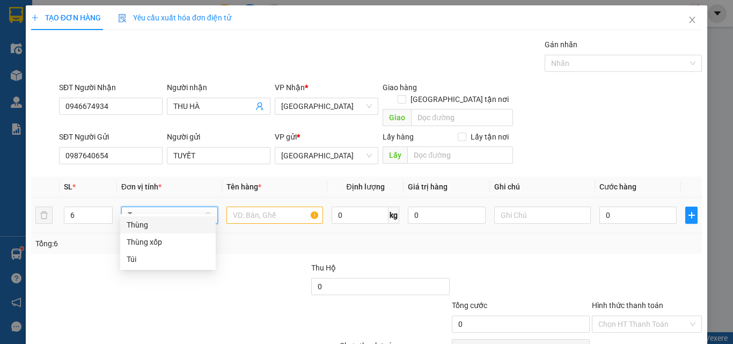
click at [158, 221] on div "Thùng" at bounding box center [168, 225] width 83 height 12
click at [253, 207] on input "text" at bounding box center [274, 215] width 97 height 17
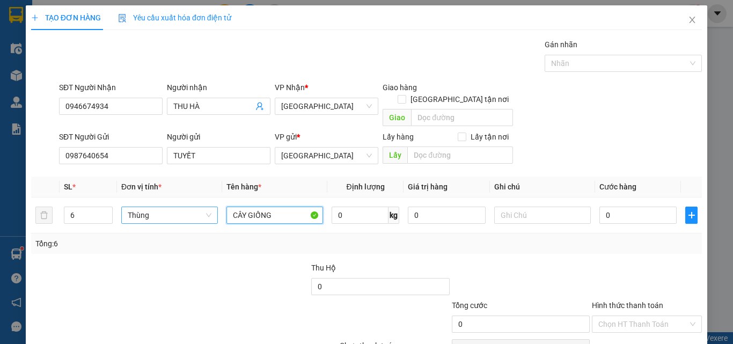
type input "CÂY GIỐNG"
click at [254, 54] on div "Gói vận chuyển * Tiêu chuẩn Gán nhãn Nhãn" at bounding box center [380, 58] width 647 height 38
click at [262, 207] on input "CÂY GIỐNG" at bounding box center [274, 215] width 97 height 17
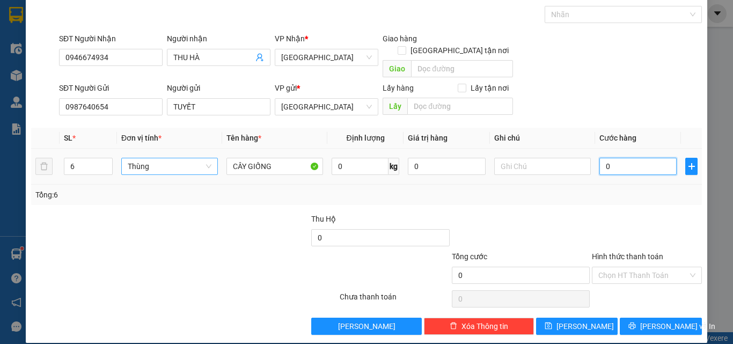
click at [647, 158] on input "0" at bounding box center [637, 166] width 77 height 17
click at [660, 159] on input "0" at bounding box center [637, 166] width 77 height 17
type input "05"
type input "5"
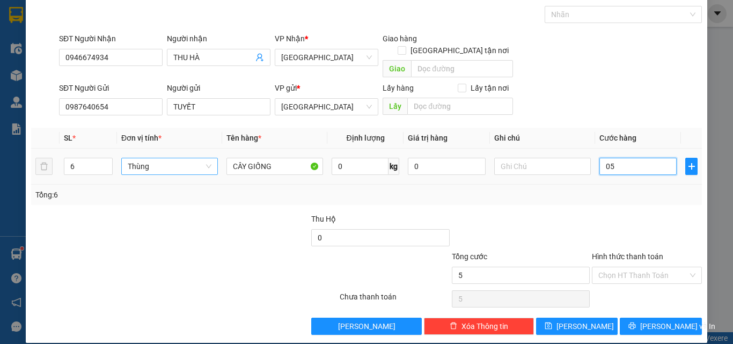
type input "050"
type input "50"
type input "0.500"
type input "500"
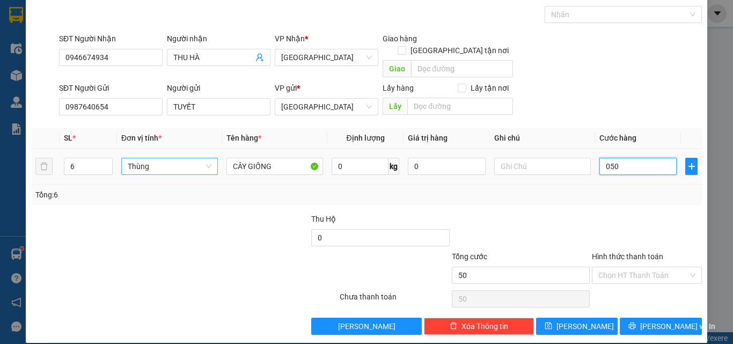
type input "500"
type input "500.000"
click at [649, 185] on div "Tổng: 6" at bounding box center [366, 195] width 671 height 20
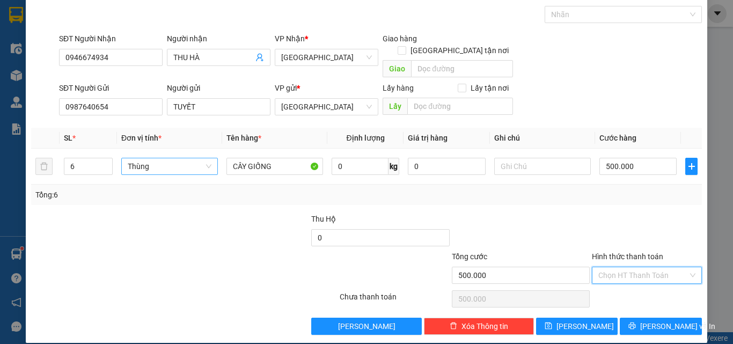
click at [648, 267] on input "Hình thức thanh toán" at bounding box center [643, 275] width 90 height 16
click at [650, 283] on div "Tại văn phòng" at bounding box center [640, 285] width 96 height 12
type input "0"
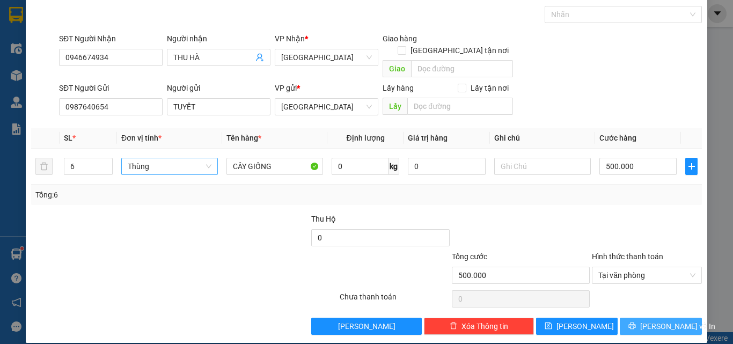
click at [655, 320] on span "Lưu và In" at bounding box center [677, 326] width 75 height 12
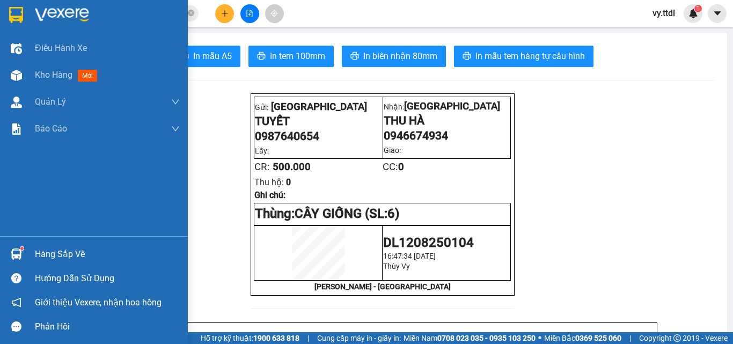
click at [16, 19] on img at bounding box center [16, 15] width 14 height 16
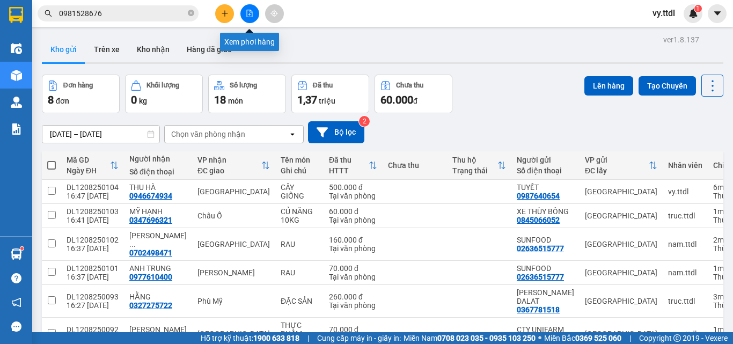
click at [252, 17] on icon "file-add" at bounding box center [250, 14] width 6 height 8
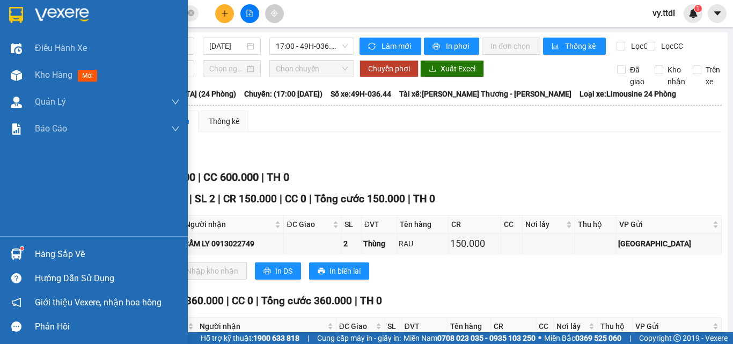
click at [28, 9] on div at bounding box center [94, 17] width 188 height 35
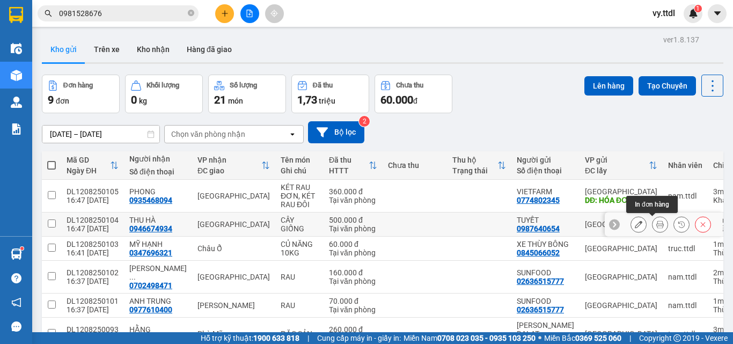
click at [656, 225] on icon at bounding box center [660, 225] width 8 height 8
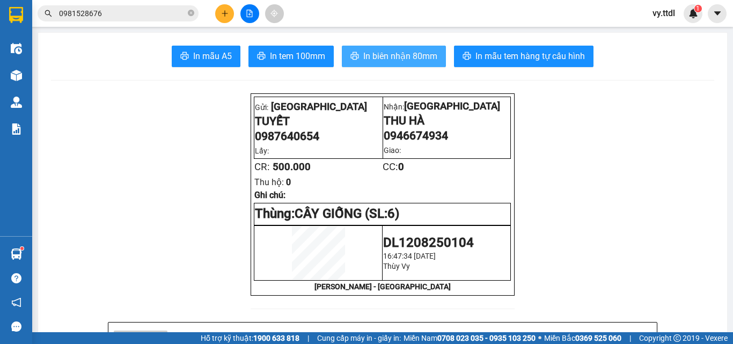
click at [408, 59] on span "In biên nhận 80mm" at bounding box center [400, 55] width 74 height 13
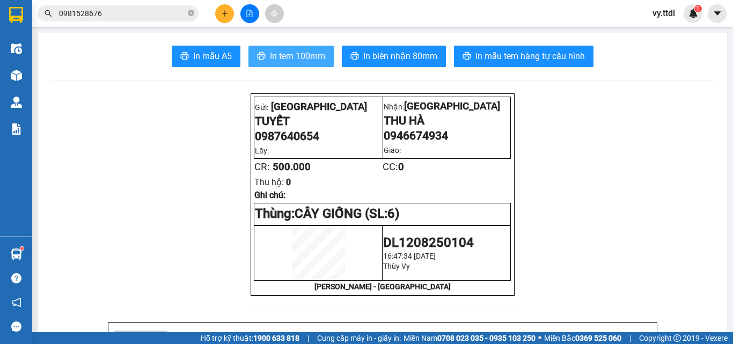
click at [305, 53] on span "In tem 100mm" at bounding box center [297, 55] width 55 height 13
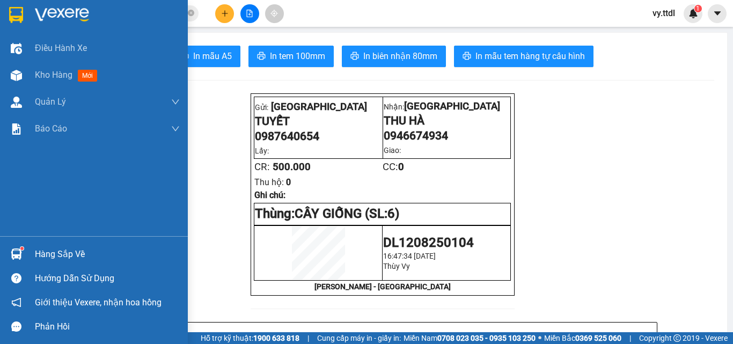
click at [58, 16] on img at bounding box center [62, 15] width 54 height 16
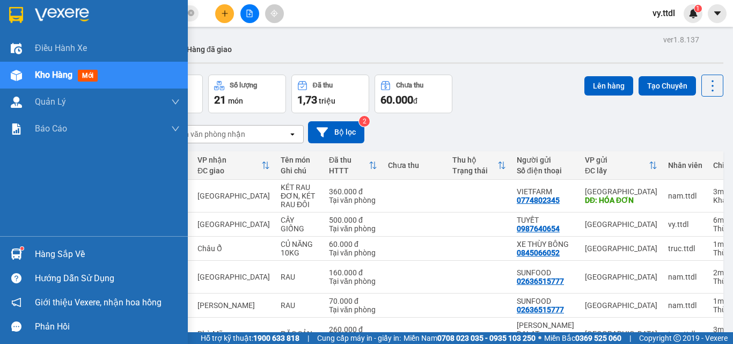
click at [9, 9] on img at bounding box center [16, 15] width 14 height 16
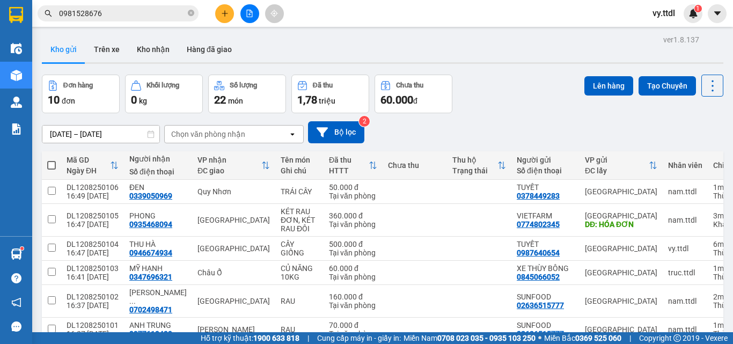
scroll to position [54, 0]
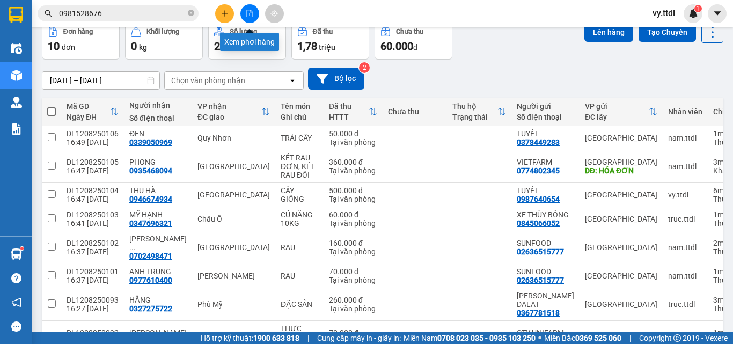
click at [252, 14] on icon "file-add" at bounding box center [250, 14] width 8 height 8
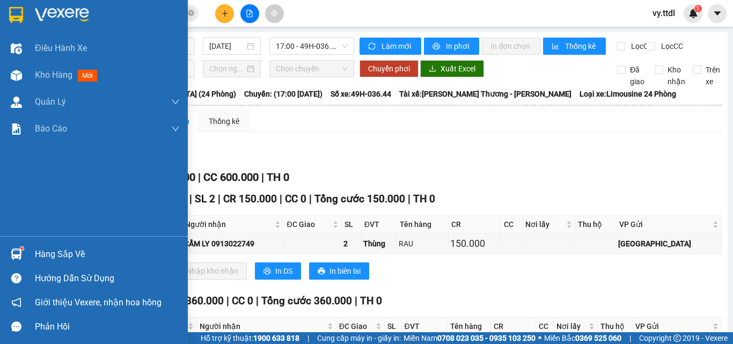
click at [45, 8] on img at bounding box center [62, 15] width 54 height 16
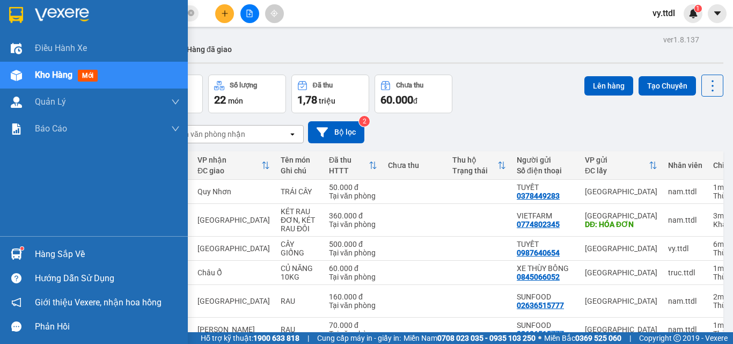
click at [15, 13] on img at bounding box center [16, 15] width 14 height 16
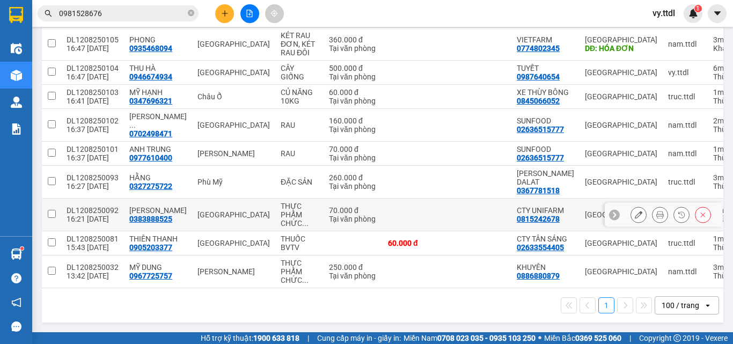
scroll to position [82, 0]
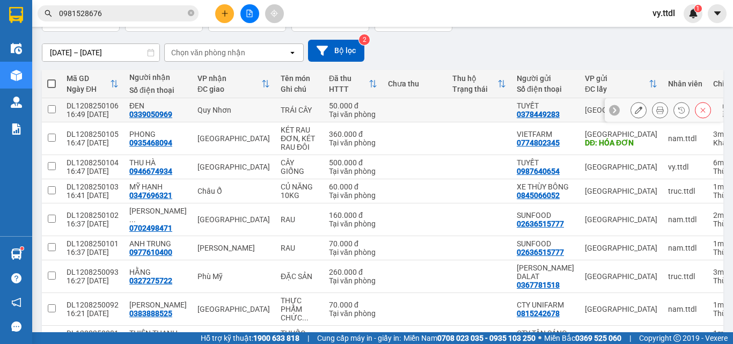
click at [56, 113] on td at bounding box center [51, 110] width 19 height 24
checkbox input "true"
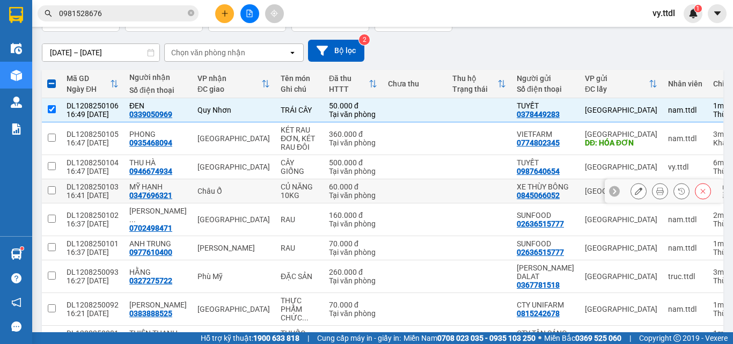
click at [56, 192] on td at bounding box center [51, 191] width 19 height 24
checkbox input "true"
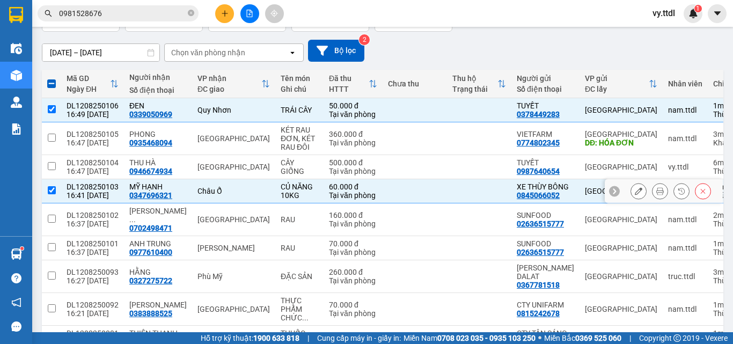
scroll to position [135, 0]
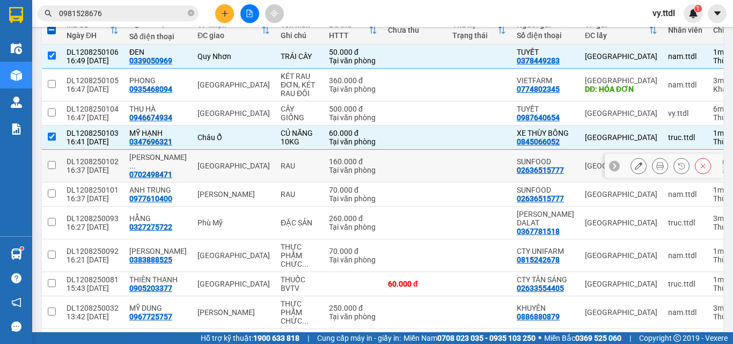
click at [55, 167] on input "checkbox" at bounding box center [52, 165] width 8 height 8
checkbox input "true"
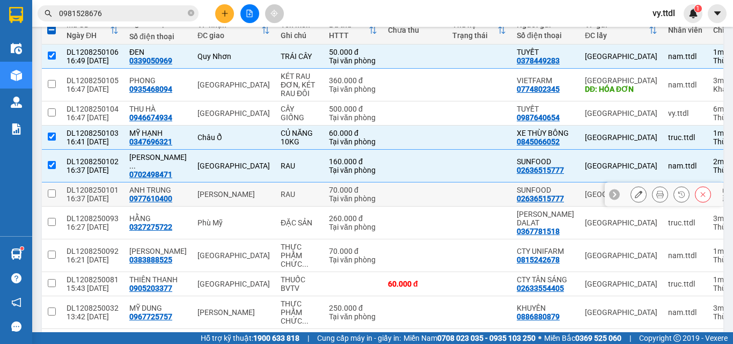
click at [53, 194] on input "checkbox" at bounding box center [52, 193] width 8 height 8
checkbox input "true"
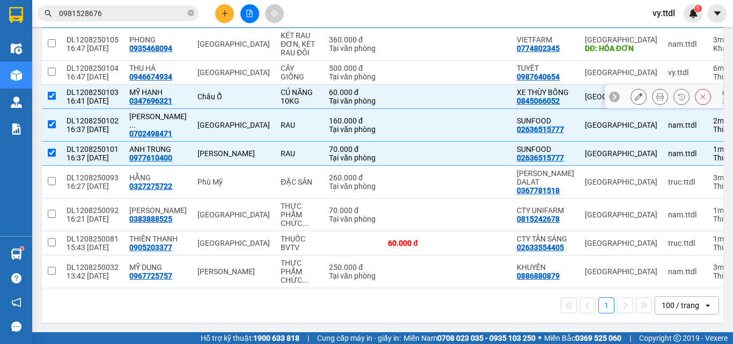
scroll to position [0, 0]
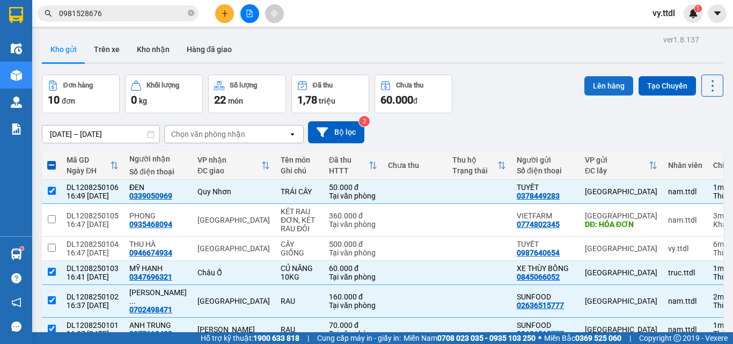
click at [600, 85] on button "Lên hàng" at bounding box center [608, 85] width 49 height 19
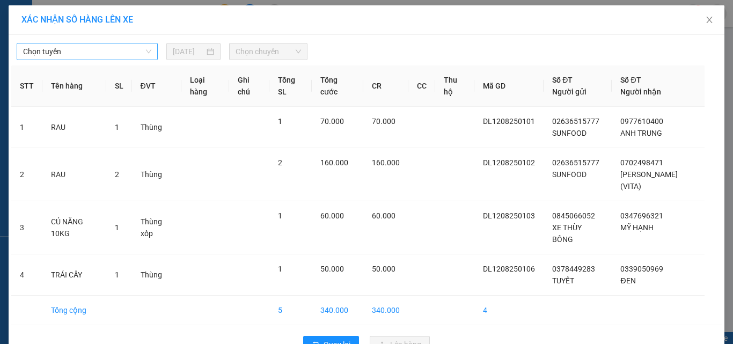
click at [123, 52] on span "Chọn tuyến" at bounding box center [87, 51] width 128 height 16
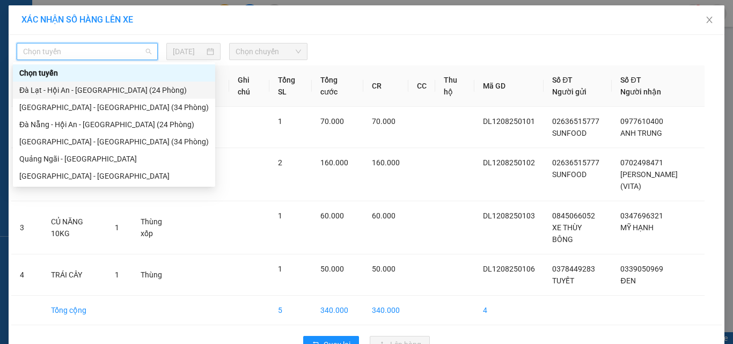
click at [111, 90] on div "Đà Lạt - Hội An - Đà Nẵng (24 Phòng)" at bounding box center [113, 90] width 189 height 12
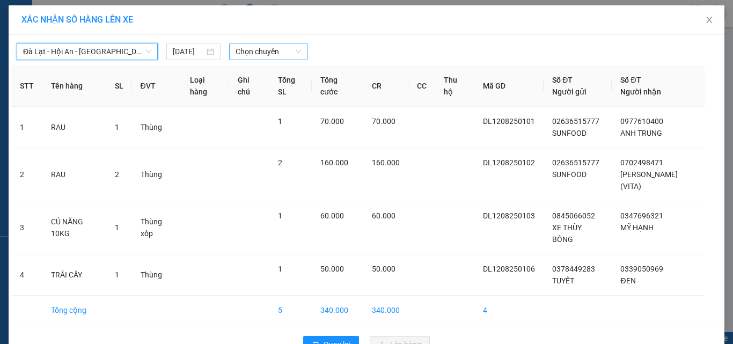
click at [257, 54] on span "Chọn chuyến" at bounding box center [269, 51] width 66 height 16
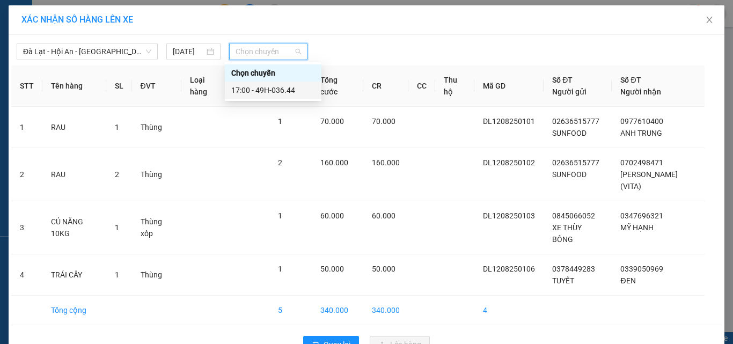
click at [274, 91] on div "17:00 - 49H-036.44" at bounding box center [273, 90] width 84 height 12
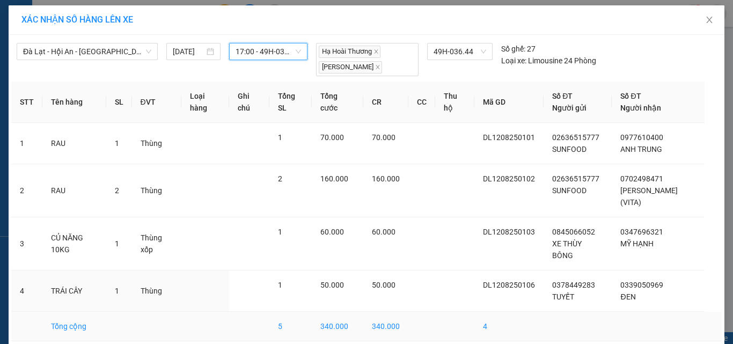
scroll to position [46, 0]
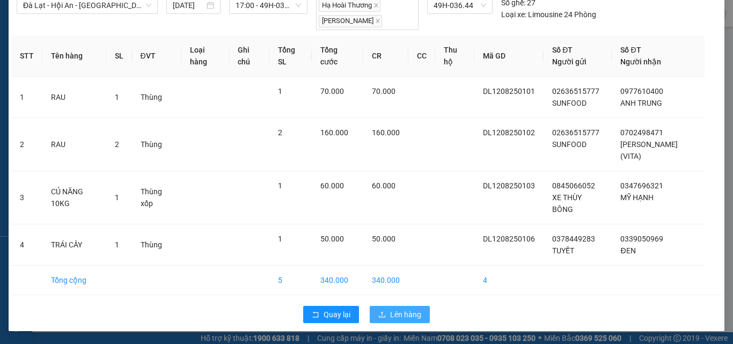
click at [419, 318] on button "Lên hàng" at bounding box center [400, 314] width 60 height 17
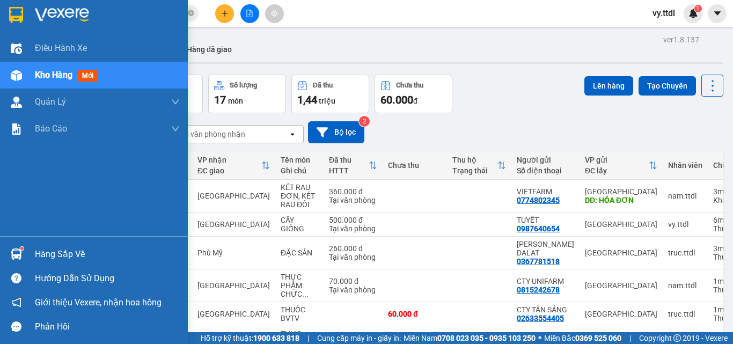
click at [21, 14] on img at bounding box center [16, 15] width 14 height 16
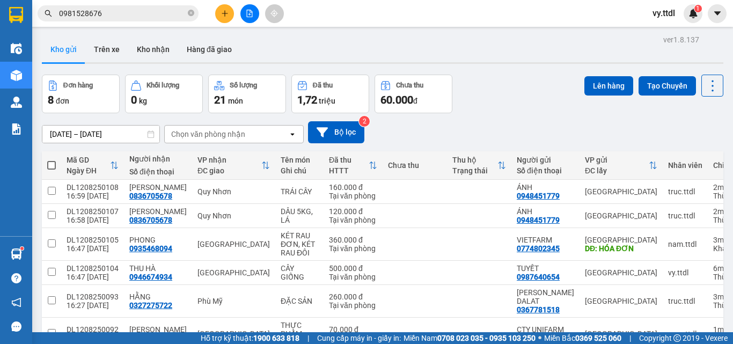
click at [247, 14] on icon "file-add" at bounding box center [250, 14] width 8 height 8
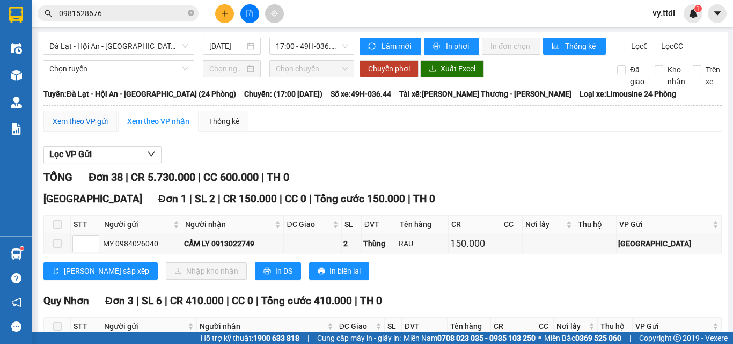
click at [102, 127] on div "Xem theo VP gửi" at bounding box center [80, 121] width 55 height 12
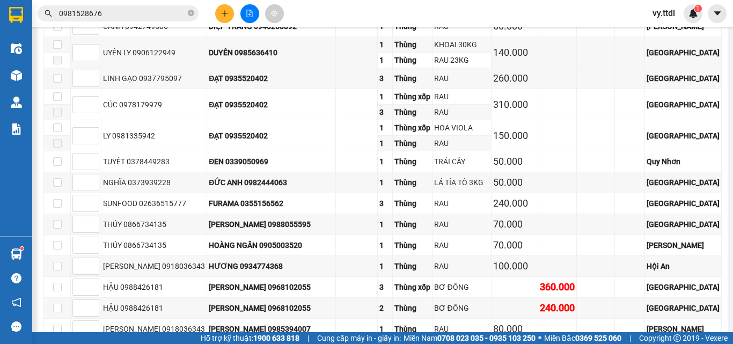
scroll to position [483, 0]
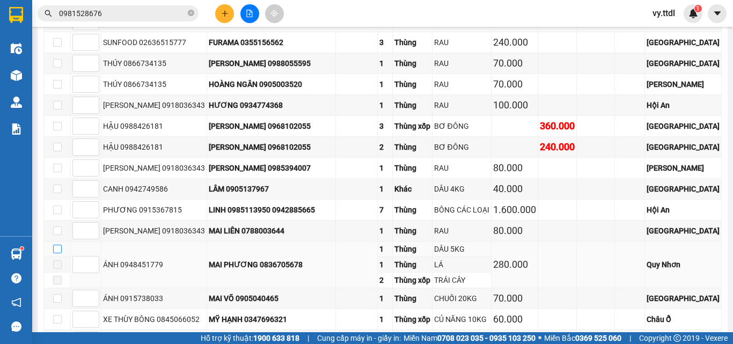
click at [58, 255] on label at bounding box center [57, 249] width 9 height 12
click at [58, 253] on input "checkbox" at bounding box center [57, 249] width 9 height 9
checkbox input "true"
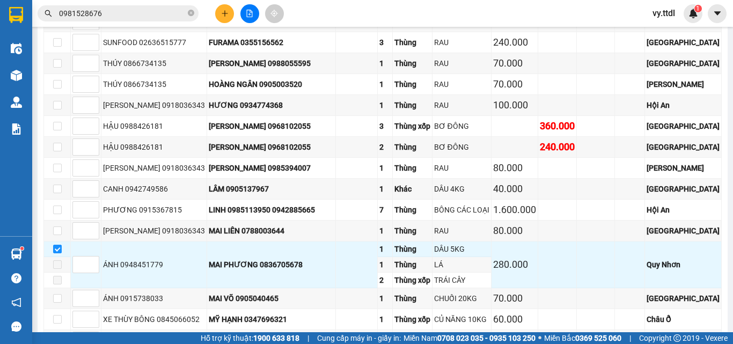
scroll to position [817, 0]
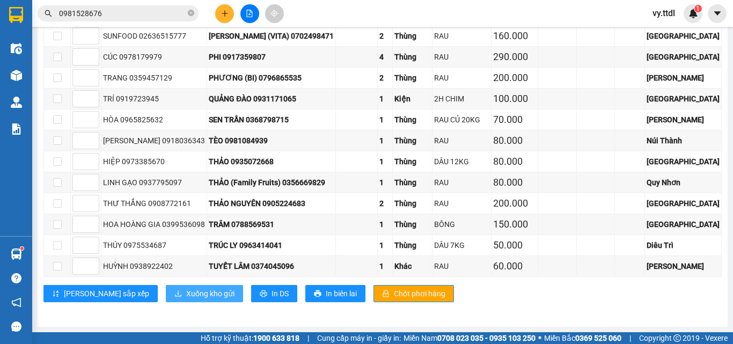
click at [186, 298] on span "Xuống kho gửi" at bounding box center [210, 294] width 48 height 12
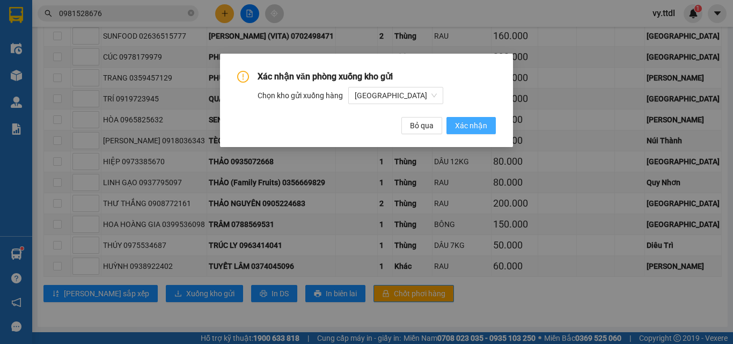
click at [485, 127] on span "Xác nhận" at bounding box center [471, 126] width 32 height 12
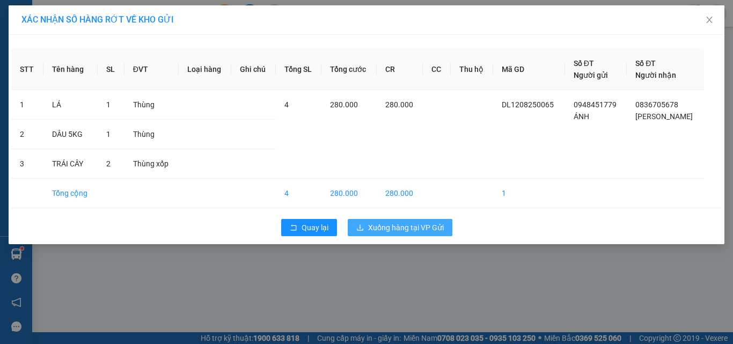
click at [416, 226] on span "Xuống hàng tại VP Gửi" at bounding box center [406, 228] width 76 height 12
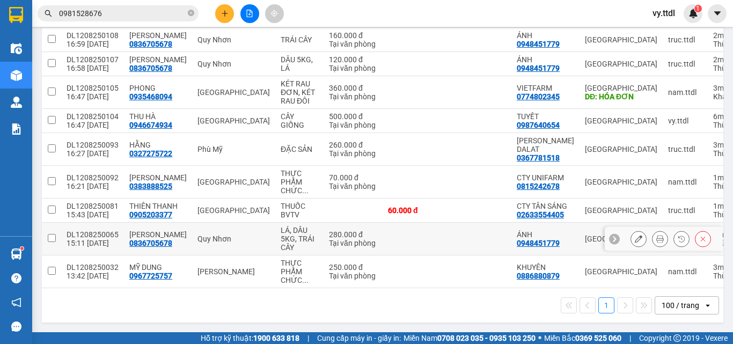
scroll to position [165, 0]
click at [699, 236] on icon at bounding box center [703, 239] width 8 height 8
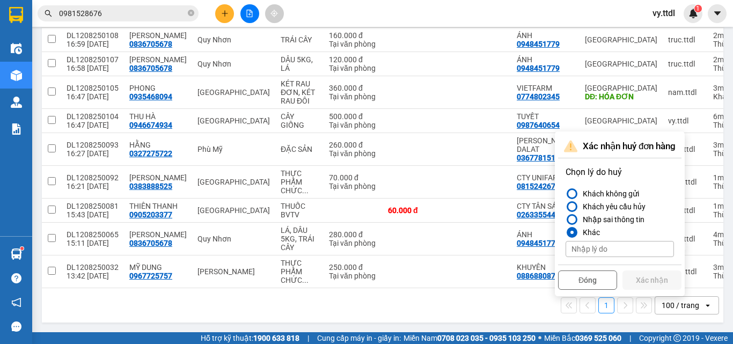
click at [653, 241] on input at bounding box center [620, 249] width 108 height 16
type input "TÁCH ĐƠN"
click at [653, 270] on button "Xác nhận" at bounding box center [651, 279] width 59 height 19
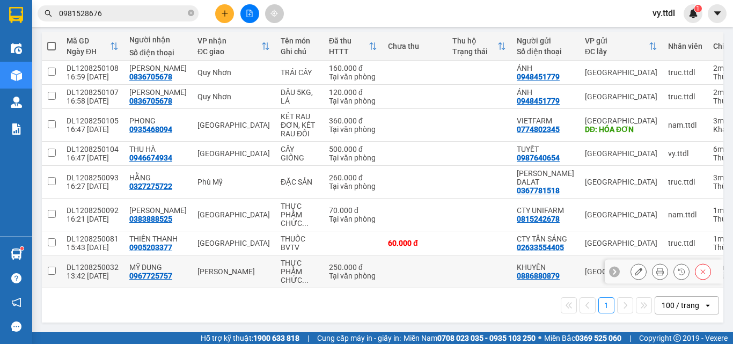
scroll to position [132, 0]
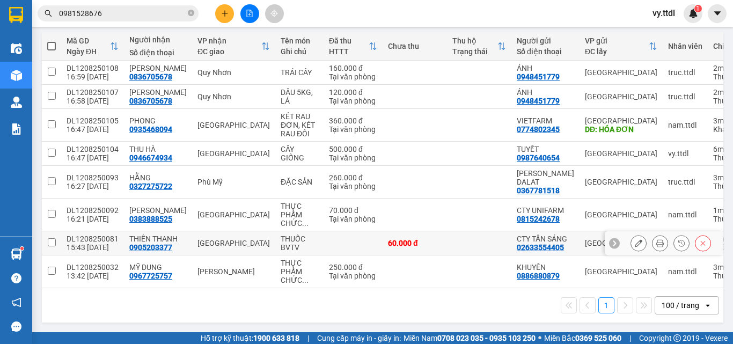
click at [57, 231] on td at bounding box center [51, 243] width 19 height 24
checkbox input "true"
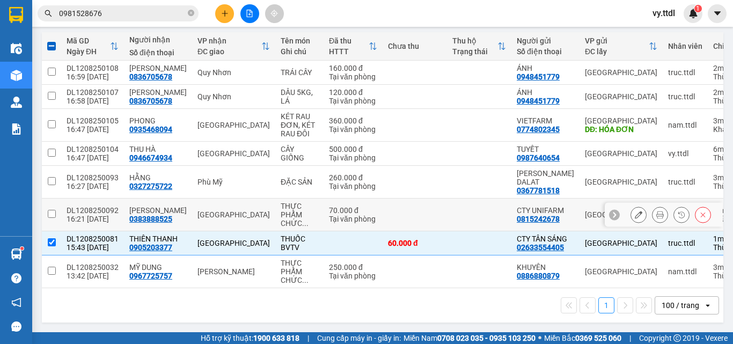
click at [58, 201] on td at bounding box center [51, 215] width 19 height 33
checkbox input "true"
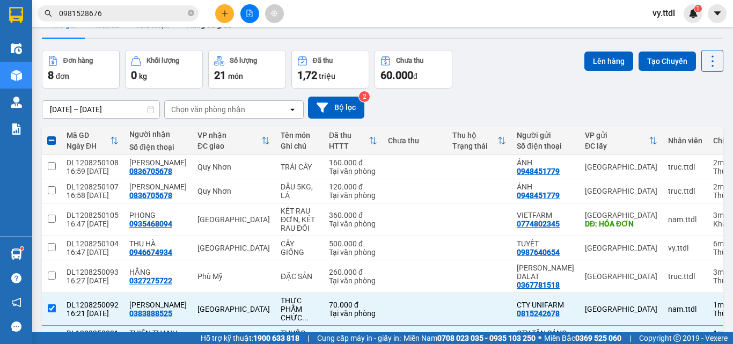
scroll to position [0, 0]
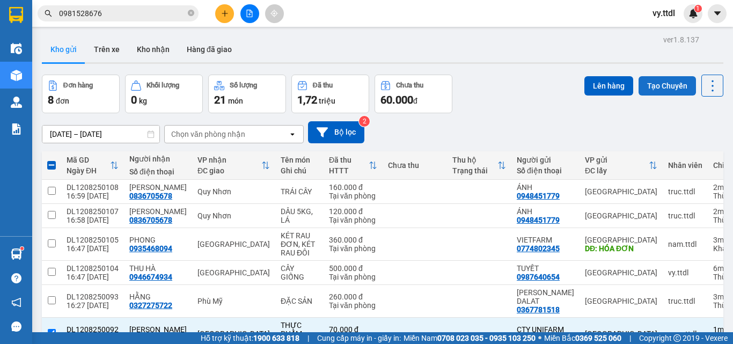
click at [666, 83] on button "Tạo Chuyến" at bounding box center [667, 85] width 57 height 19
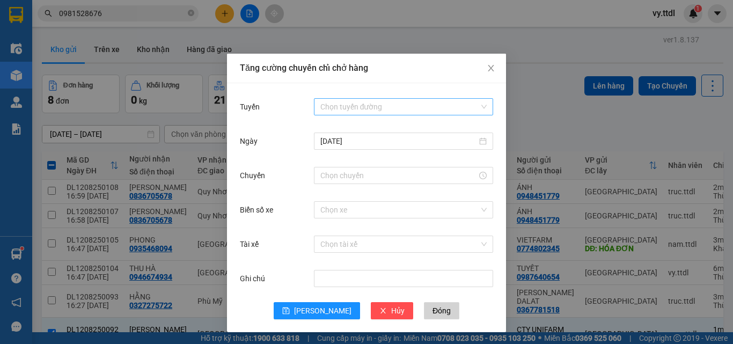
click at [394, 106] on input "Tuyến" at bounding box center [399, 107] width 159 height 16
click at [282, 108] on div "Tuyến" at bounding box center [277, 106] width 74 height 21
click at [384, 104] on input "Tuyến" at bounding box center [399, 107] width 159 height 16
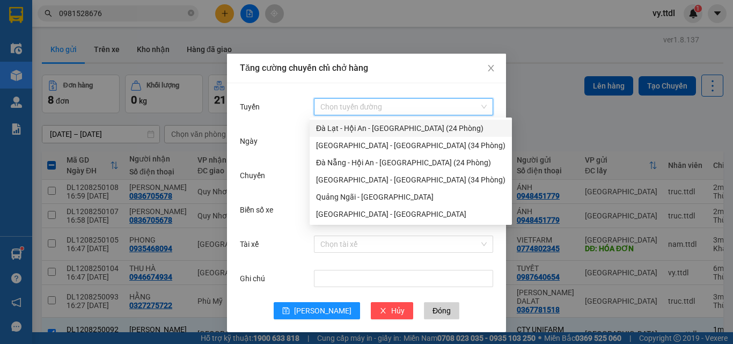
click at [377, 124] on div "Đà Lạt - Hội An - Đà Nẵng (24 Phòng)" at bounding box center [410, 128] width 189 height 12
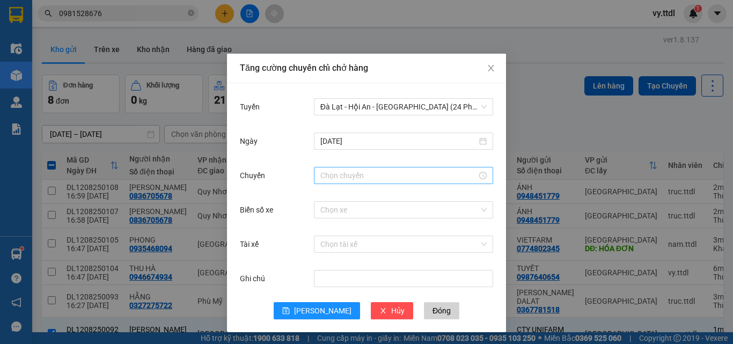
click at [480, 180] on div at bounding box center [403, 176] width 166 height 12
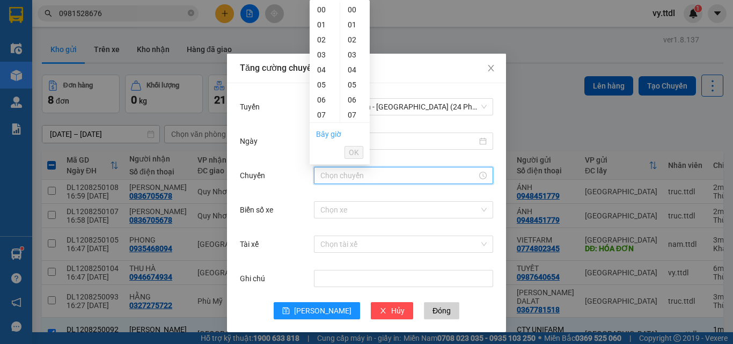
click at [334, 138] on link "Bây giờ" at bounding box center [328, 134] width 25 height 9
type input "17:01"
click at [349, 151] on span "OK" at bounding box center [354, 152] width 10 height 12
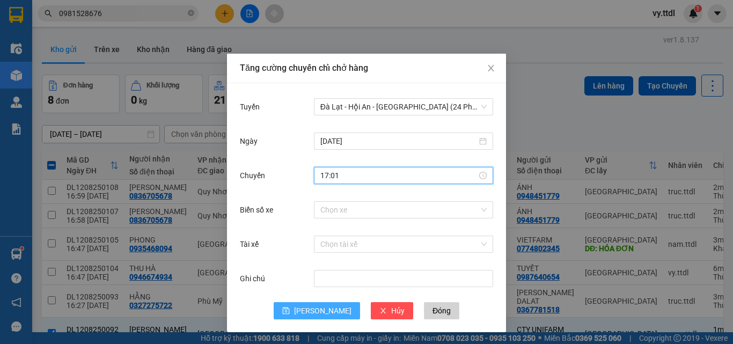
click at [311, 307] on button "Lưu" at bounding box center [317, 310] width 86 height 17
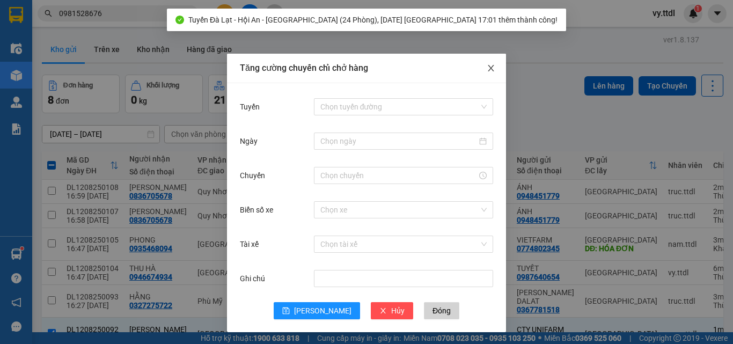
click at [487, 68] on icon "close" at bounding box center [491, 68] width 9 height 9
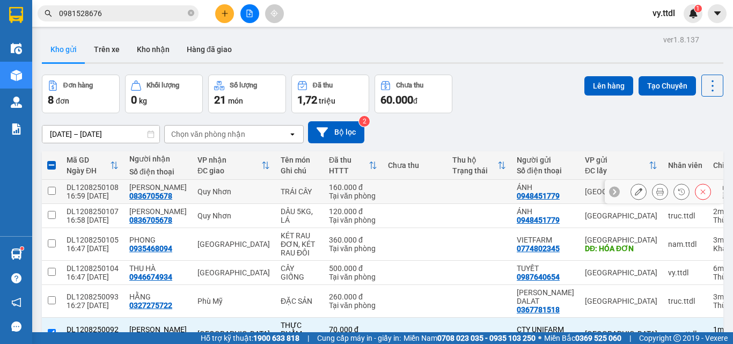
click at [52, 190] on input "checkbox" at bounding box center [52, 191] width 8 height 8
checkbox input "true"
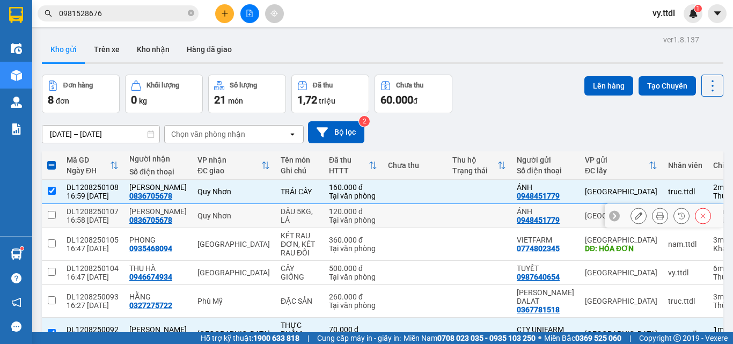
scroll to position [54, 0]
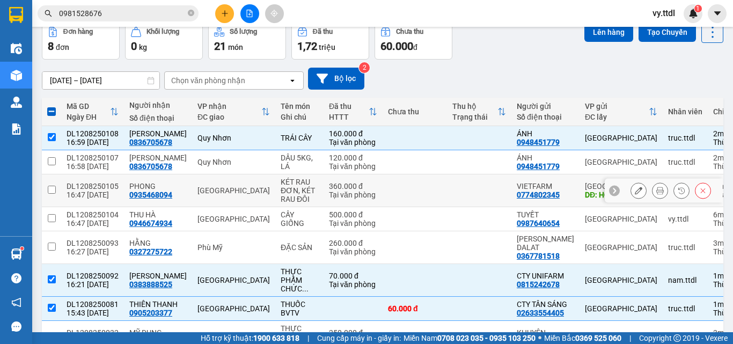
click at [54, 189] on input "checkbox" at bounding box center [52, 190] width 8 height 8
checkbox input "true"
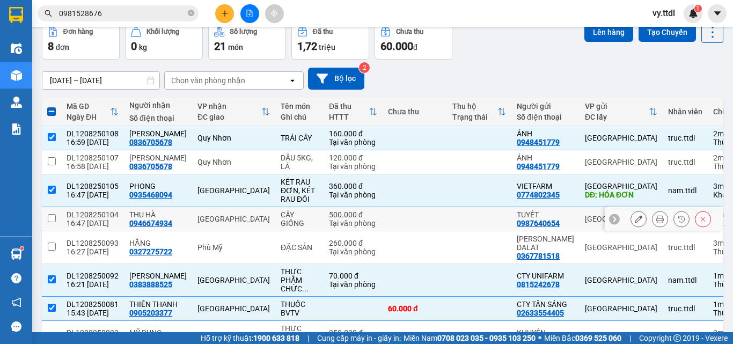
click at [58, 217] on td at bounding box center [51, 219] width 19 height 24
checkbox input "true"
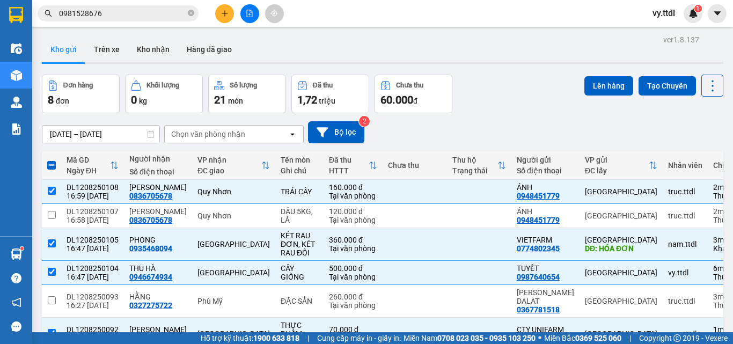
scroll to position [132, 0]
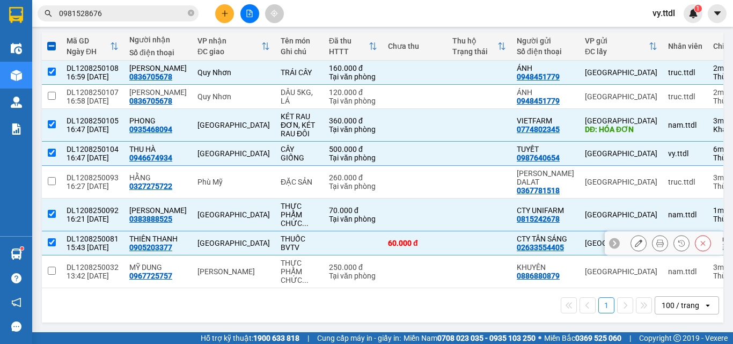
click at [59, 237] on td at bounding box center [51, 243] width 19 height 24
checkbox input "false"
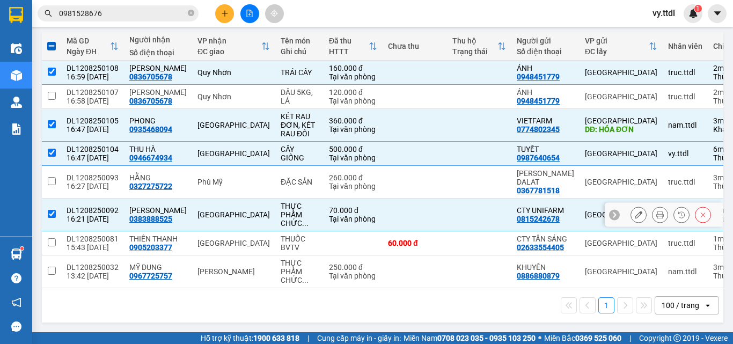
click at [56, 204] on td at bounding box center [51, 215] width 19 height 33
checkbox input "false"
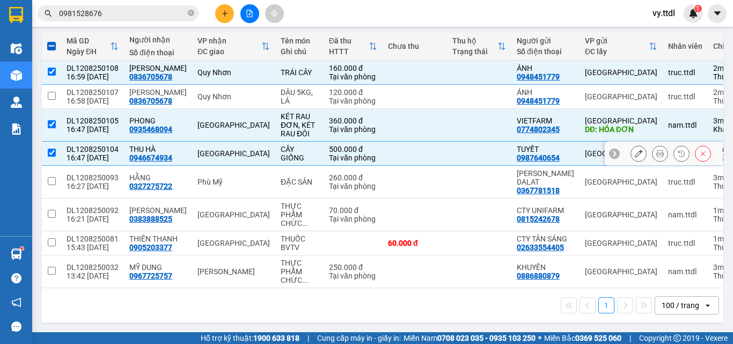
scroll to position [0, 0]
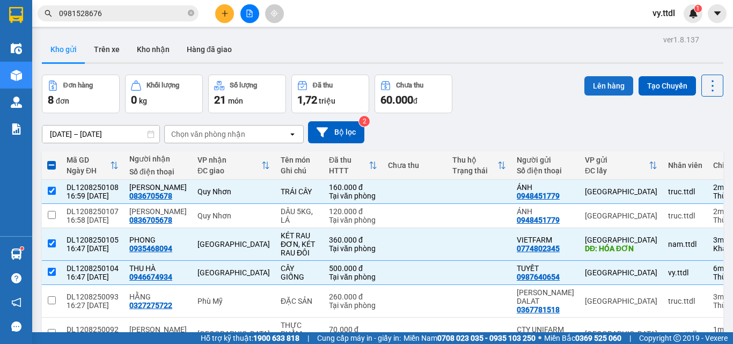
click at [597, 83] on button "Lên hàng" at bounding box center [608, 85] width 49 height 19
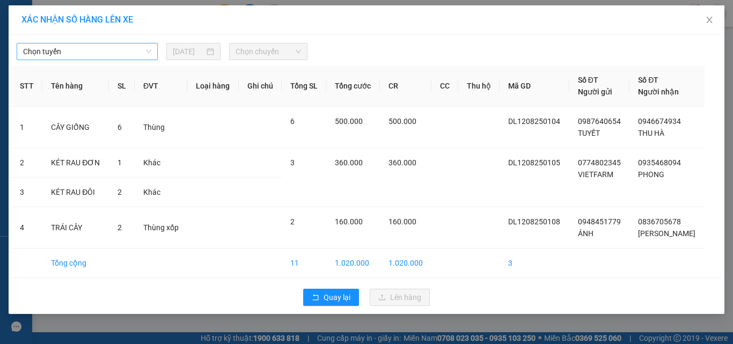
drag, startPoint x: 122, startPoint y: 63, endPoint x: 135, endPoint y: 45, distance: 21.9
click at [124, 61] on div "Chọn tuyến 12/08/2025 Chọn chuyến STT Tên hàng SL ĐVT Loại hàng Ghi chú Tổng SL…" at bounding box center [367, 174] width 716 height 279
click at [135, 45] on span "Chọn tuyến" at bounding box center [87, 51] width 128 height 16
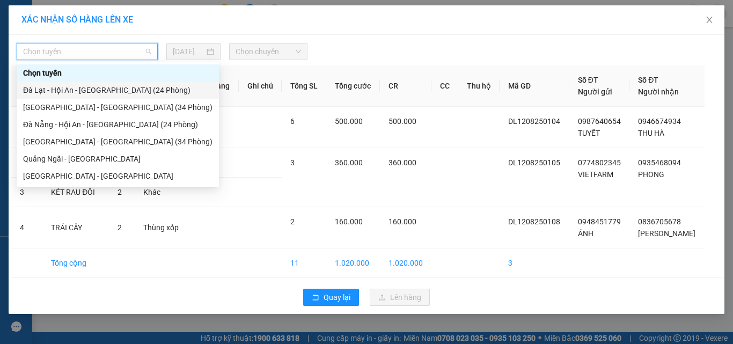
click at [116, 89] on div "Đà Lạt - Hội An - Đà Nẵng (24 Phòng)" at bounding box center [117, 90] width 189 height 12
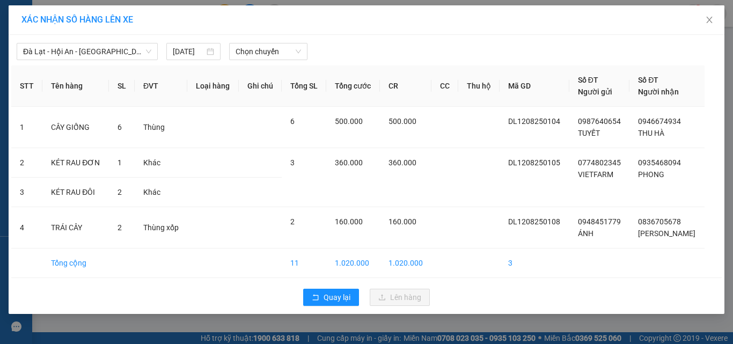
click at [266, 42] on div "Đà Lạt - Hội An - Đà Nẵng (24 Phòng) 12/08/2025 Chọn chuyến" at bounding box center [366, 49] width 710 height 23
click at [266, 52] on span "Chọn chuyến" at bounding box center [269, 51] width 66 height 16
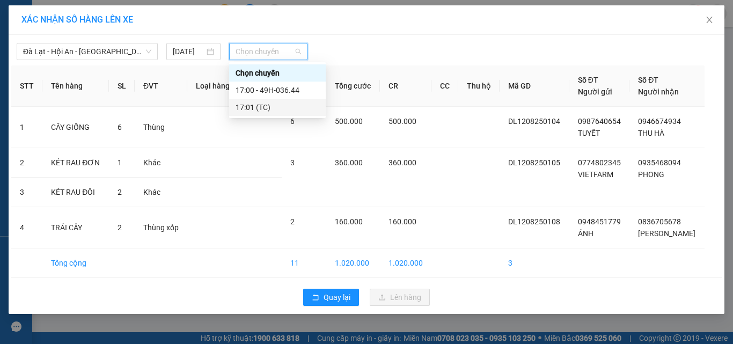
click at [292, 104] on div "17:01 (TC)" at bounding box center [278, 107] width 84 height 12
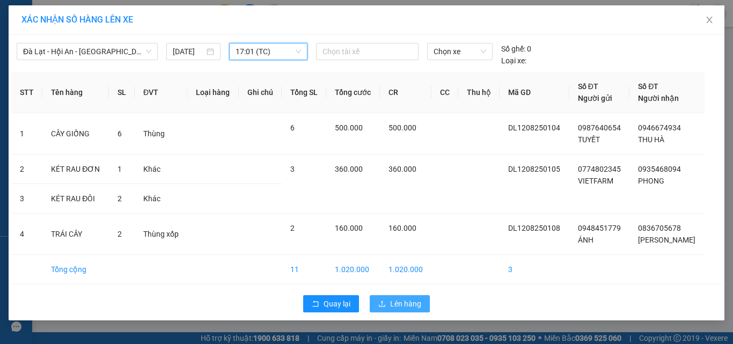
click at [411, 304] on span "Lên hàng" at bounding box center [405, 304] width 31 height 12
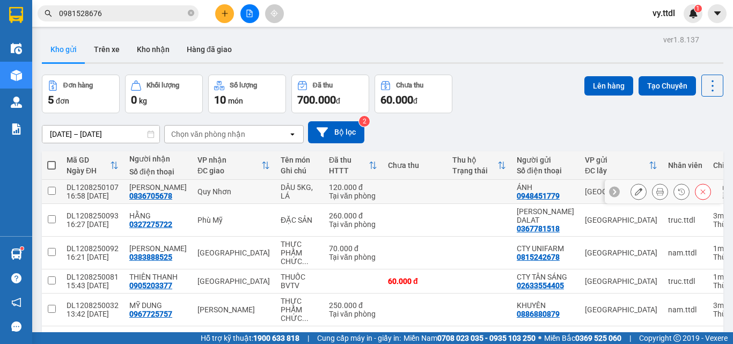
click at [61, 191] on td at bounding box center [51, 192] width 19 height 24
checkbox input "true"
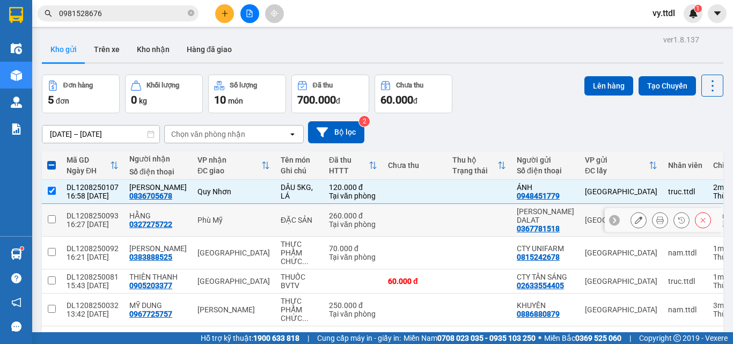
click at [48, 222] on input "checkbox" at bounding box center [52, 219] width 8 height 8
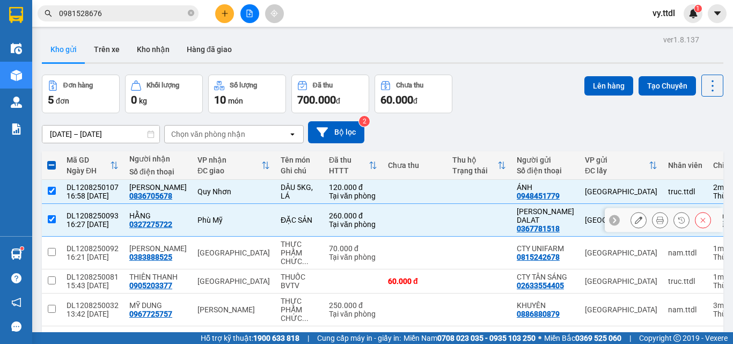
click at [55, 215] on input "checkbox" at bounding box center [52, 219] width 8 height 8
checkbox input "false"
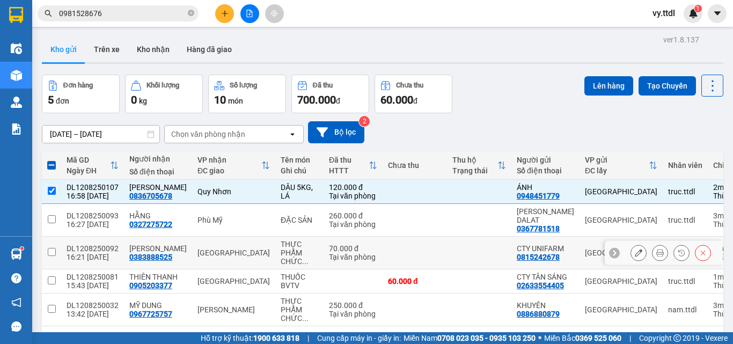
scroll to position [51, 0]
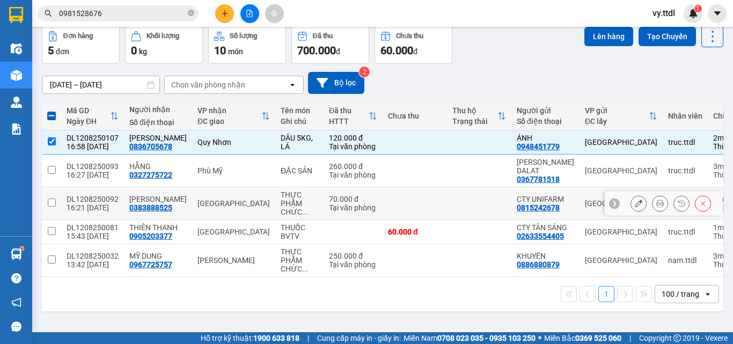
click at [60, 200] on td at bounding box center [51, 203] width 19 height 33
checkbox input "true"
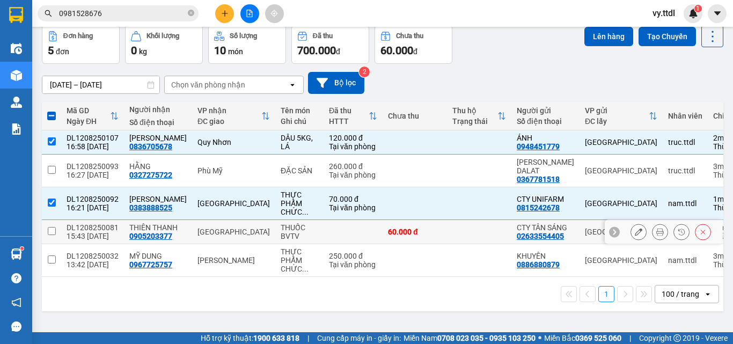
click at [58, 226] on td at bounding box center [51, 232] width 19 height 24
checkbox input "true"
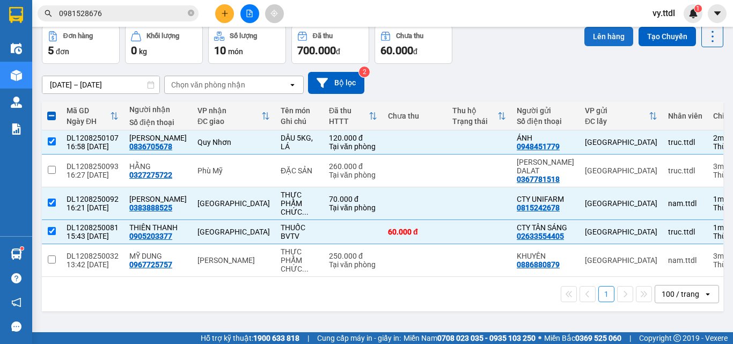
click at [606, 41] on button "Lên hàng" at bounding box center [608, 36] width 49 height 19
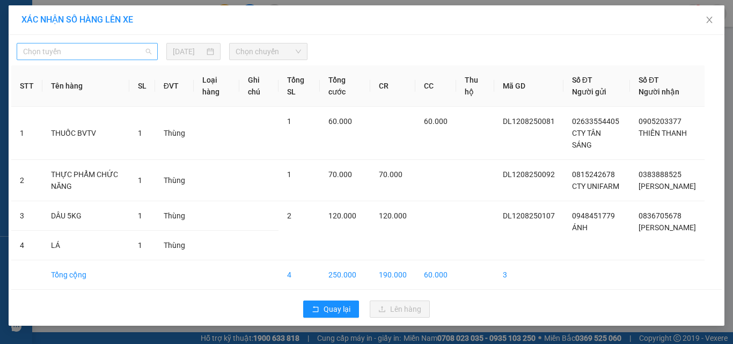
click at [108, 49] on span "Chọn tuyến" at bounding box center [87, 51] width 128 height 16
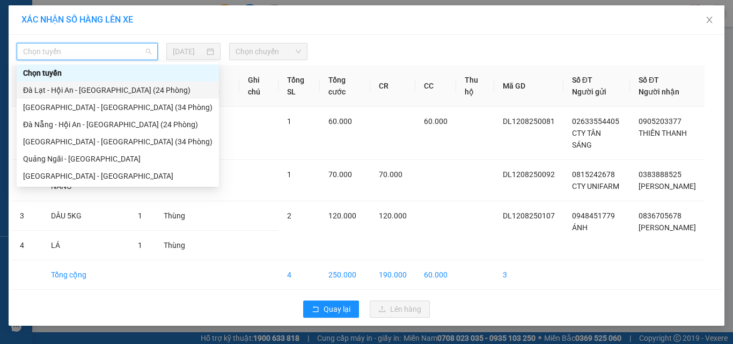
drag, startPoint x: 106, startPoint y: 84, endPoint x: 211, endPoint y: 53, distance: 109.7
click at [107, 84] on div "Đà Lạt - Hội An - Đà Nẵng (24 Phòng)" at bounding box center [118, 90] width 202 height 17
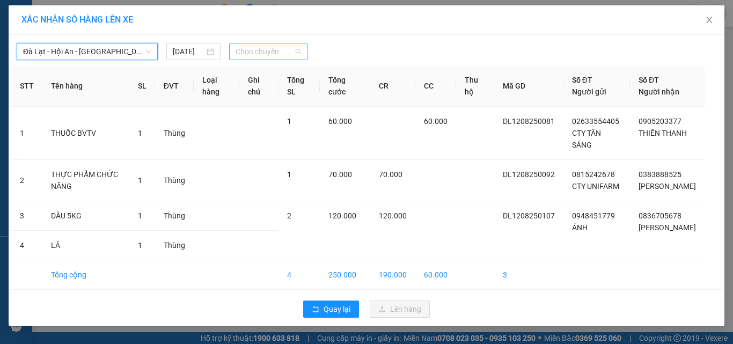
click at [236, 44] on span "Chọn chuyến" at bounding box center [269, 51] width 66 height 16
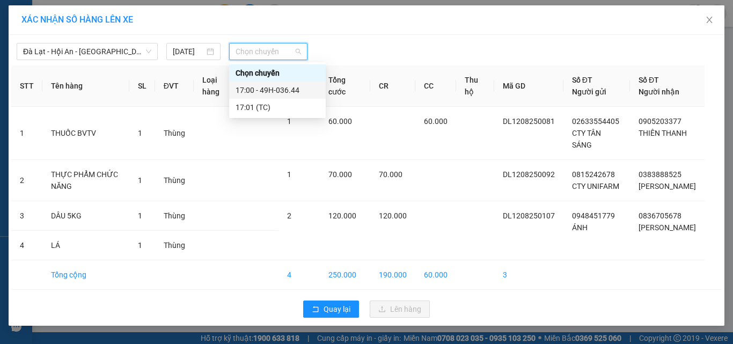
click at [297, 87] on div "17:00 - 49H-036.44" at bounding box center [278, 90] width 84 height 12
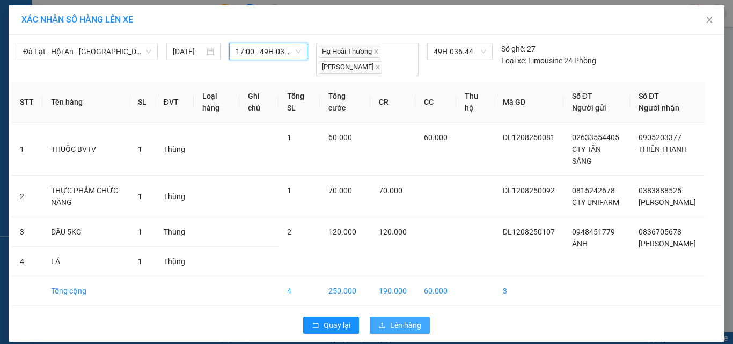
click at [409, 328] on span "Lên hàng" at bounding box center [405, 325] width 31 height 12
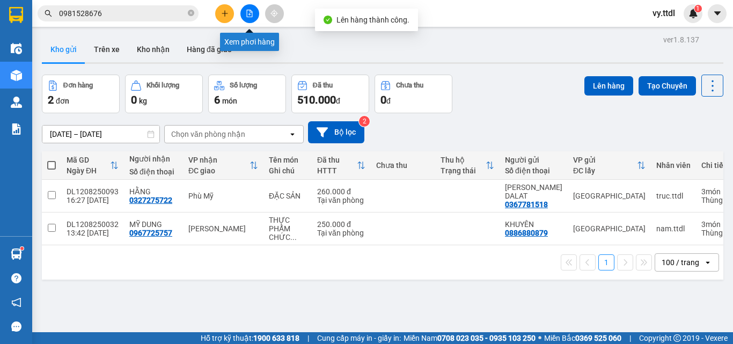
click at [250, 17] on button at bounding box center [249, 13] width 19 height 19
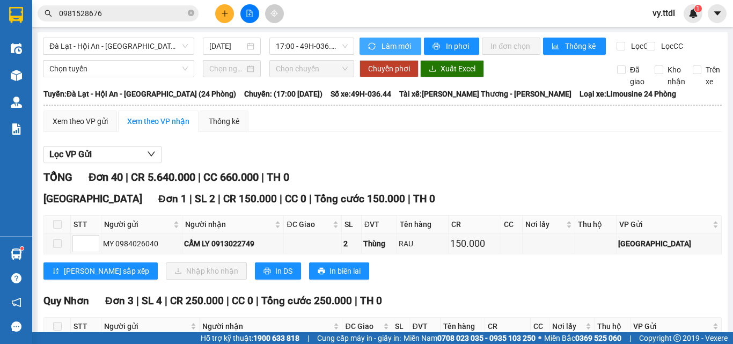
click at [394, 40] on span "Làm mới" at bounding box center [397, 46] width 31 height 12
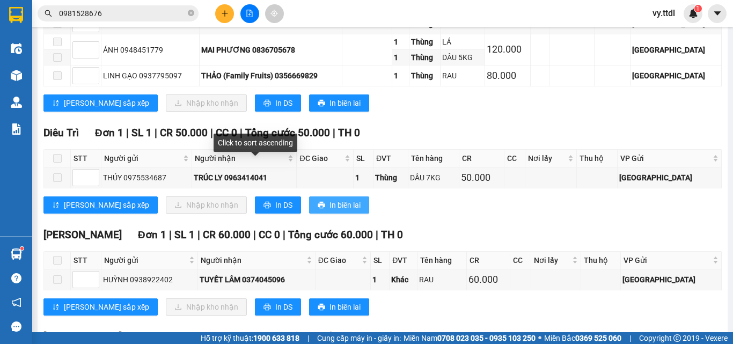
scroll to position [376, 0]
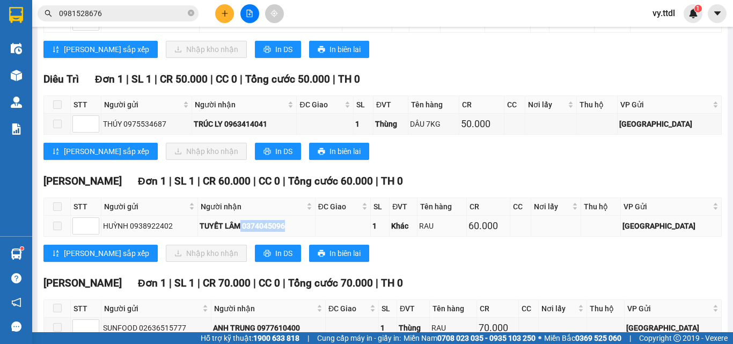
drag, startPoint x: 250, startPoint y: 235, endPoint x: 299, endPoint y: 235, distance: 48.8
click at [299, 232] on div "TUYẾT LÂM 0374045096" at bounding box center [256, 226] width 113 height 12
copy div "0374045096"
click at [390, 262] on div "Lưu sắp xếp Nhập kho nhận In DS In biên lai" at bounding box center [382, 253] width 678 height 17
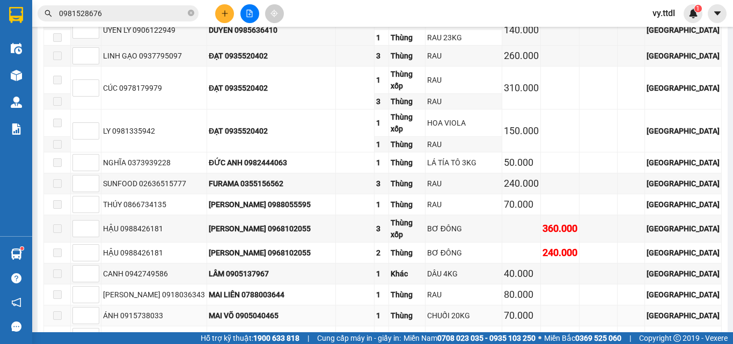
scroll to position [1664, 0]
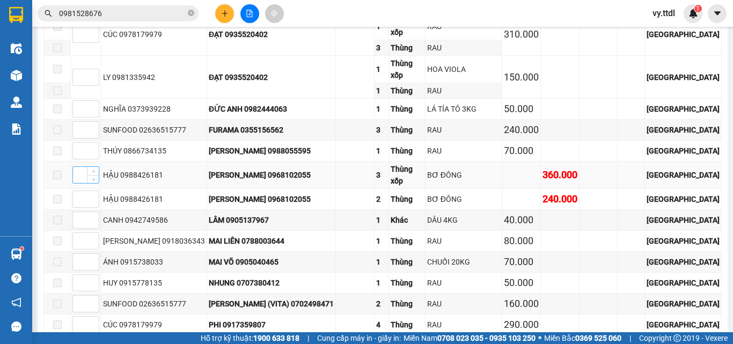
click at [83, 167] on input at bounding box center [86, 175] width 26 height 16
type input "1"
click at [87, 191] on span "Increase Value" at bounding box center [93, 196] width 12 height 10
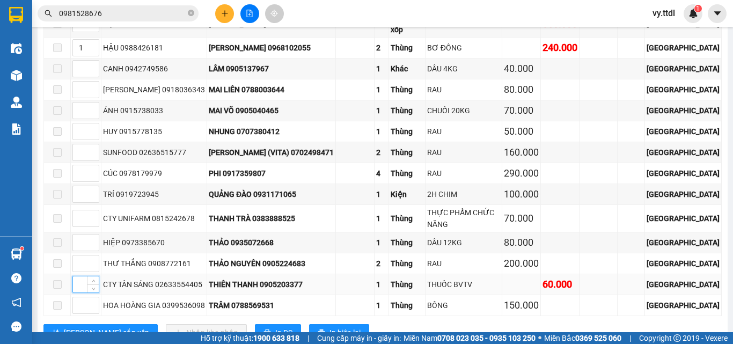
click at [76, 276] on input at bounding box center [86, 284] width 26 height 16
type input "1"
click at [85, 327] on span "Lưu sắp xếp" at bounding box center [106, 333] width 85 height 12
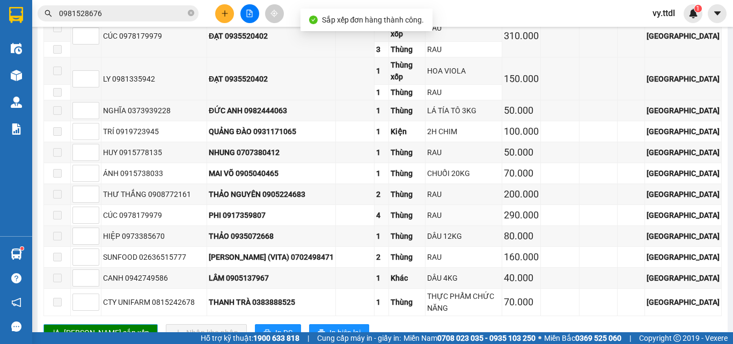
scroll to position [1547, 0]
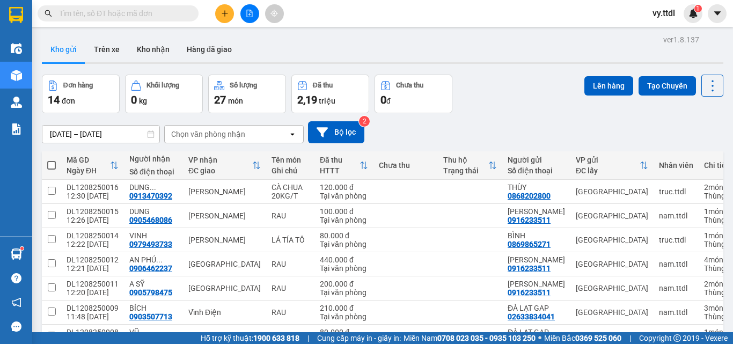
click at [217, 19] on button at bounding box center [224, 13] width 19 height 19
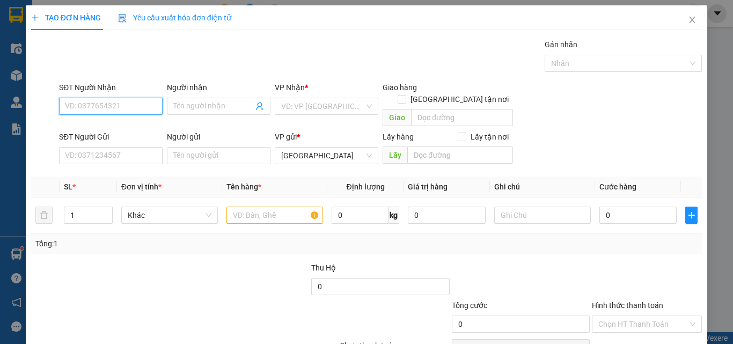
click at [140, 106] on input "SĐT Người Nhận" at bounding box center [111, 106] width 104 height 17
click at [148, 130] on div "0946258892 - DIỆP TRANG" at bounding box center [110, 128] width 91 height 12
type input "0946258892"
type input "DIỆP TRANG"
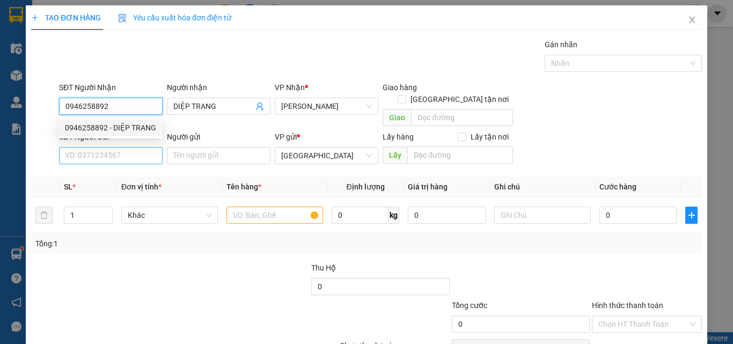
type input "0946258892"
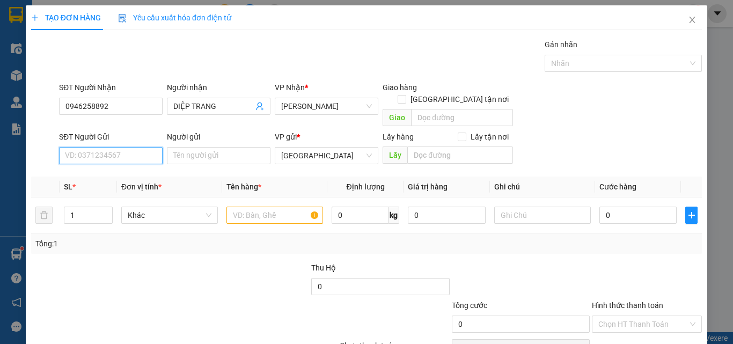
click at [144, 147] on input "SĐT Người Gửi" at bounding box center [111, 155] width 104 height 17
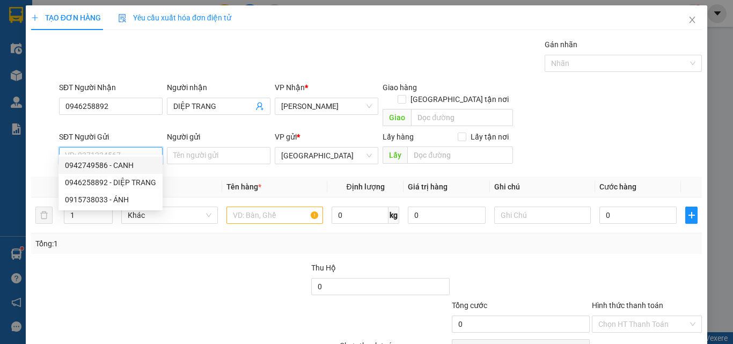
click at [153, 167] on div "0942749586 - CANH" at bounding box center [110, 165] width 91 height 12
type input "0942749586"
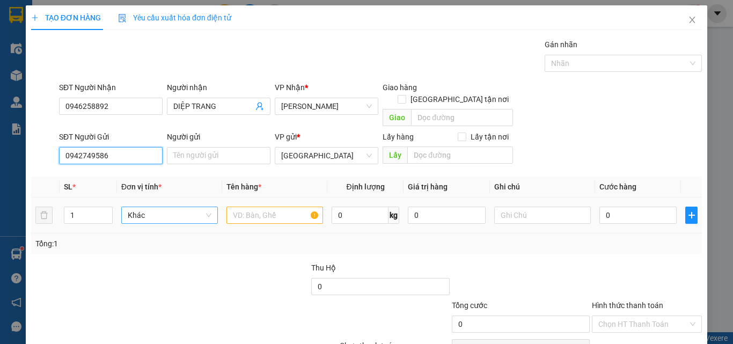
click at [150, 209] on span "Khác" at bounding box center [170, 215] width 84 height 16
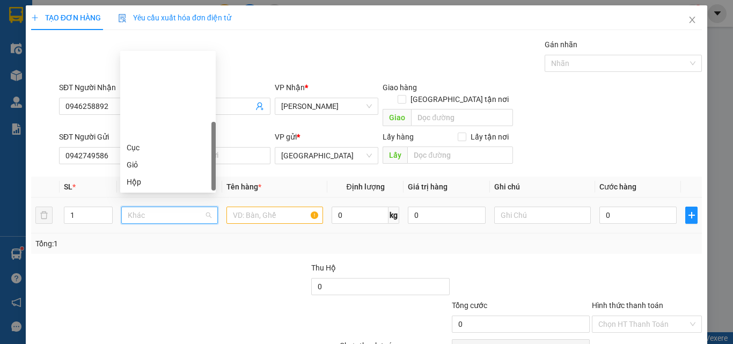
scroll to position [103, 0]
type input "t"
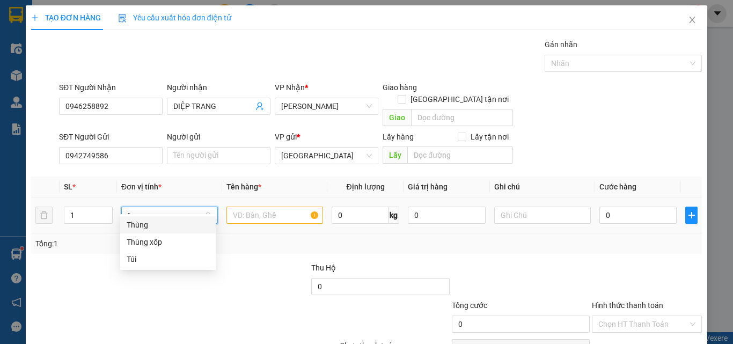
click at [170, 222] on div "Thùng" at bounding box center [168, 225] width 83 height 12
click at [284, 207] on input "text" at bounding box center [274, 215] width 97 height 17
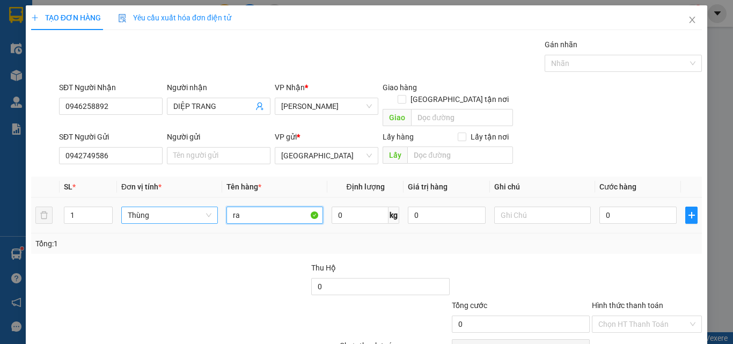
type input "r"
type input "RAU"
click at [645, 207] on input "0" at bounding box center [637, 215] width 77 height 17
type input "6"
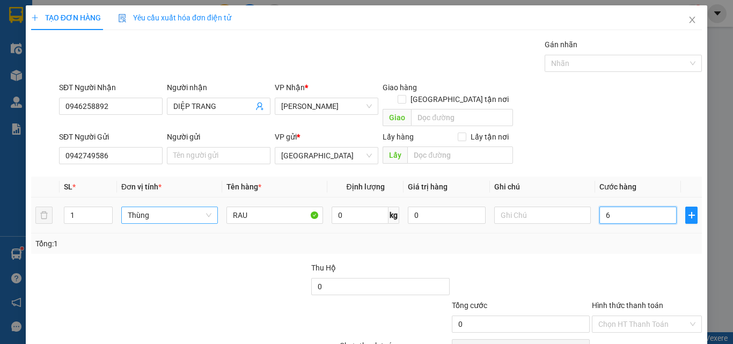
type input "6"
type input "60"
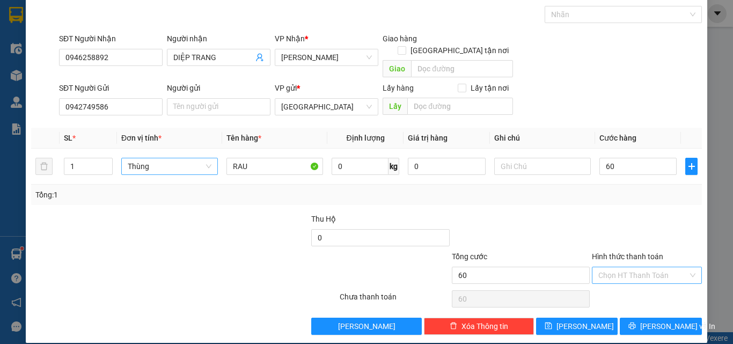
type input "60.000"
click at [656, 267] on input "Hình thức thanh toán" at bounding box center [643, 275] width 90 height 16
click at [654, 282] on div "Tại văn phòng" at bounding box center [640, 285] width 96 height 12
type input "0"
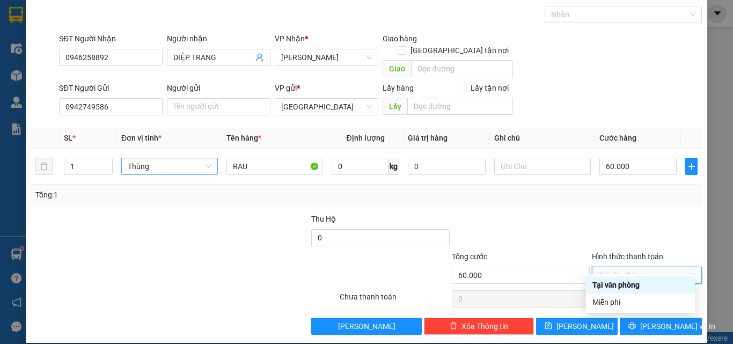
click at [626, 284] on div "Tại văn phòng" at bounding box center [640, 285] width 96 height 12
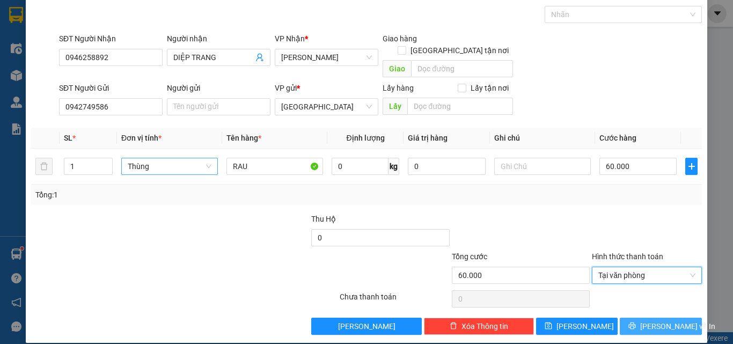
click at [644, 318] on button "[PERSON_NAME] và In" at bounding box center [661, 326] width 82 height 17
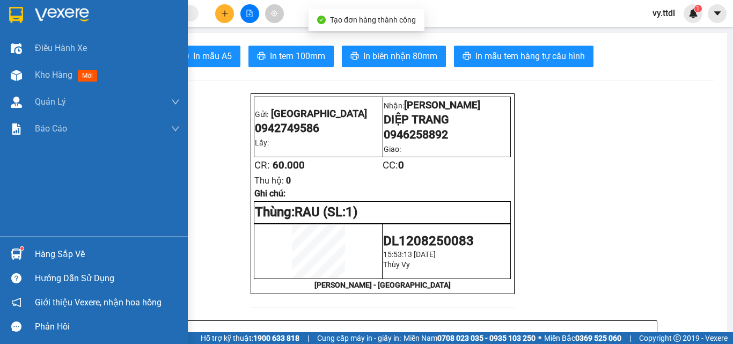
click at [9, 13] on img at bounding box center [16, 15] width 14 height 16
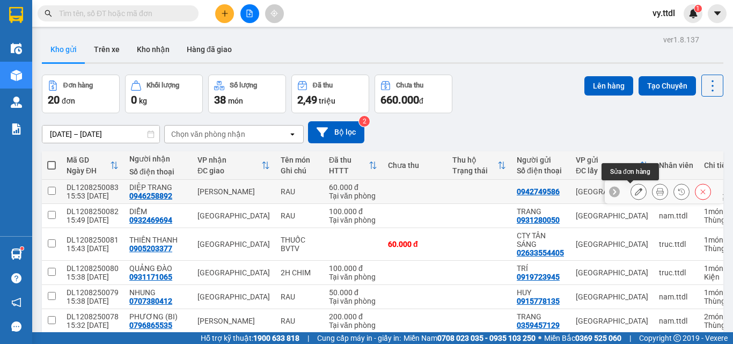
click at [631, 196] on button at bounding box center [638, 191] width 15 height 19
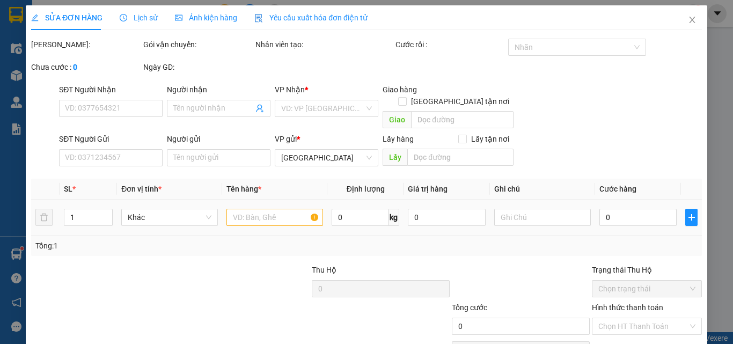
type input "0946258892"
type input "DIỆP TRANG"
type input "0942749586"
type input "60.000"
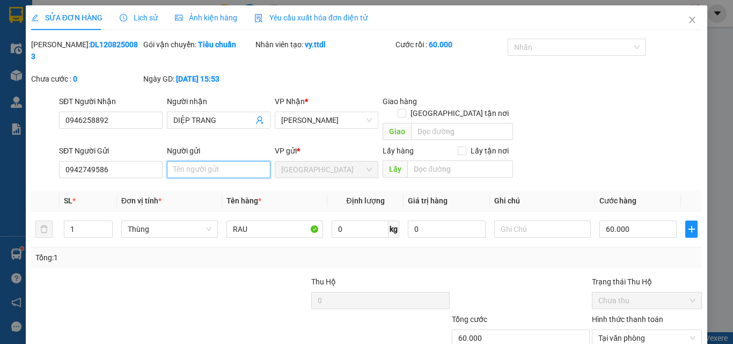
click at [237, 161] on input "Người gửi" at bounding box center [219, 169] width 104 height 17
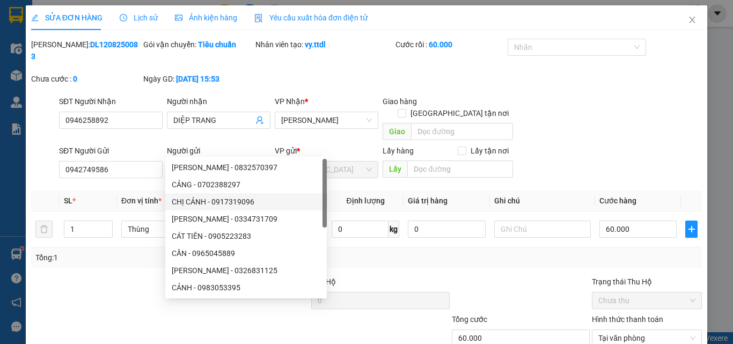
scroll to position [51, 0]
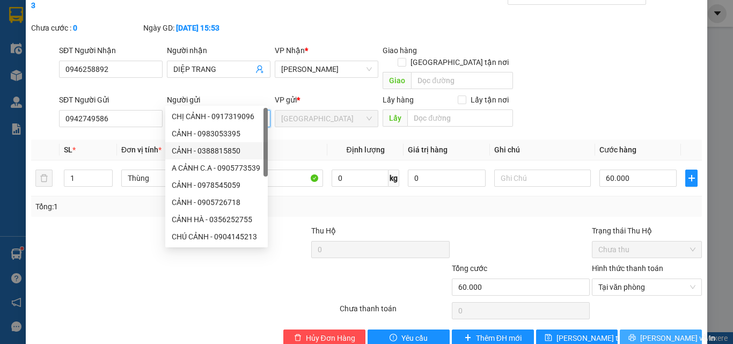
type input "CANH"
click at [644, 329] on button "[PERSON_NAME] và In" at bounding box center [661, 337] width 82 height 17
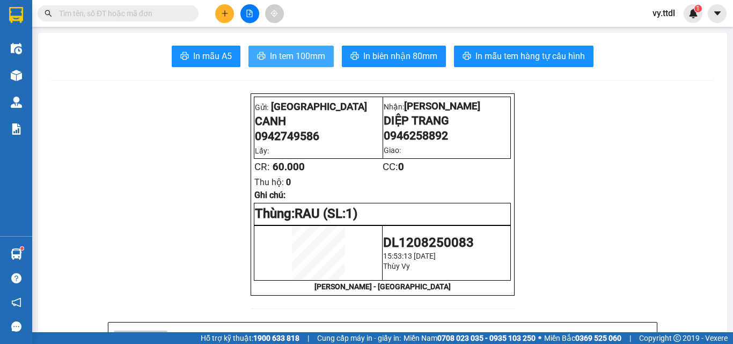
click at [298, 48] on button "In tem 100mm" at bounding box center [290, 56] width 85 height 21
drag, startPoint x: 317, startPoint y: 141, endPoint x: 253, endPoint y: 144, distance: 63.4
click at [255, 143] on span "0942749586" at bounding box center [287, 135] width 64 height 13
copy span "0942749586"
click at [167, 9] on input "text" at bounding box center [122, 14] width 127 height 12
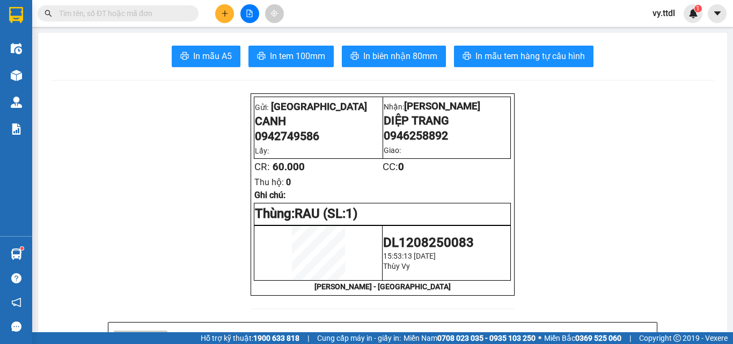
paste input "0905137967"
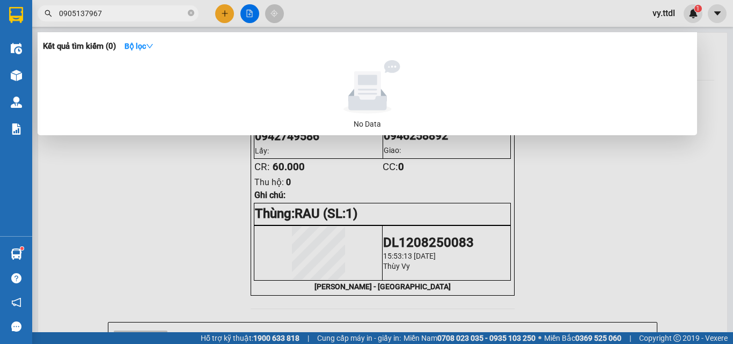
type input "0905137967"
click at [658, 184] on div at bounding box center [366, 172] width 733 height 344
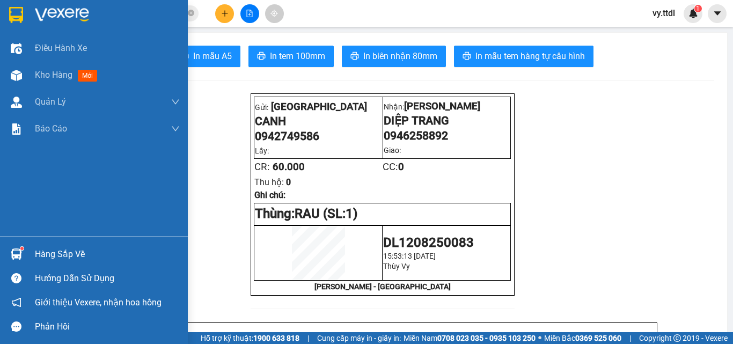
click at [38, 10] on img at bounding box center [62, 15] width 54 height 16
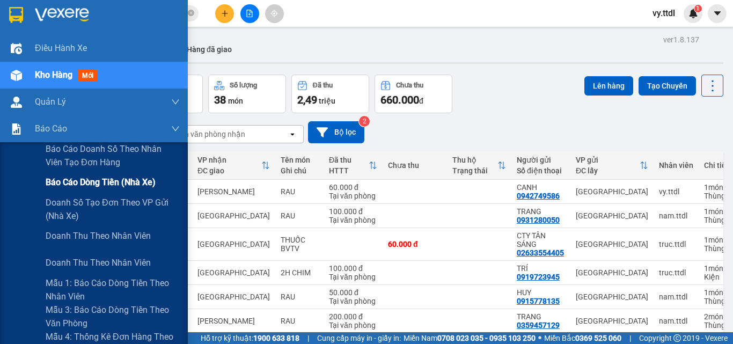
click at [58, 178] on span "Báo cáo dòng tiền (nhà xe)" at bounding box center [101, 181] width 110 height 13
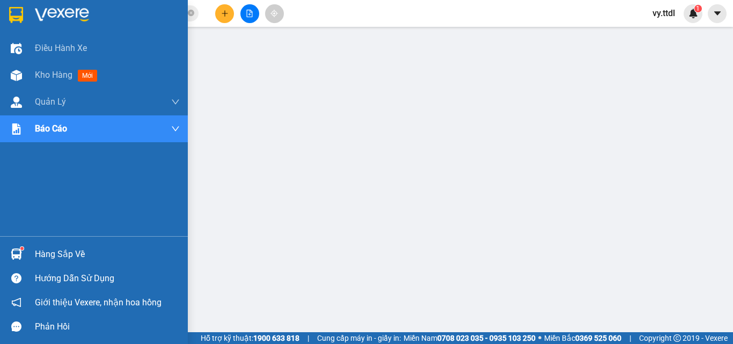
click at [15, 17] on img at bounding box center [16, 15] width 14 height 16
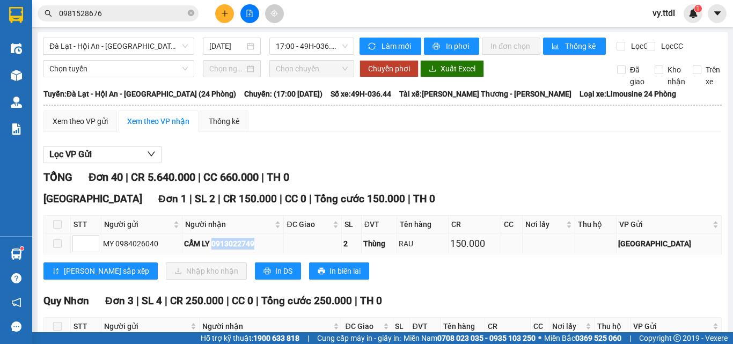
drag, startPoint x: 217, startPoint y: 251, endPoint x: 265, endPoint y: 251, distance: 47.2
click at [265, 250] on div "CẨM LY 0913022749" at bounding box center [233, 244] width 98 height 12
copy div "0913022749"
click at [158, 14] on input "0981528676" at bounding box center [122, 14] width 127 height 12
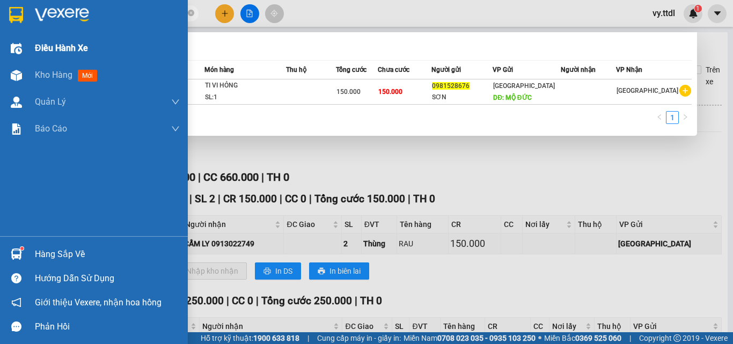
drag, startPoint x: 130, startPoint y: 12, endPoint x: 0, endPoint y: 35, distance: 132.4
click at [0, 35] on section "Kết quả tìm kiếm ( 1 ) Bộ lọc Mã ĐH Trạng thái Món hàng Thu hộ Tổng cước Chưa c…" at bounding box center [366, 172] width 733 height 344
paste input "13022749"
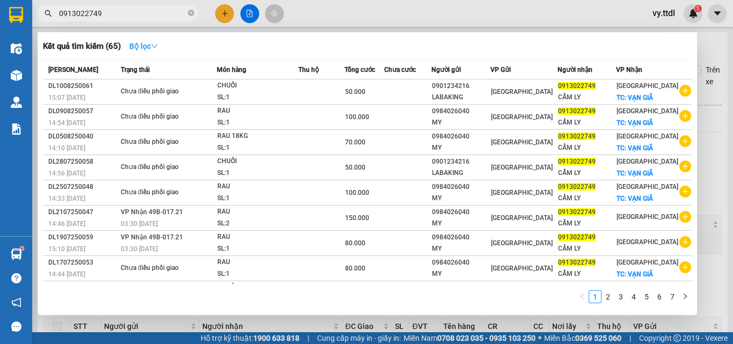
type input "0913022749"
click at [157, 48] on icon "down" at bounding box center [155, 46] width 8 height 8
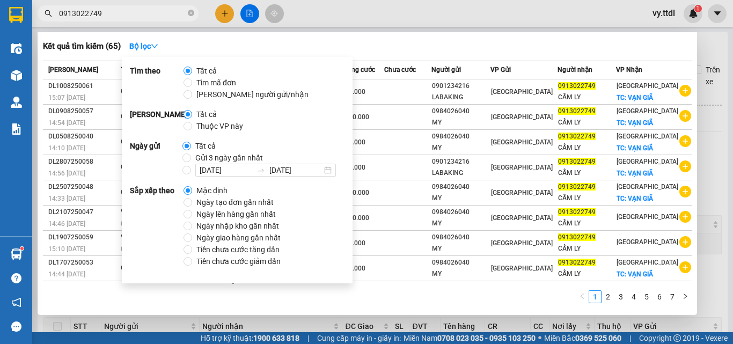
click at [236, 208] on span "Ngày tạo đơn gần nhất" at bounding box center [235, 202] width 86 height 12
click at [192, 207] on input "Ngày tạo đơn gần nhất" at bounding box center [188, 202] width 9 height 9
radio input "true"
radio input "false"
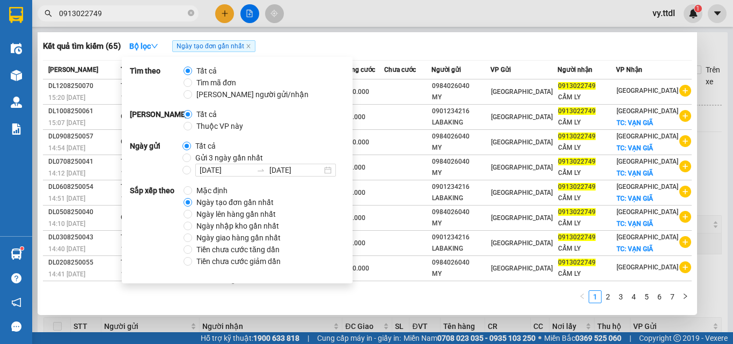
click at [497, 46] on div "Kết quả tìm kiếm ( 65 ) Bộ lọc Ngày tạo đơn gần nhất" at bounding box center [367, 46] width 649 height 17
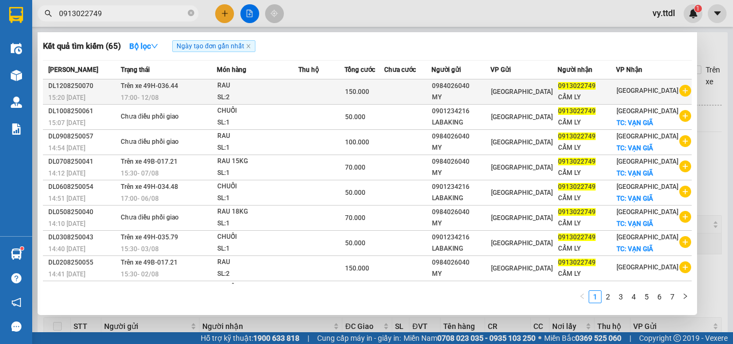
click at [236, 96] on div "SL: 2" at bounding box center [257, 98] width 80 height 12
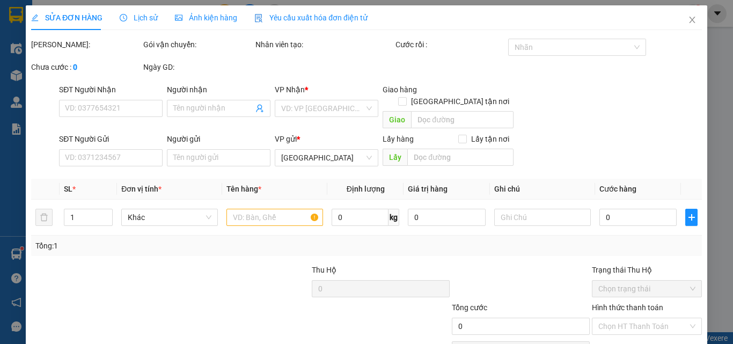
type input "0913022749"
type input "CẨM LY"
type input "0984026040"
type input "MY"
type input "150.000"
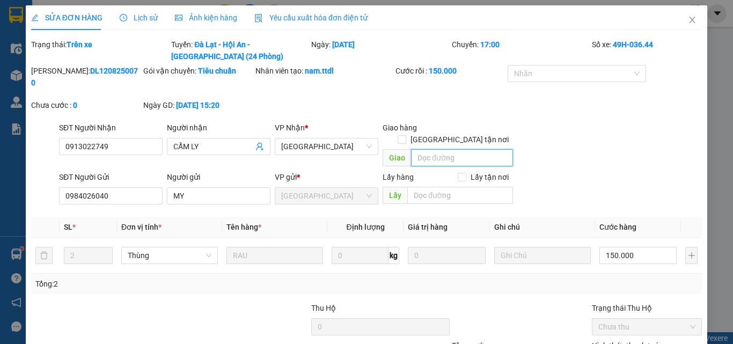
click at [471, 149] on input "text" at bounding box center [462, 157] width 102 height 17
click at [405, 135] on input "[GEOGRAPHIC_DATA] tận nơi" at bounding box center [402, 139] width 8 height 8
checkbox input "true"
click at [457, 149] on input "text" at bounding box center [462, 157] width 102 height 17
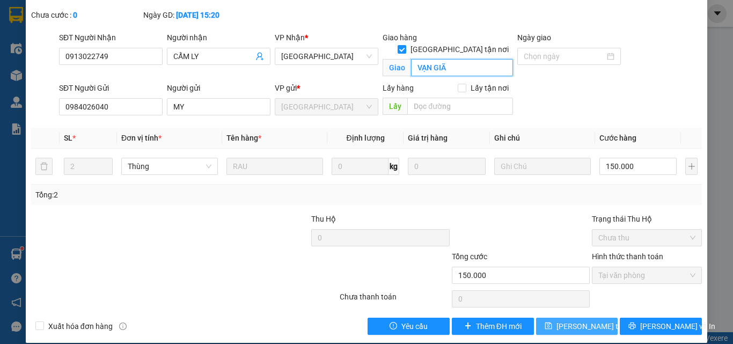
type input "VẠN GIÃ"
click at [598, 318] on button "[PERSON_NAME] thay đổi" at bounding box center [577, 326] width 82 height 17
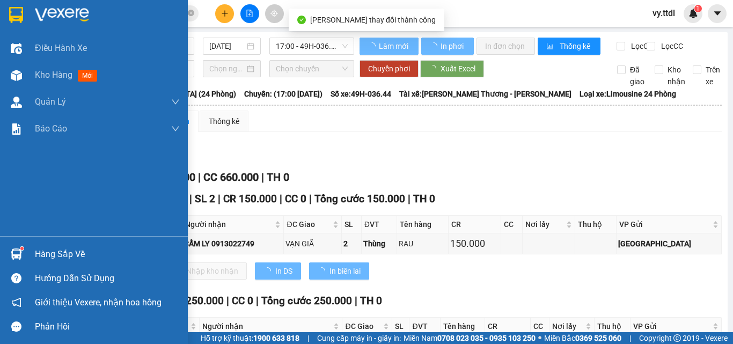
click at [17, 10] on img at bounding box center [16, 15] width 14 height 16
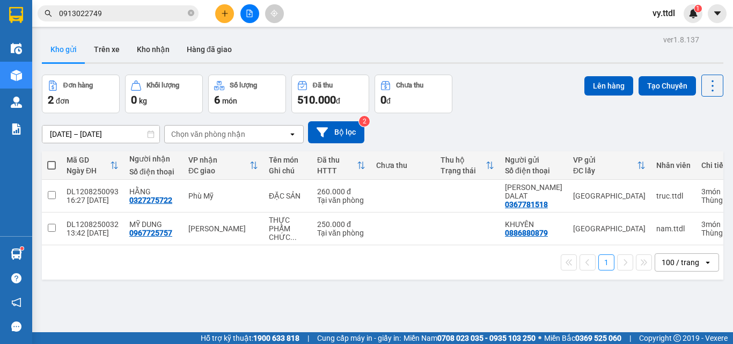
click at [270, 280] on div "1 100 / trang open" at bounding box center [383, 262] width 682 height 34
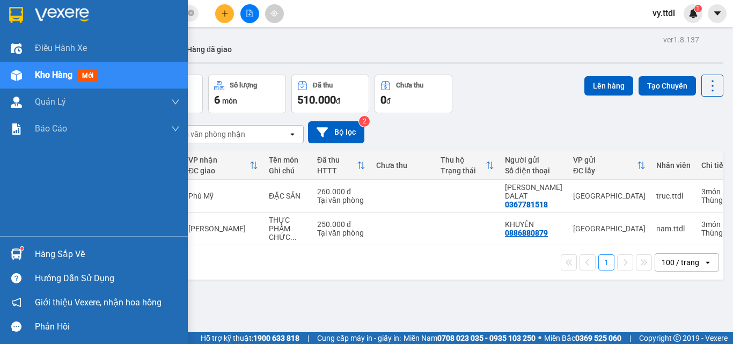
click at [14, 10] on img at bounding box center [16, 15] width 14 height 16
click at [23, 20] on img at bounding box center [16, 15] width 14 height 16
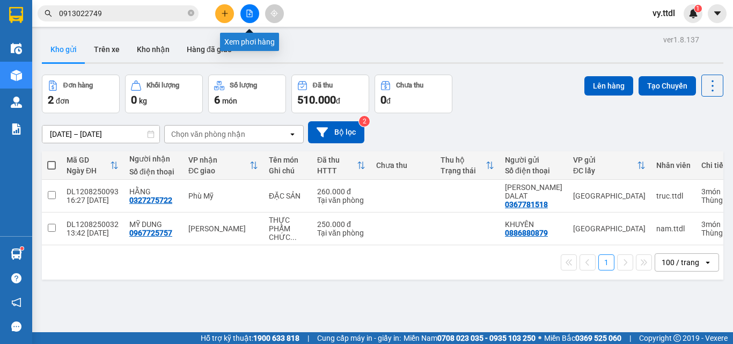
click at [251, 12] on icon "file-add" at bounding box center [250, 14] width 8 height 8
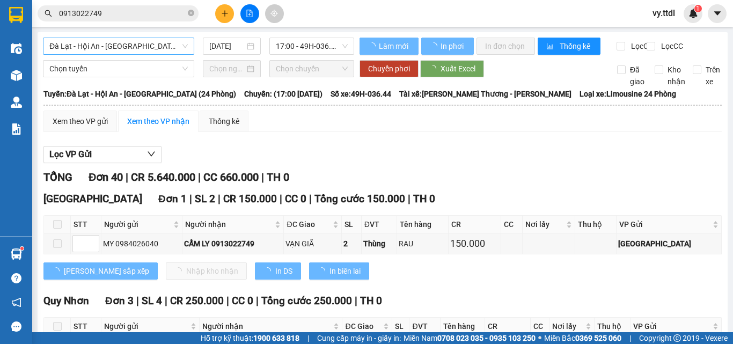
click at [157, 50] on span "Đà Lạt - Hội An - Đà Nẵng (24 Phòng)" at bounding box center [118, 46] width 138 height 16
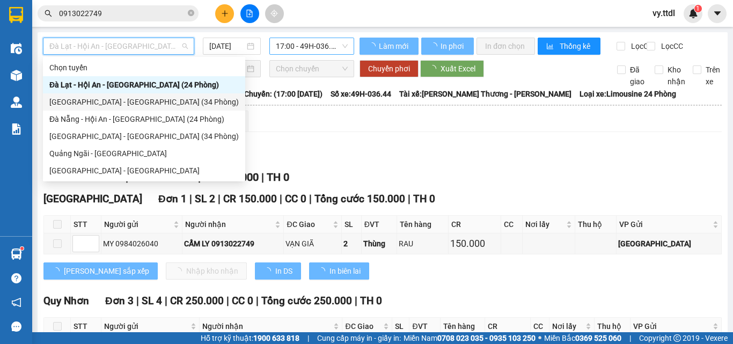
click at [119, 101] on div "Đà Lạt - Đà Nẵng (34 Phòng)" at bounding box center [143, 102] width 189 height 12
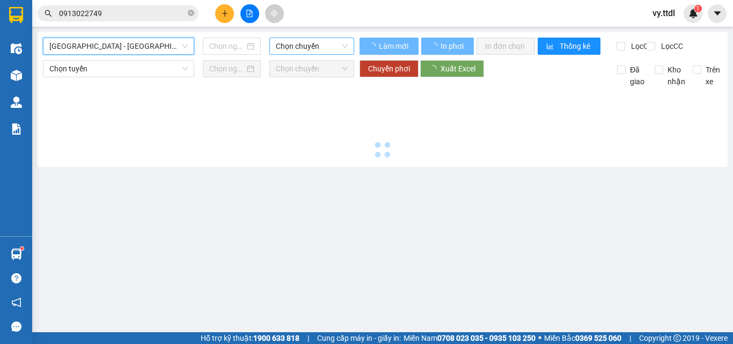
type input "12/08/2025"
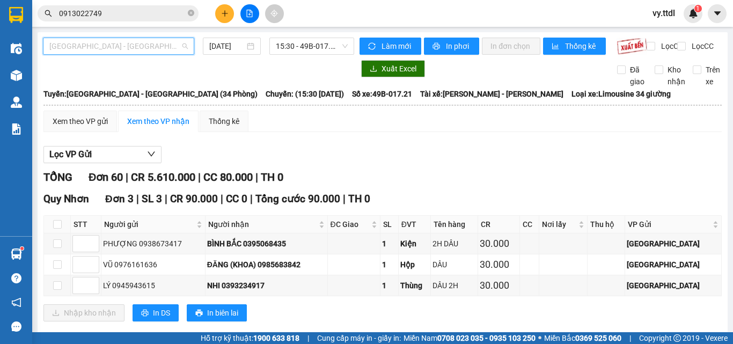
click at [181, 48] on span "Đà Lạt - Đà Nẵng (34 Phòng)" at bounding box center [118, 46] width 138 height 16
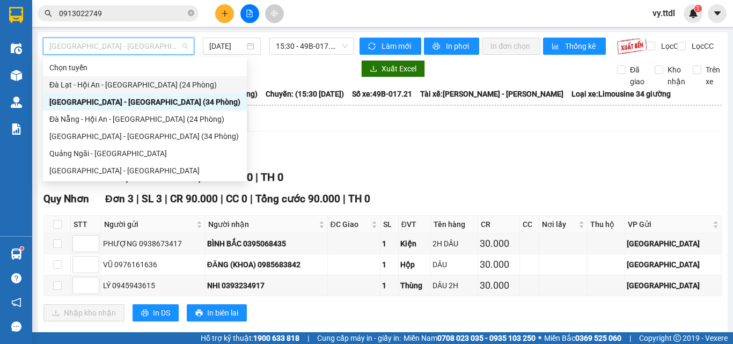
click at [172, 84] on div "Đà Lạt - Hội An - Đà Nẵng (24 Phòng)" at bounding box center [144, 85] width 191 height 12
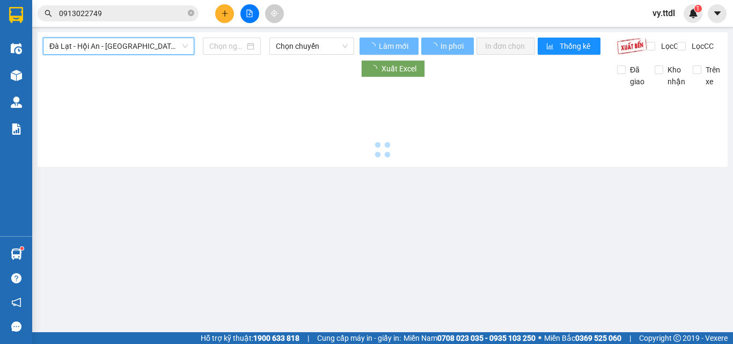
type input "12/08/2025"
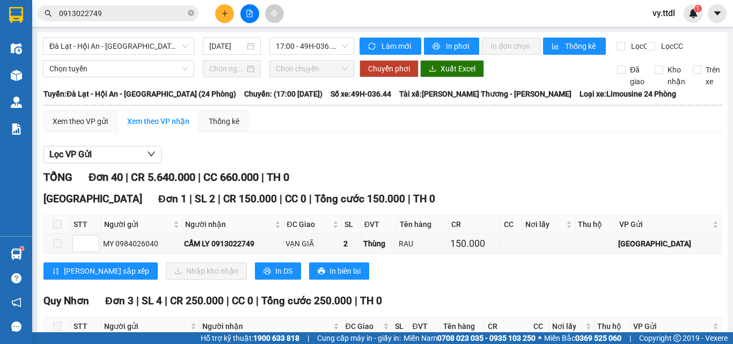
click at [527, 132] on div "Xem theo VP gửi Xem theo VP nhận Thống kê" at bounding box center [382, 121] width 678 height 21
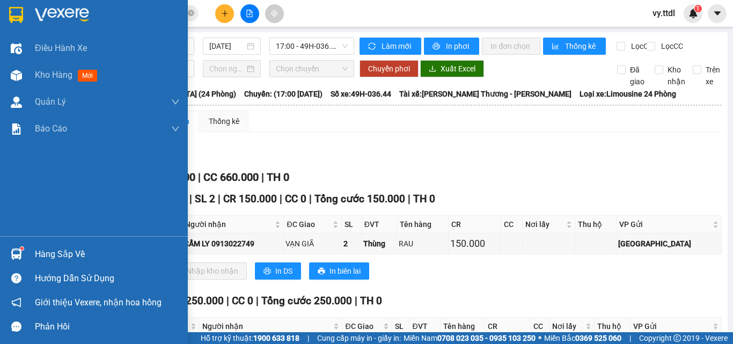
click at [21, 16] on img at bounding box center [16, 15] width 14 height 16
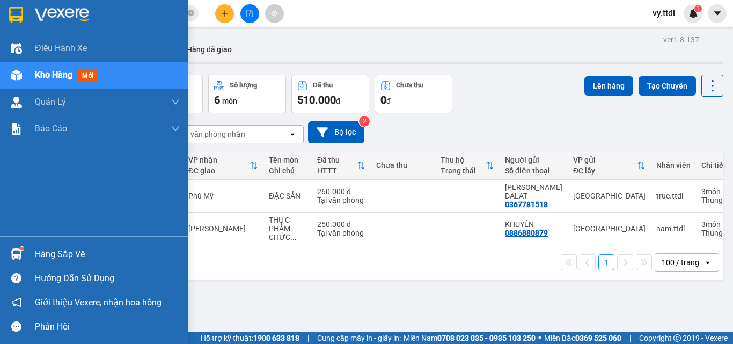
click at [5, 13] on div at bounding box center [94, 17] width 188 height 35
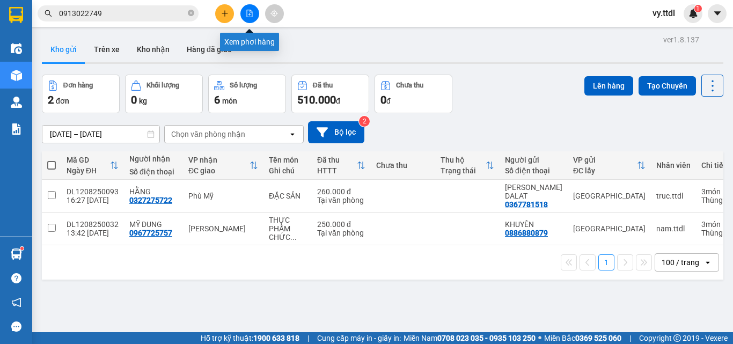
click at [252, 12] on icon "file-add" at bounding box center [250, 14] width 8 height 8
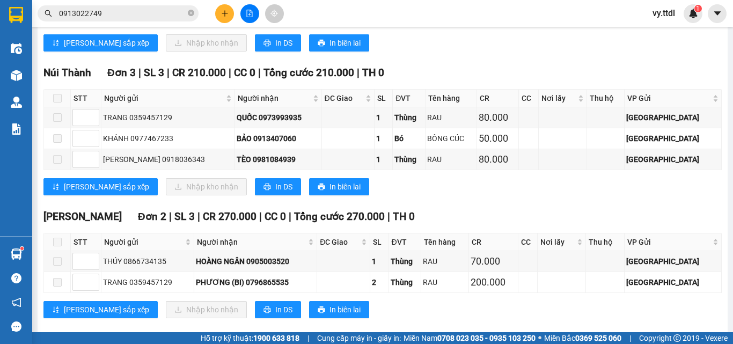
scroll to position [966, 0]
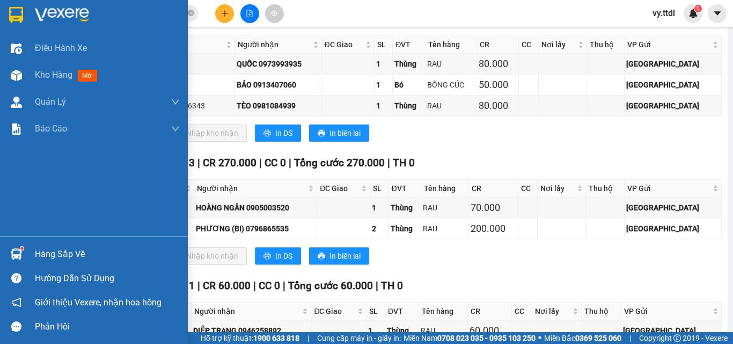
click at [32, 14] on div at bounding box center [94, 17] width 188 height 35
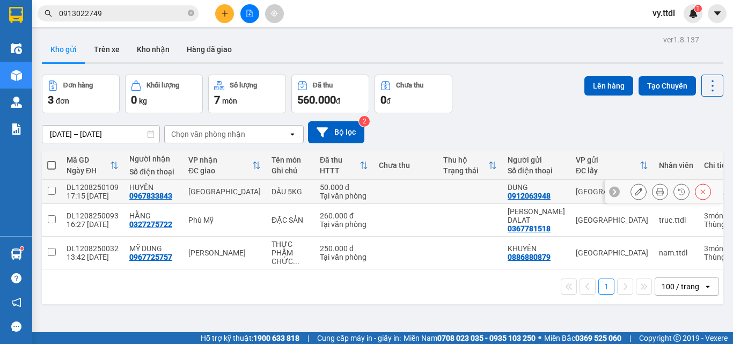
click at [56, 192] on td at bounding box center [51, 192] width 19 height 24
checkbox input "true"
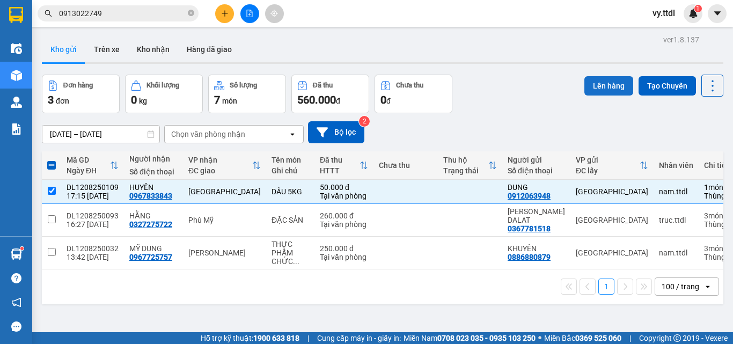
click at [609, 81] on button "Lên hàng" at bounding box center [608, 85] width 49 height 19
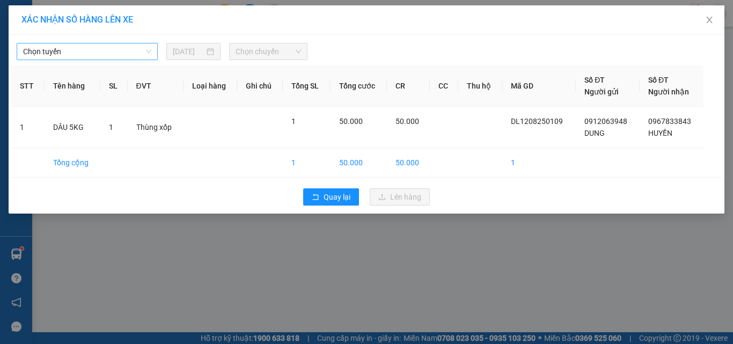
click at [137, 52] on span "Chọn tuyến" at bounding box center [87, 51] width 128 height 16
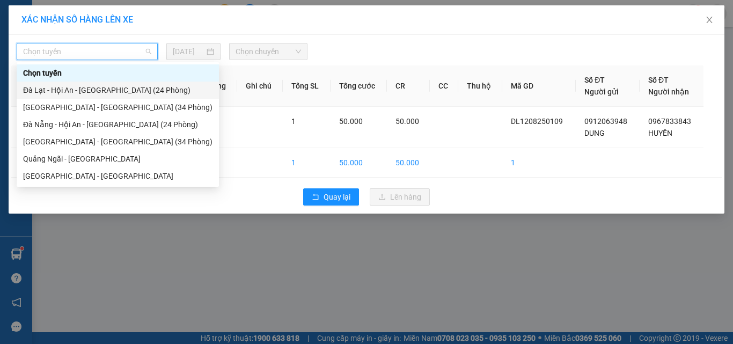
click at [122, 89] on div "Đà Lạt - Hội An - Đà Nẵng (24 Phòng)" at bounding box center [117, 90] width 189 height 12
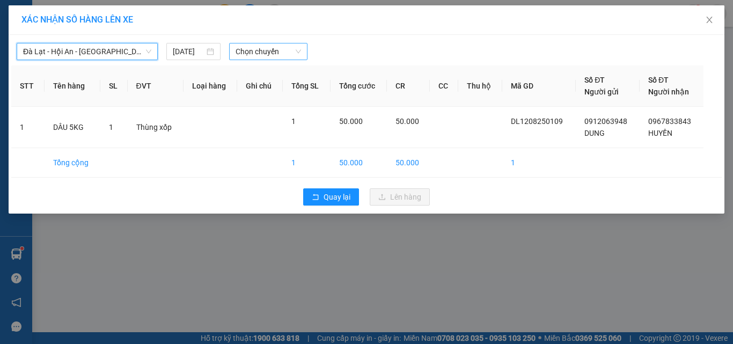
click at [272, 54] on span "Chọn chuyến" at bounding box center [269, 51] width 66 height 16
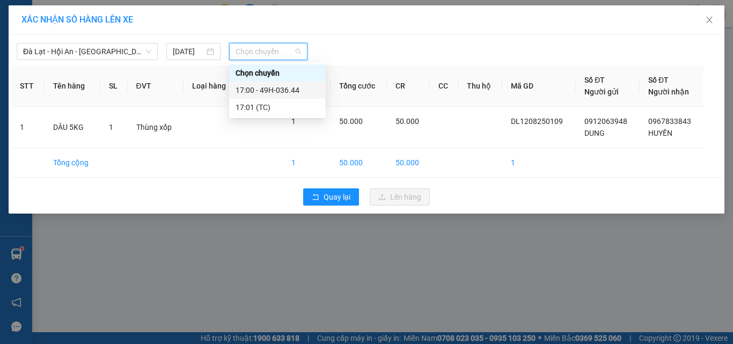
click at [305, 87] on div "17:00 - 49H-036.44" at bounding box center [278, 90] width 84 height 12
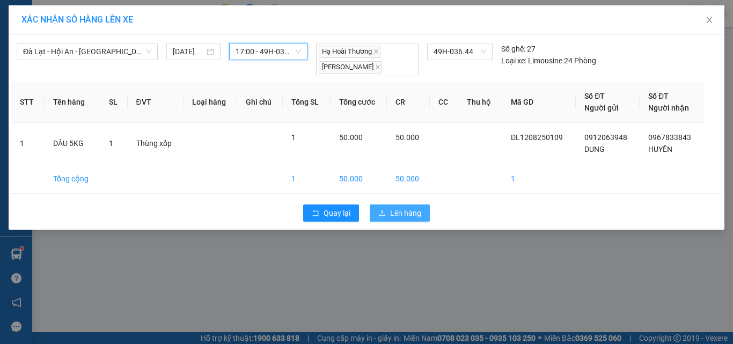
click at [404, 219] on button "Lên hàng" at bounding box center [400, 212] width 60 height 17
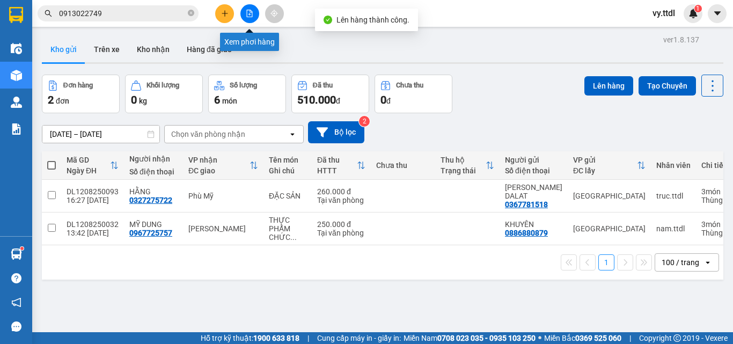
click at [254, 14] on button at bounding box center [249, 13] width 19 height 19
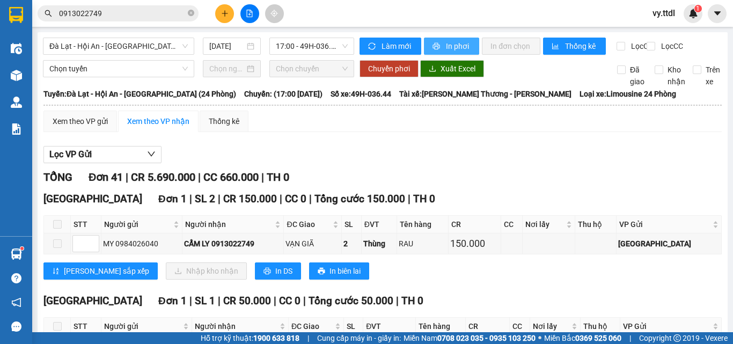
click at [459, 49] on span "In phơi" at bounding box center [458, 46] width 25 height 12
click at [449, 42] on span "In phơi" at bounding box center [458, 46] width 25 height 12
click at [529, 164] on div "Lọc VP Gửi" at bounding box center [382, 155] width 678 height 18
click at [248, 18] on button at bounding box center [249, 13] width 19 height 19
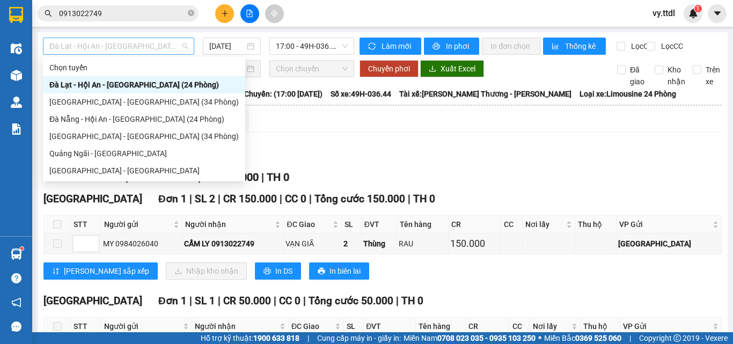
click at [138, 47] on span "Đà Lạt - Hội An - Đà Nẵng (24 Phòng)" at bounding box center [118, 46] width 138 height 16
click at [131, 136] on div "Đà Nẵng - Đà Lạt (34 Phòng)" at bounding box center [143, 136] width 189 height 12
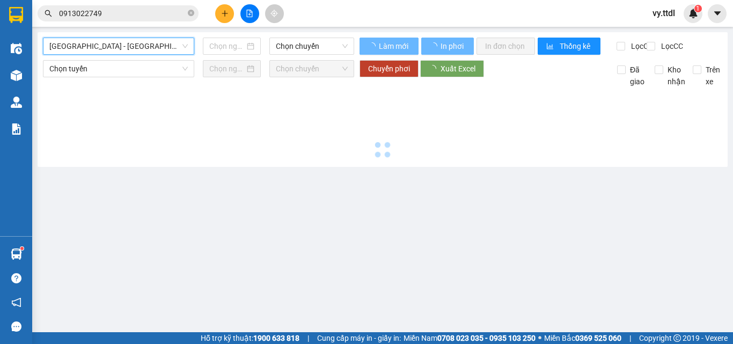
type input "12/08/2025"
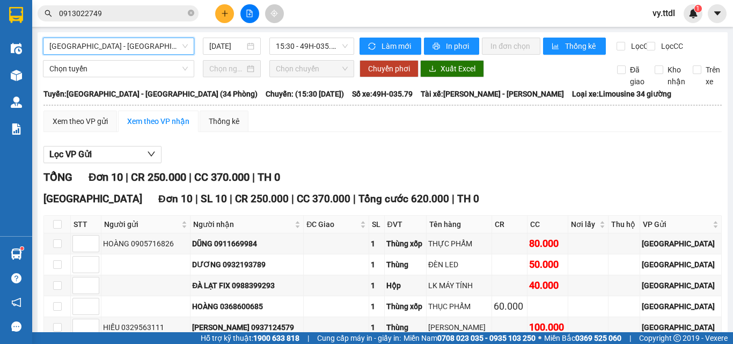
click at [384, 153] on div "Lọc VP Gửi TỔNG Đơn 10 | CR 250.000 | CC 370.000 | TH 0 Đà Lạt Đơn 10 | SL 10 …" at bounding box center [382, 311] width 678 height 341
click at [137, 42] on span "Đà Nẵng - Đà Lạt (34 Phòng)" at bounding box center [118, 46] width 138 height 16
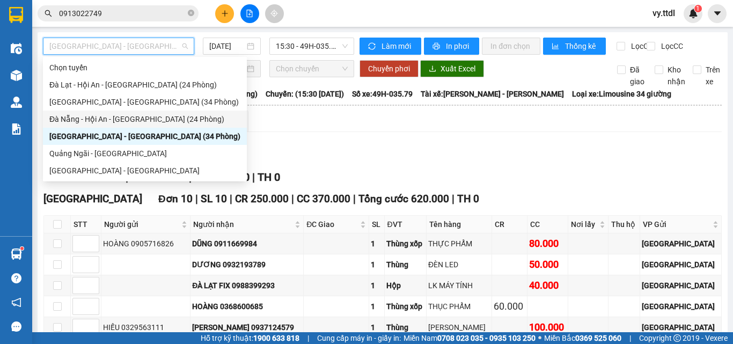
click at [119, 123] on div "Đà Nẵng - Hội An - Đà Lạt (24 Phòng)" at bounding box center [144, 119] width 191 height 12
type input "12/08/2025"
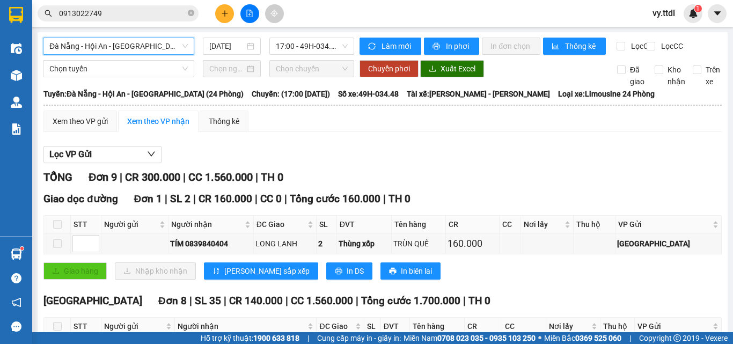
click at [155, 48] on span "Đà Nẵng - Hội An - Đà Lạt (24 Phòng)" at bounding box center [118, 46] width 138 height 16
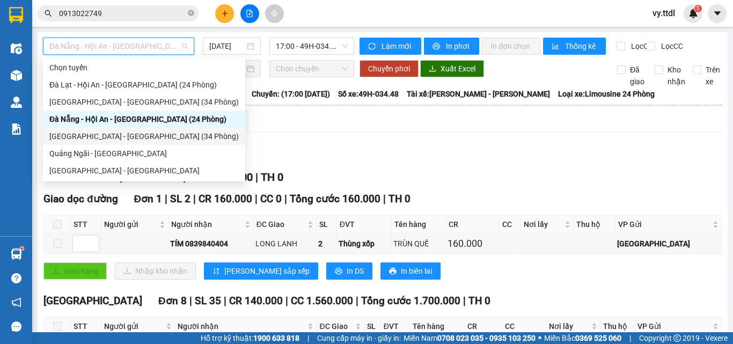
click at [109, 140] on div "Đà Nẵng - Đà Lạt (34 Phòng)" at bounding box center [143, 136] width 189 height 12
type input "12/08/2025"
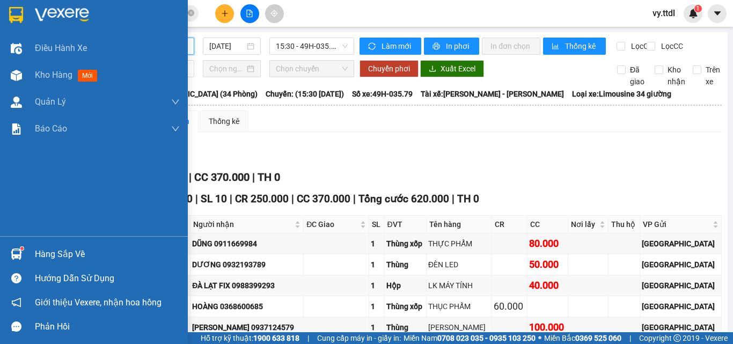
click at [31, 17] on div at bounding box center [94, 17] width 188 height 35
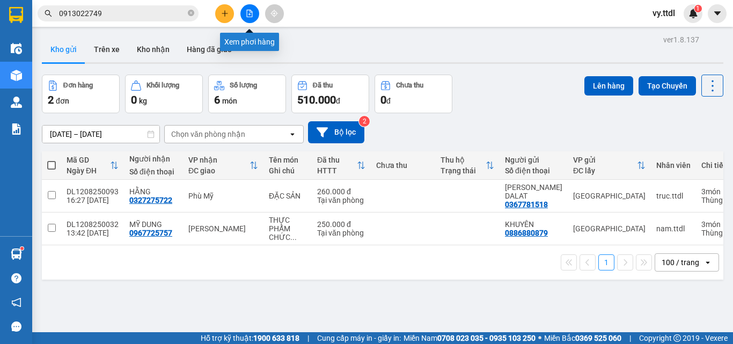
click at [254, 10] on button at bounding box center [249, 13] width 19 height 19
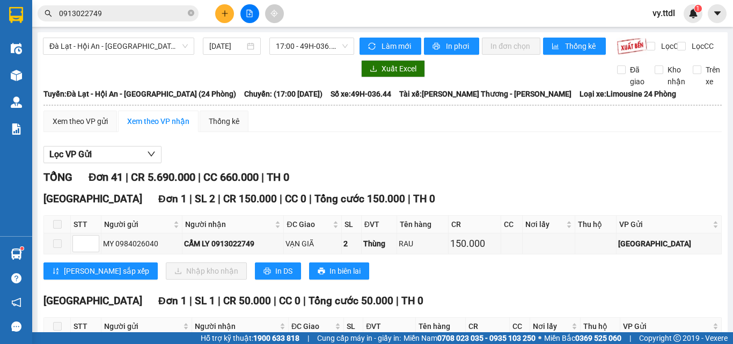
click at [387, 158] on div "Lọc VP Gửi" at bounding box center [382, 155] width 678 height 18
click at [443, 164] on div "Lọc VP Gửi" at bounding box center [382, 155] width 678 height 18
click at [504, 131] on div "Xem theo VP gửi Xem theo VP nhận Thống kê" at bounding box center [382, 121] width 678 height 21
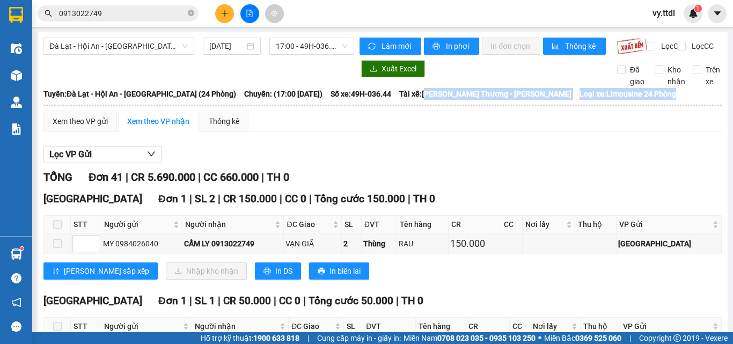
drag, startPoint x: 429, startPoint y: 102, endPoint x: 662, endPoint y: 99, distance: 232.9
click at [662, 99] on div "Tuyến: Đà Lạt - Hội An - Đà Nẵng (24 Phòng) Chuyến: (17:00 - 12/08/2025) Số xe:…" at bounding box center [382, 94] width 678 height 12
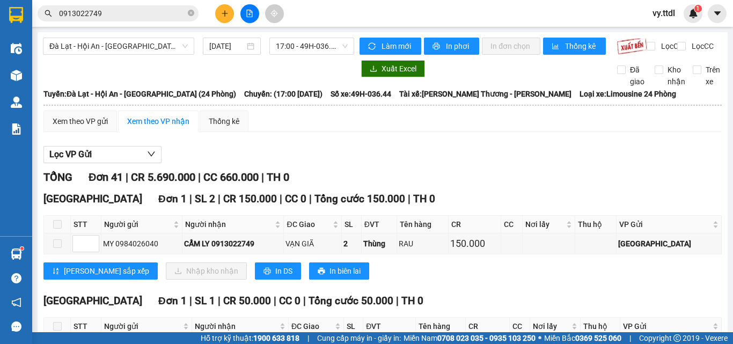
click at [566, 110] on th at bounding box center [382, 105] width 679 height 10
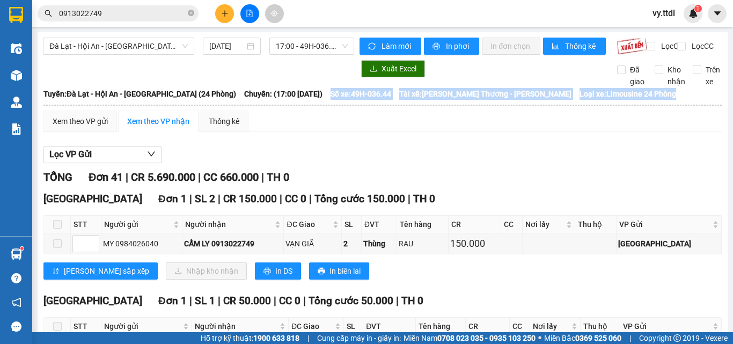
drag, startPoint x: 663, startPoint y: 105, endPoint x: 326, endPoint y: 101, distance: 337.0
click at [326, 100] on div "Tuyến: Đà Lạt - Hội An - Đà Nẵng (24 Phòng) Chuyến: (17:00 - 12/08/2025) Số xe:…" at bounding box center [382, 94] width 678 height 12
click at [339, 100] on span "Số xe: 49H-036.44" at bounding box center [361, 94] width 61 height 12
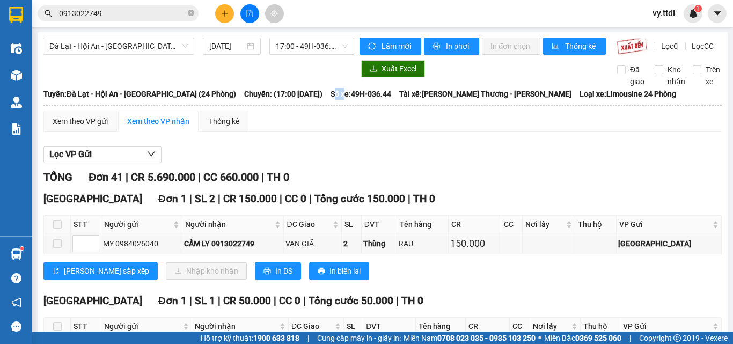
drag, startPoint x: 333, startPoint y: 101, endPoint x: 345, endPoint y: 101, distance: 11.8
click at [345, 100] on span "Số xe: 49H-036.44" at bounding box center [361, 94] width 61 height 12
click at [336, 100] on span "Số xe: 49H-036.44" at bounding box center [361, 94] width 61 height 12
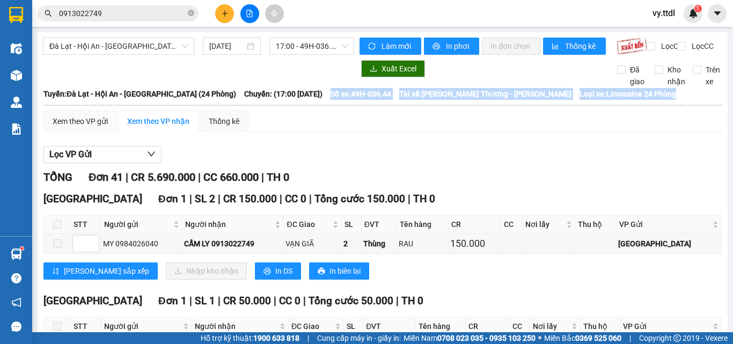
drag, startPoint x: 329, startPoint y: 101, endPoint x: 675, endPoint y: 103, distance: 345.6
click at [675, 100] on div "Tuyến: Đà Lạt - Hội An - Đà Nẵng (24 Phòng) Chuyến: (17:00 - 12/08/2025) Số xe:…" at bounding box center [382, 94] width 678 height 12
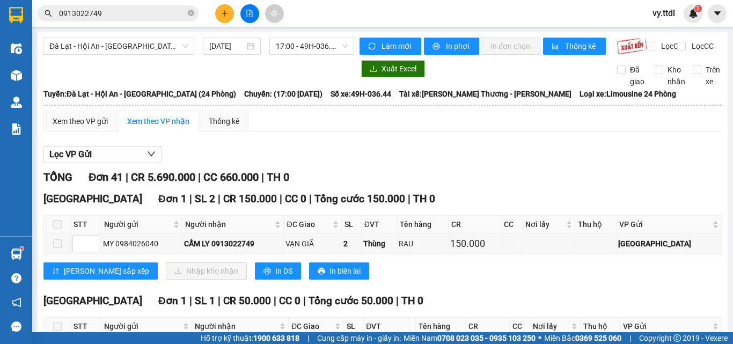
click at [661, 109] on th at bounding box center [382, 105] width 679 height 10
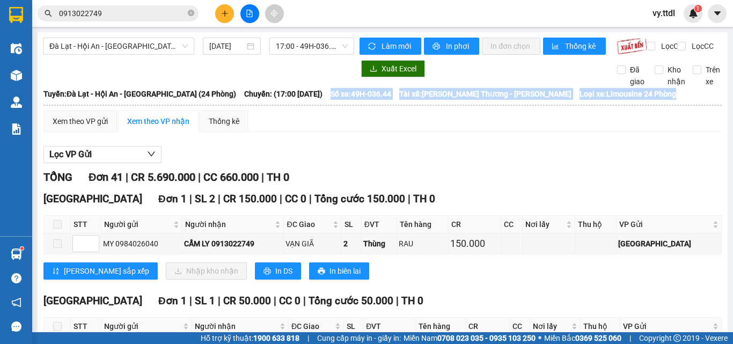
drag, startPoint x: 670, startPoint y: 104, endPoint x: 328, endPoint y: 106, distance: 341.3
click at [328, 100] on div "Tuyến: Đà Lạt - Hội An - Đà Nẵng (24 Phòng) Chuyến: (17:00 - 12/08/2025) Số xe:…" at bounding box center [382, 94] width 678 height 12
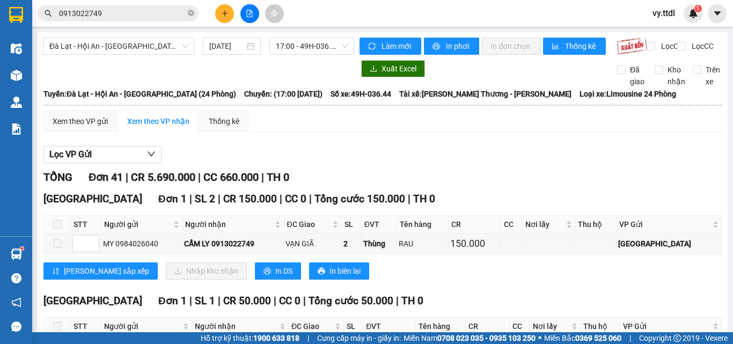
click at [353, 122] on div "Xem theo VP gửi Xem theo VP nhận Thống kê" at bounding box center [382, 121] width 678 height 21
click at [356, 100] on span "Số xe: 49H-036.44" at bounding box center [361, 94] width 61 height 12
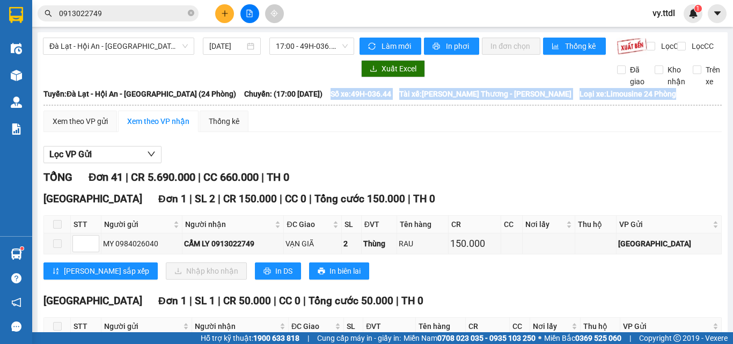
drag, startPoint x: 330, startPoint y: 100, endPoint x: 665, endPoint y: 106, distance: 334.9
click at [665, 100] on div "Tuyến: Đà Lạt - Hội An - Đà Nẵng (24 Phòng) Chuyến: (17:00 - 12/08/2025) Số xe:…" at bounding box center [382, 94] width 678 height 12
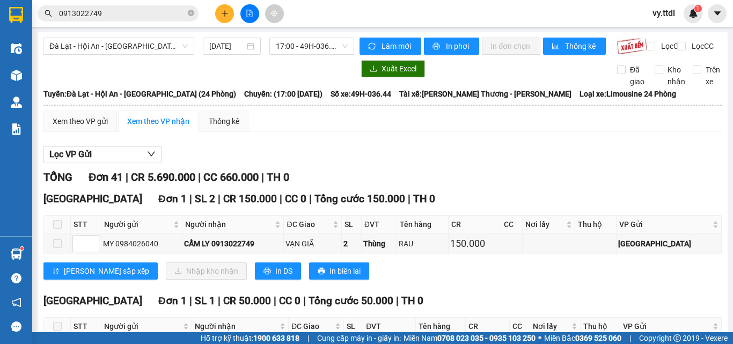
click at [614, 132] on div "Xem theo VP gửi Xem theo VP nhận Thống kê" at bounding box center [382, 121] width 678 height 21
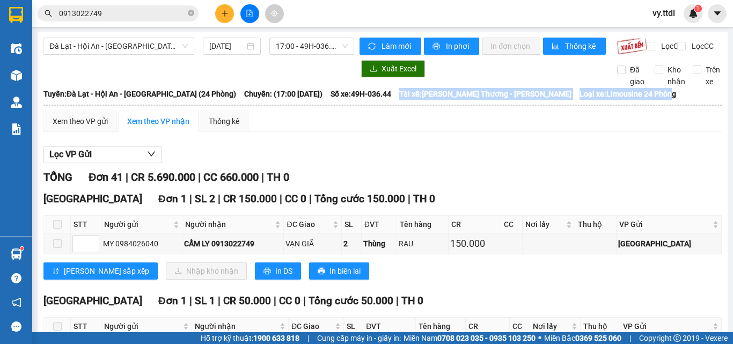
drag, startPoint x: 400, startPoint y: 102, endPoint x: 660, endPoint y: 108, distance: 259.8
click at [660, 100] on div "Tuyến: Đà Lạt - Hội An - Đà Nẵng (24 Phòng) Chuyến: (17:00 - 12/08/2025) Số xe:…" at bounding box center [382, 94] width 678 height 12
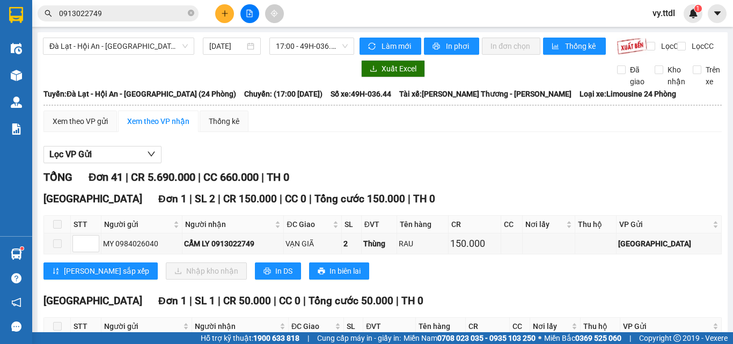
click at [664, 100] on div "Tuyến: Đà Lạt - Hội An - Đà Nẵng (24 Phòng) Chuyến: (17:00 - 12/08/2025) Số xe:…" at bounding box center [382, 94] width 678 height 12
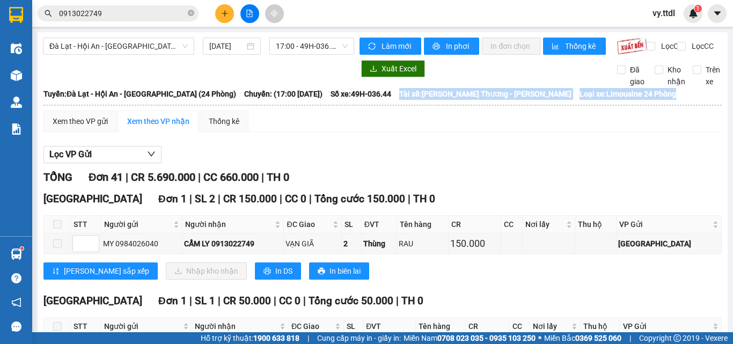
drag, startPoint x: 668, startPoint y: 101, endPoint x: 402, endPoint y: 108, distance: 265.7
click at [402, 100] on div "Tuyến: Đà Lạt - Hội An - Đà Nẵng (24 Phòng) Chuyến: (17:00 - 12/08/2025) Số xe:…" at bounding box center [382, 94] width 678 height 12
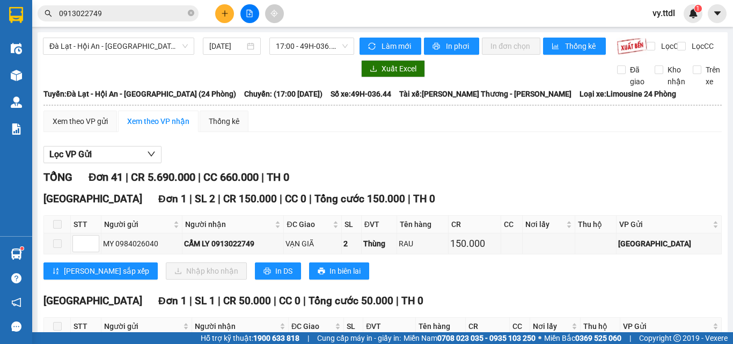
click at [417, 131] on div "Xem theo VP gửi Xem theo VP nhận Thống kê" at bounding box center [382, 121] width 678 height 21
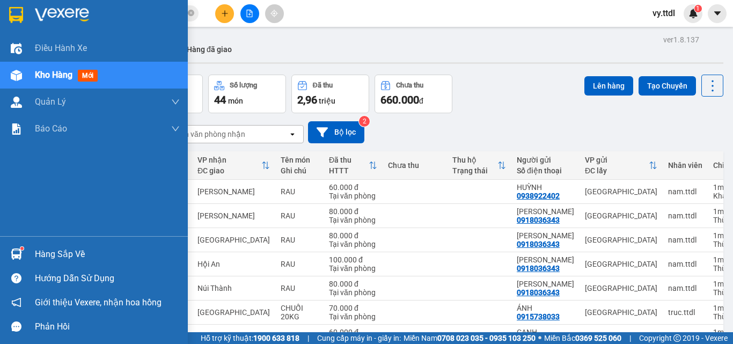
click at [4, 10] on div at bounding box center [94, 17] width 188 height 35
